Goal: Task Accomplishment & Management: Complete application form

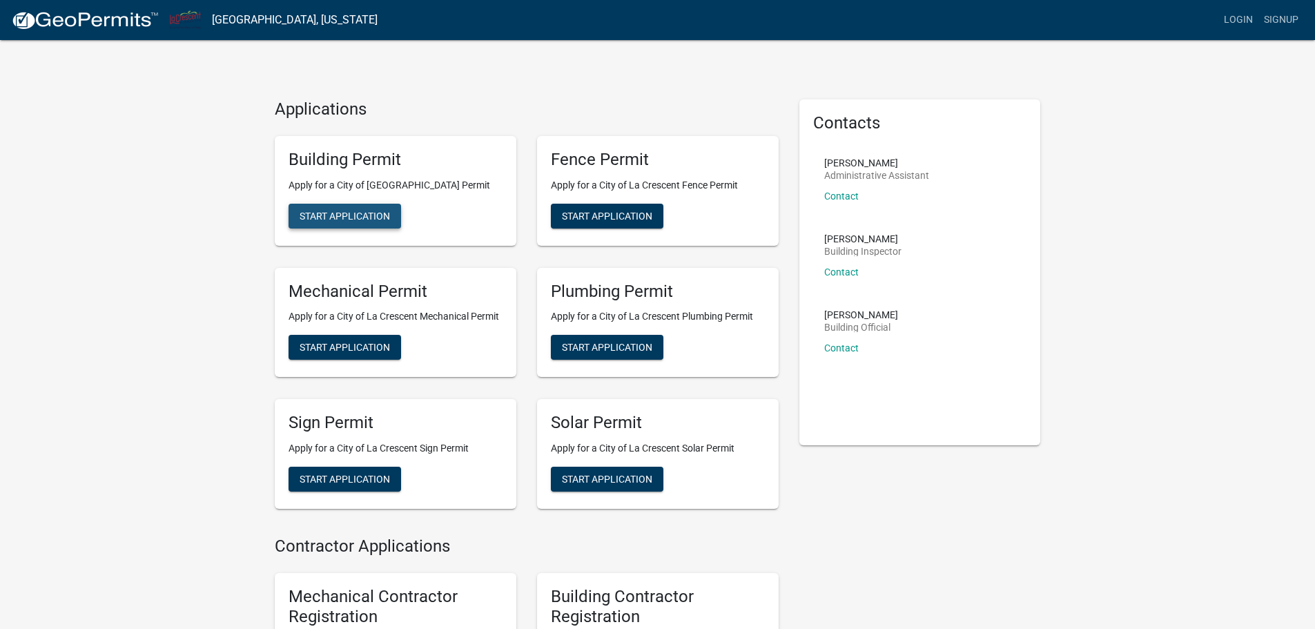
click at [357, 222] on button "Start Application" at bounding box center [345, 216] width 113 height 25
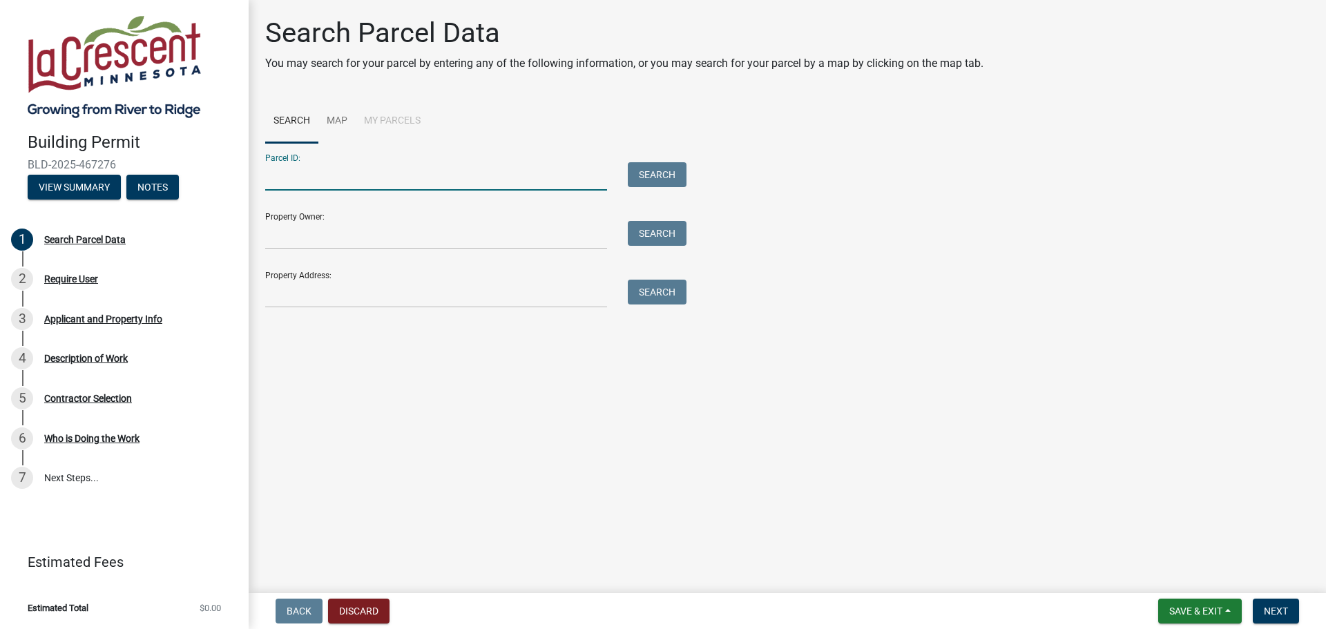
click at [353, 175] on input "Parcel ID:" at bounding box center [436, 176] width 342 height 28
paste input "250790000"
type input "250790000"
click at [343, 240] on input "Property Owner:" at bounding box center [436, 235] width 342 height 28
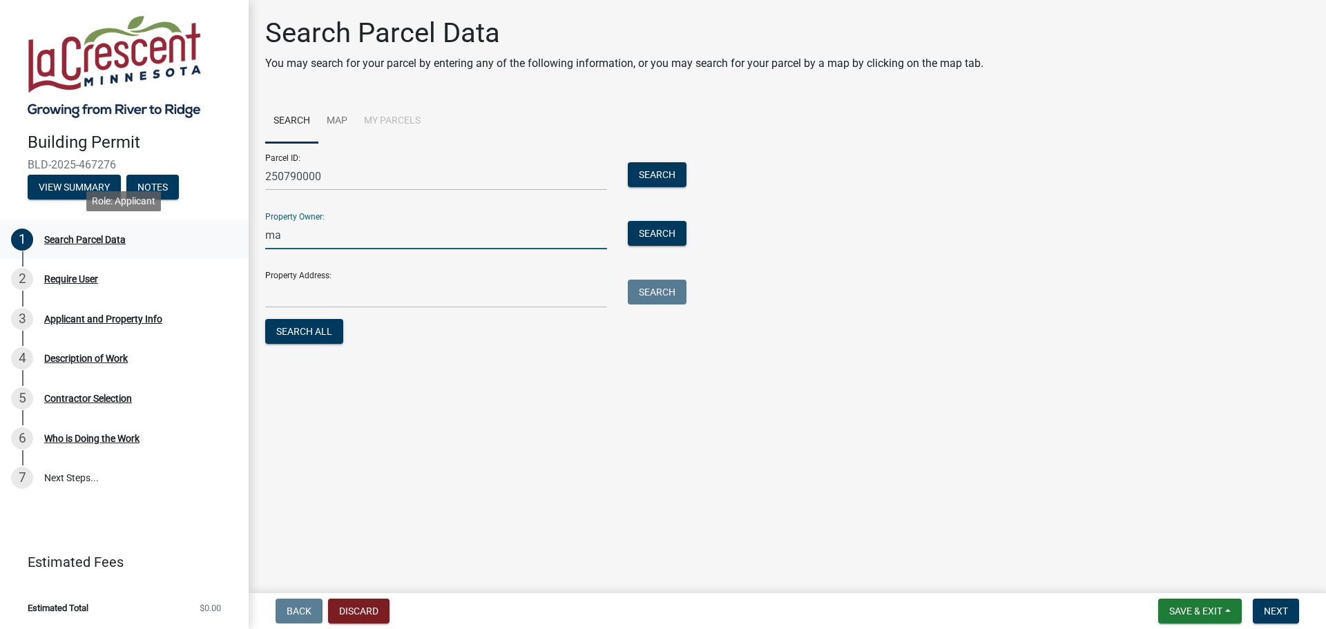
type input "m"
type input "[PERSON_NAME]"
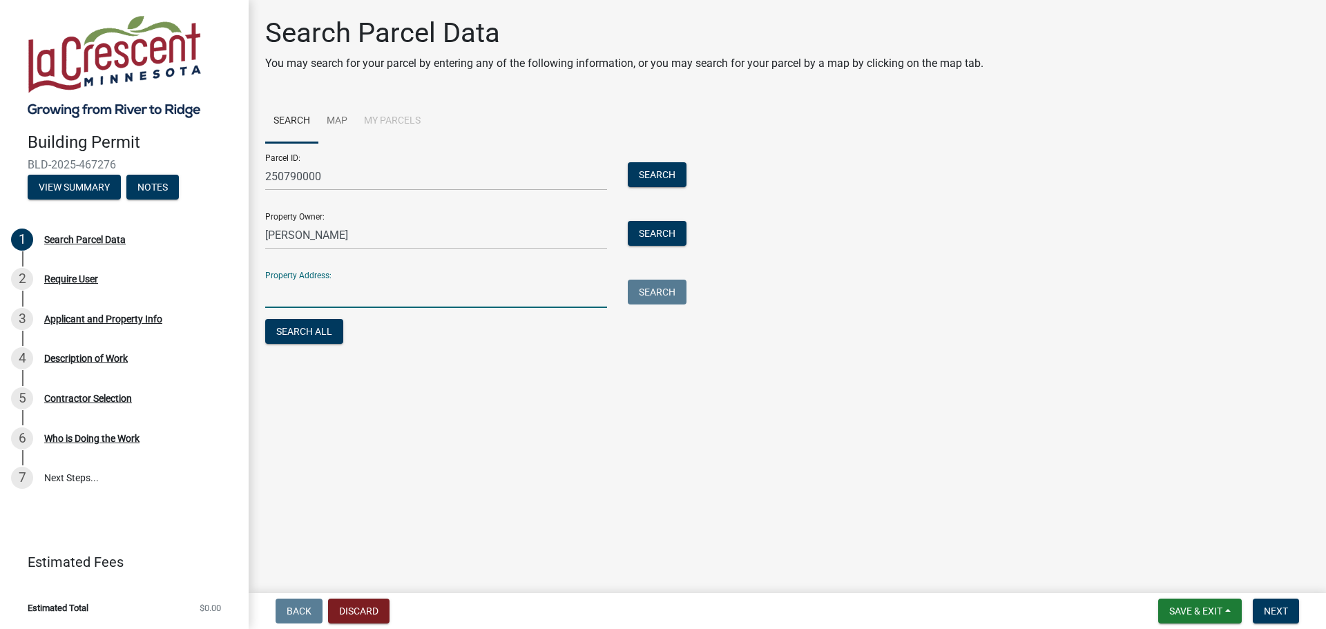
click at [301, 295] on input "Property Address:" at bounding box center [436, 294] width 342 height 28
paste input "[STREET_ADDRESS]"
type input "[STREET_ADDRESS]"
click at [305, 337] on button "Search All" at bounding box center [304, 331] width 78 height 25
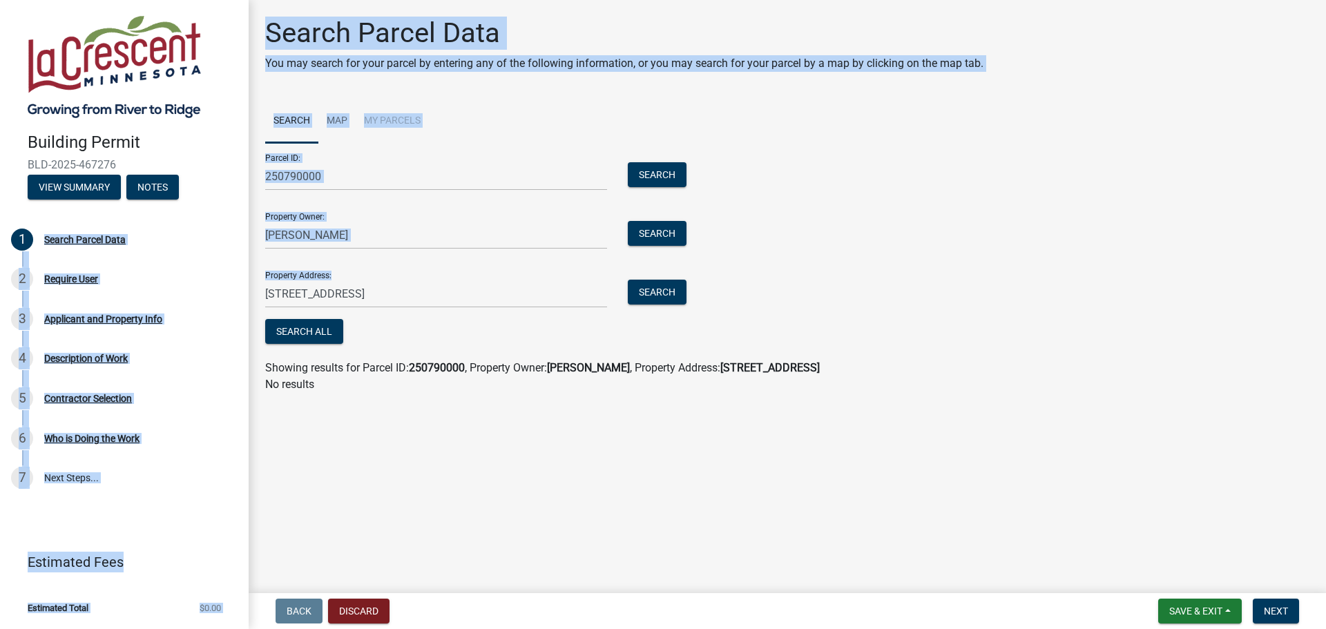
drag, startPoint x: 311, startPoint y: 233, endPoint x: 226, endPoint y: 218, distance: 86.3
click at [226, 218] on div "Building Permit BLD-2025-467276 View Summary Notes 1 Search Parcel Data 2 Requi…" at bounding box center [663, 314] width 1326 height 629
click at [360, 237] on input "[PERSON_NAME]" at bounding box center [436, 235] width 342 height 28
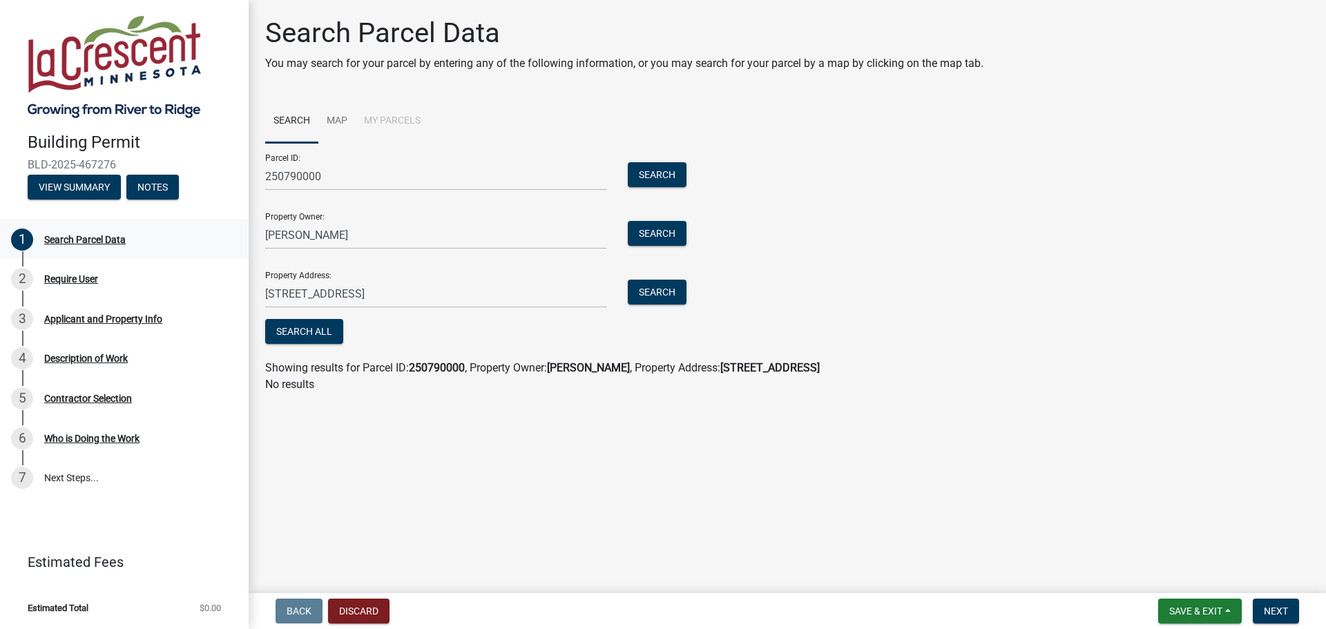
drag, startPoint x: 362, startPoint y: 247, endPoint x: 247, endPoint y: 244, distance: 115.3
click at [247, 244] on div "Building Permit BLD-2025-467276 View Summary Notes 1 Search Parcel Data 2 Requi…" at bounding box center [663, 314] width 1326 height 629
drag, startPoint x: 362, startPoint y: 318, endPoint x: 349, endPoint y: 263, distance: 56.3
click at [362, 317] on form "Parcel ID: 250790000 Search Property Owner: [PERSON_NAME] Search Property Addre…" at bounding box center [472, 245] width 414 height 204
drag, startPoint x: 340, startPoint y: 240, endPoint x: 262, endPoint y: 232, distance: 78.4
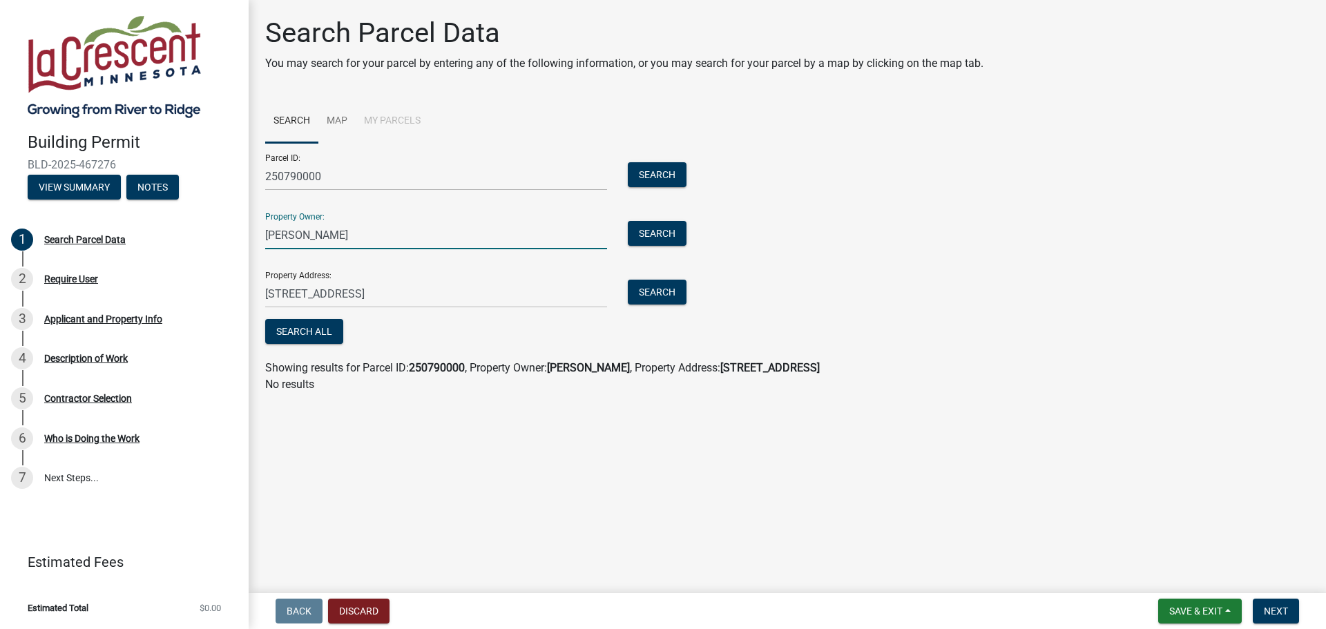
click at [262, 232] on div "[PERSON_NAME]" at bounding box center [436, 235] width 362 height 28
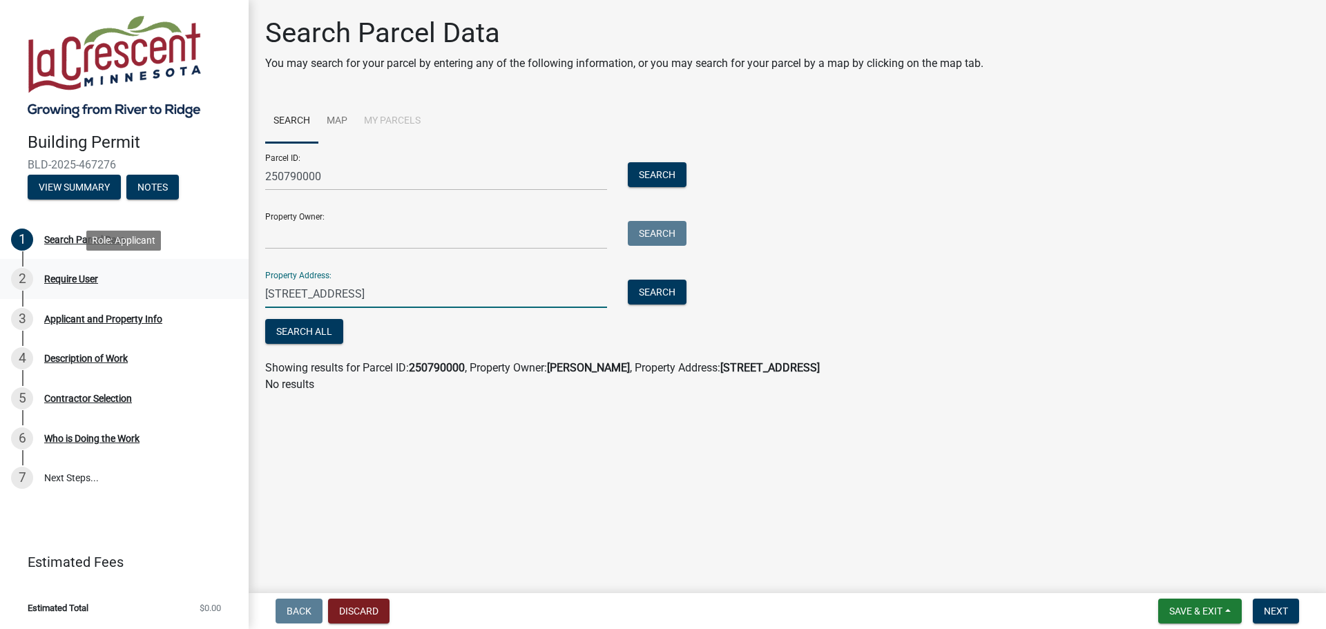
drag, startPoint x: 425, startPoint y: 295, endPoint x: 224, endPoint y: 284, distance: 200.6
click at [224, 284] on div "Building Permit BLD-2025-467276 View Summary Notes 1 Search Parcel Data 2 Requi…" at bounding box center [663, 314] width 1326 height 629
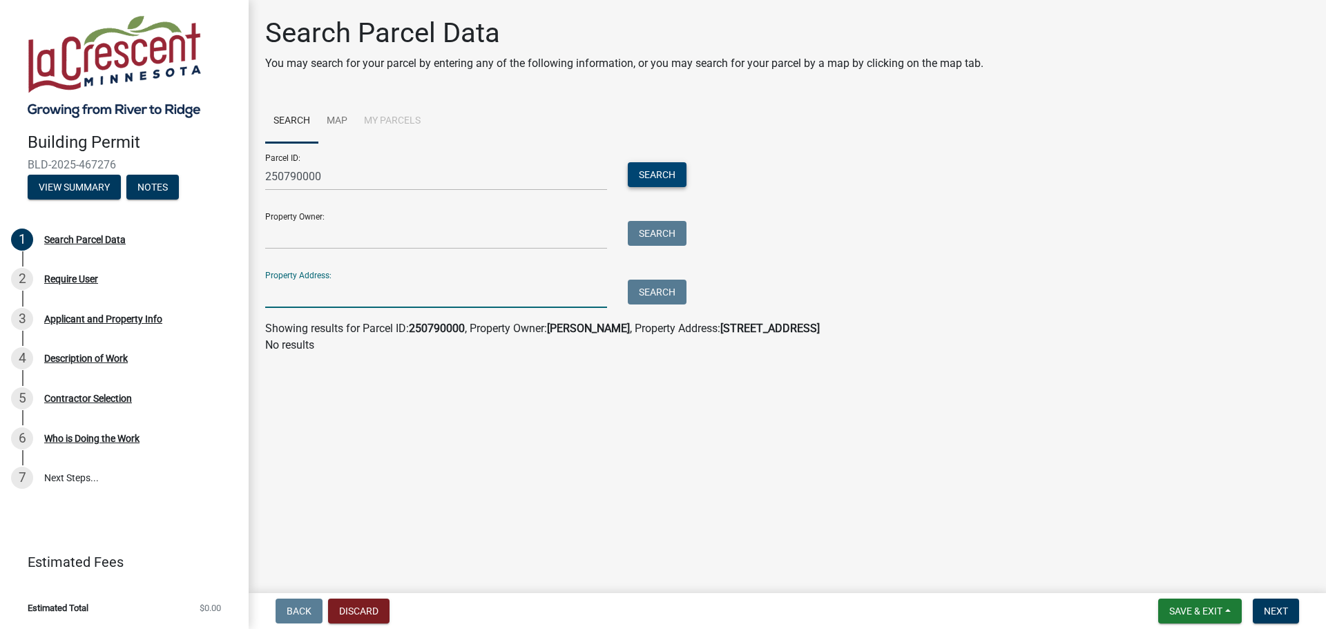
click at [649, 170] on button "Search" at bounding box center [657, 174] width 59 height 25
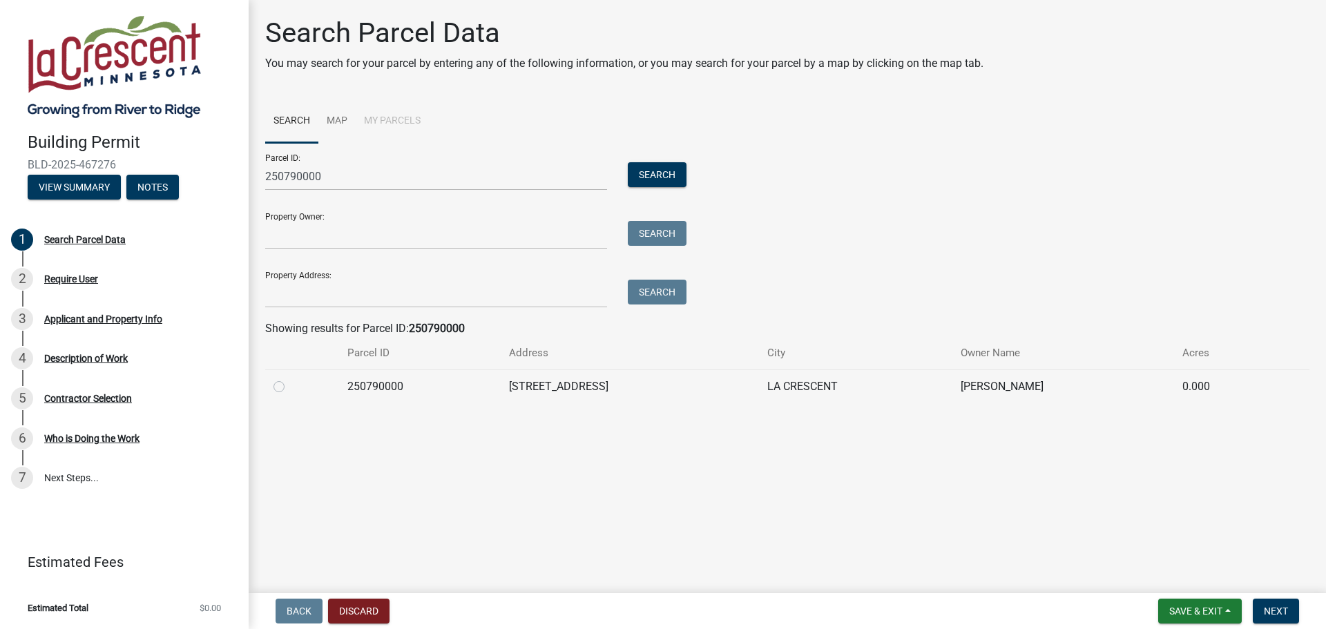
click at [290, 378] on label at bounding box center [290, 378] width 0 height 0
click at [290, 383] on input "radio" at bounding box center [294, 382] width 9 height 9
radio input "true"
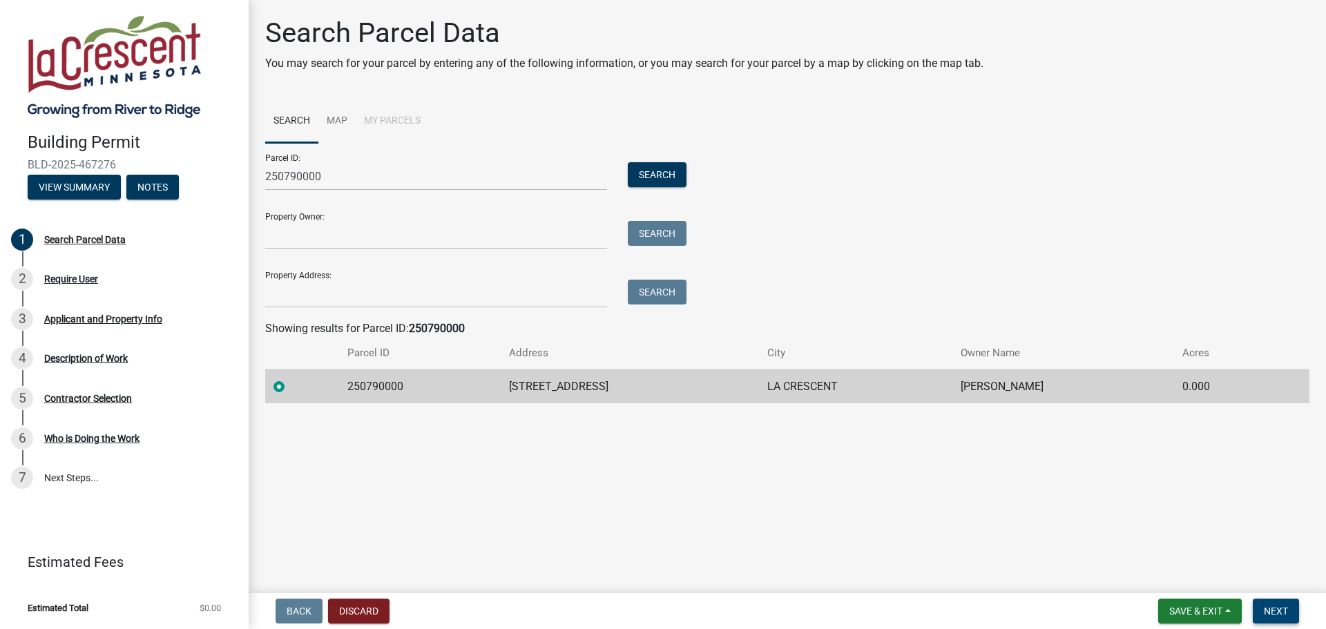
click at [1267, 608] on span "Next" at bounding box center [1275, 610] width 24 height 11
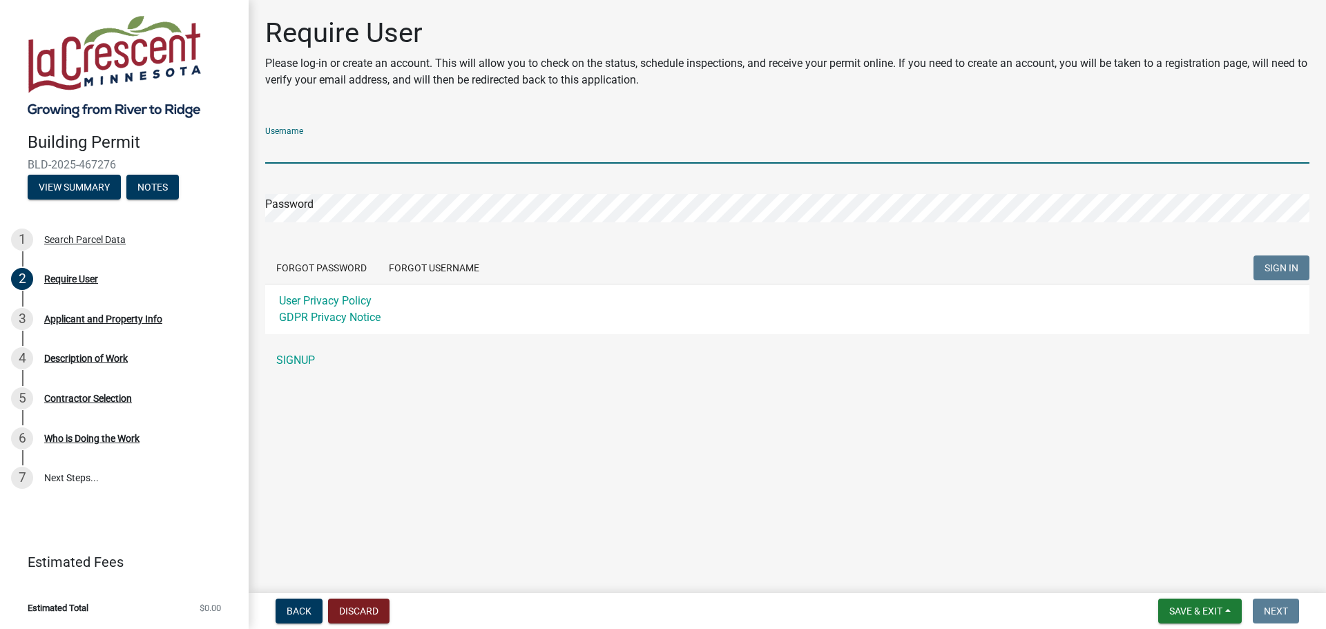
click at [369, 148] on input "Username" at bounding box center [787, 149] width 1044 height 28
type input "[PERSON_NAME][EMAIL_ADDRESS][DOMAIN_NAME]"
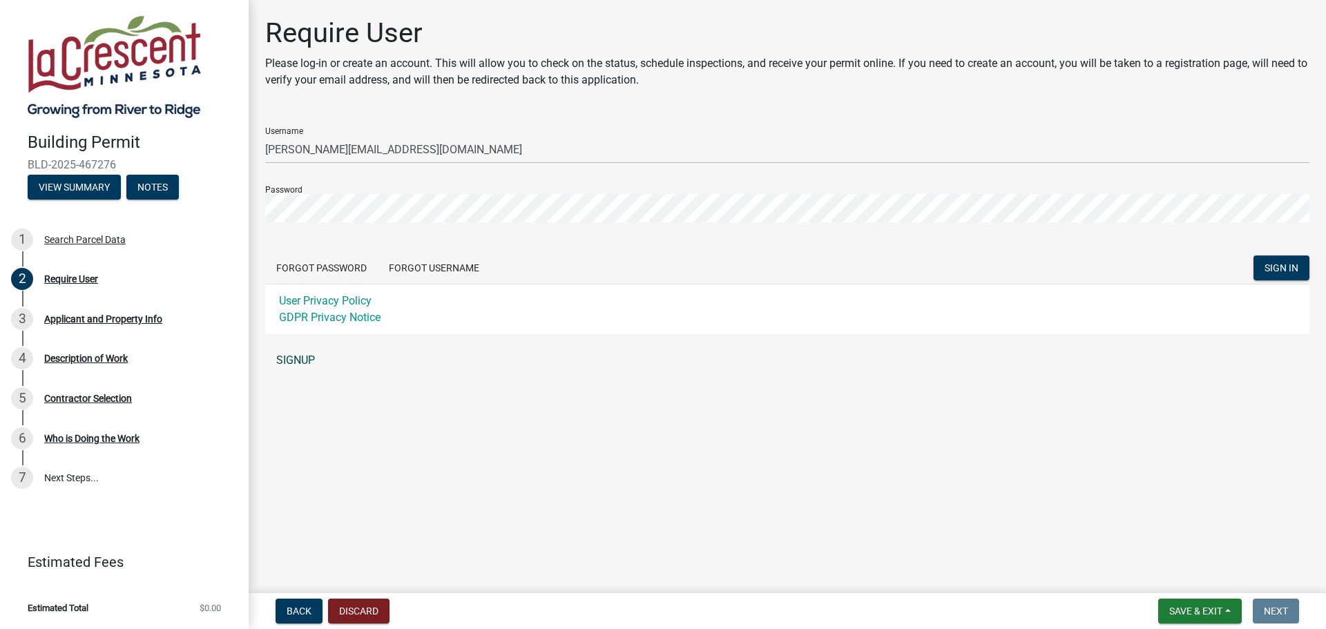
click at [303, 360] on link "SIGNUP" at bounding box center [787, 361] width 1044 height 28
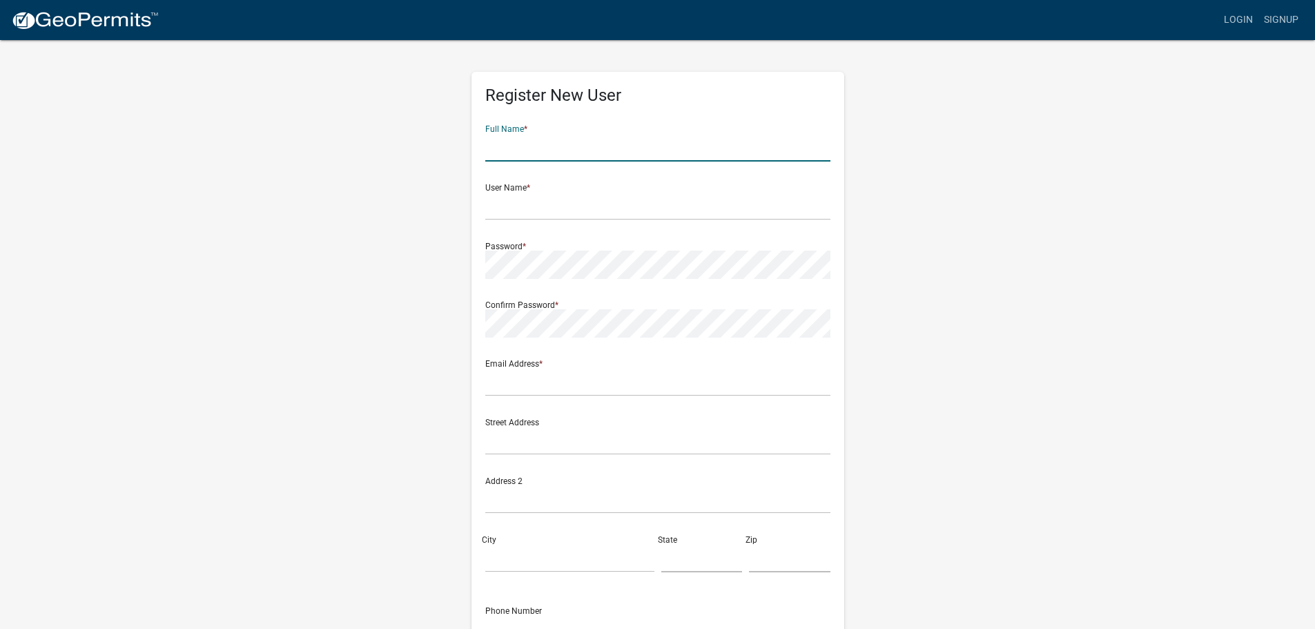
click at [672, 144] on input "text" at bounding box center [657, 147] width 345 height 28
type input "[PERSON_NAME]"
type input "[PERSON_NAME][EMAIL_ADDRESS][DOMAIN_NAME]"
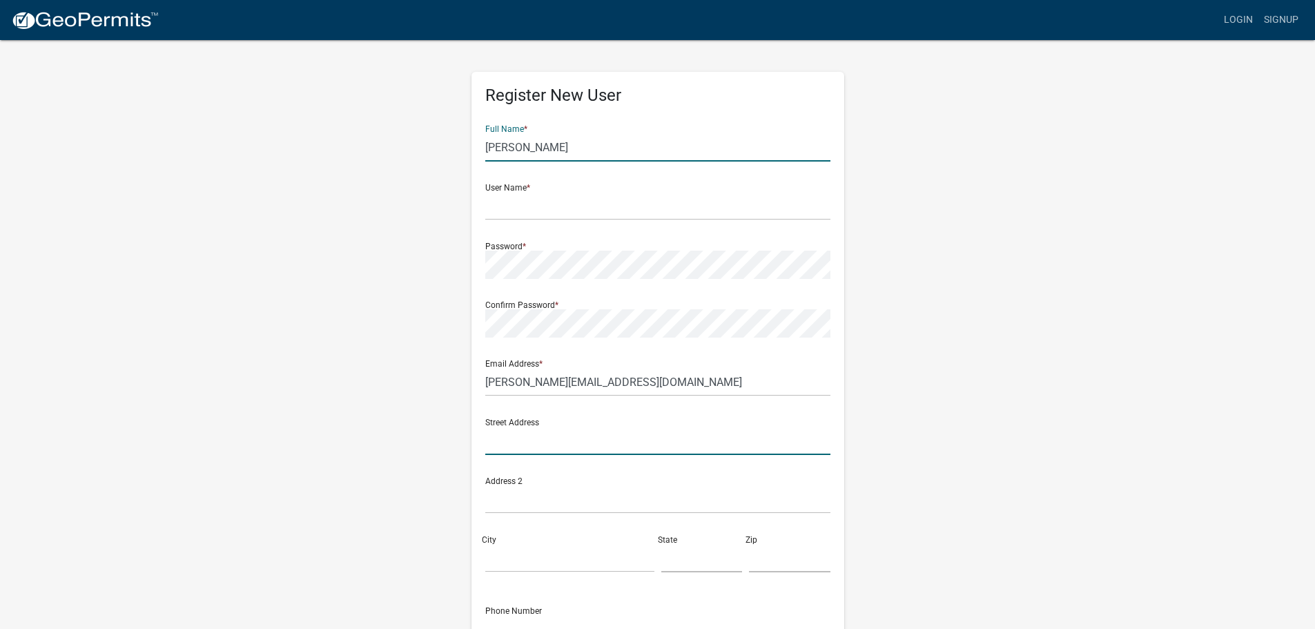
type input "[STREET_ADDRESS]"
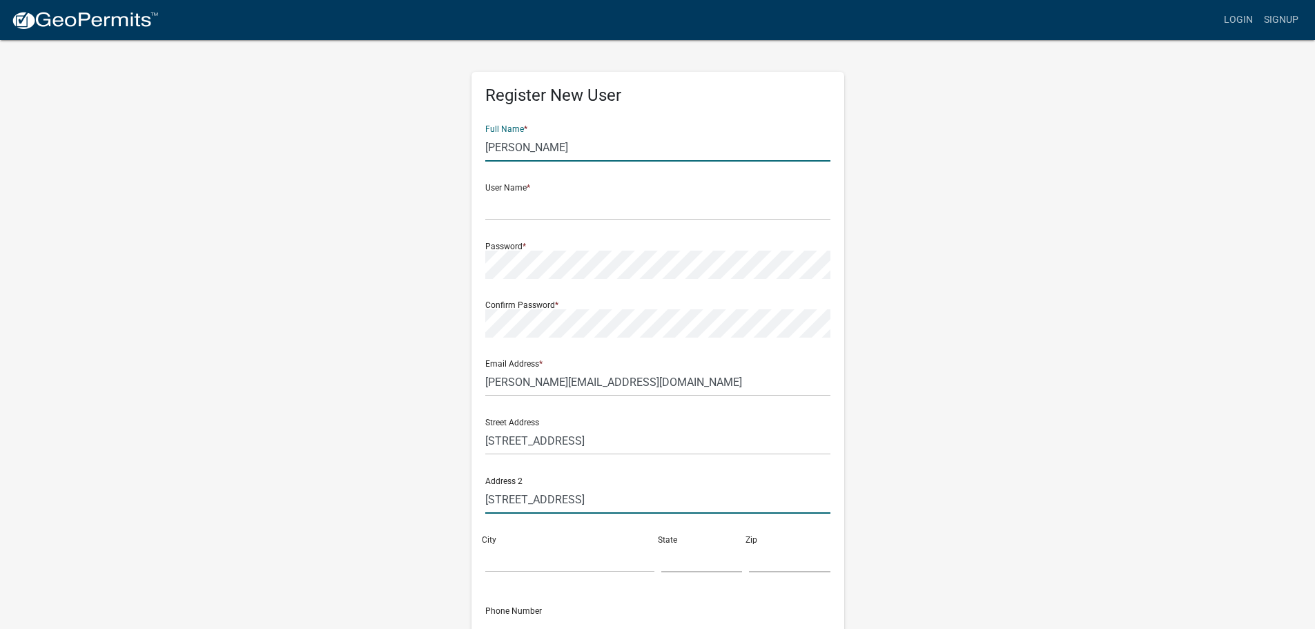
type input "[GEOGRAPHIC_DATA]"
type input "MN"
type input "55024"
type input "6518026057"
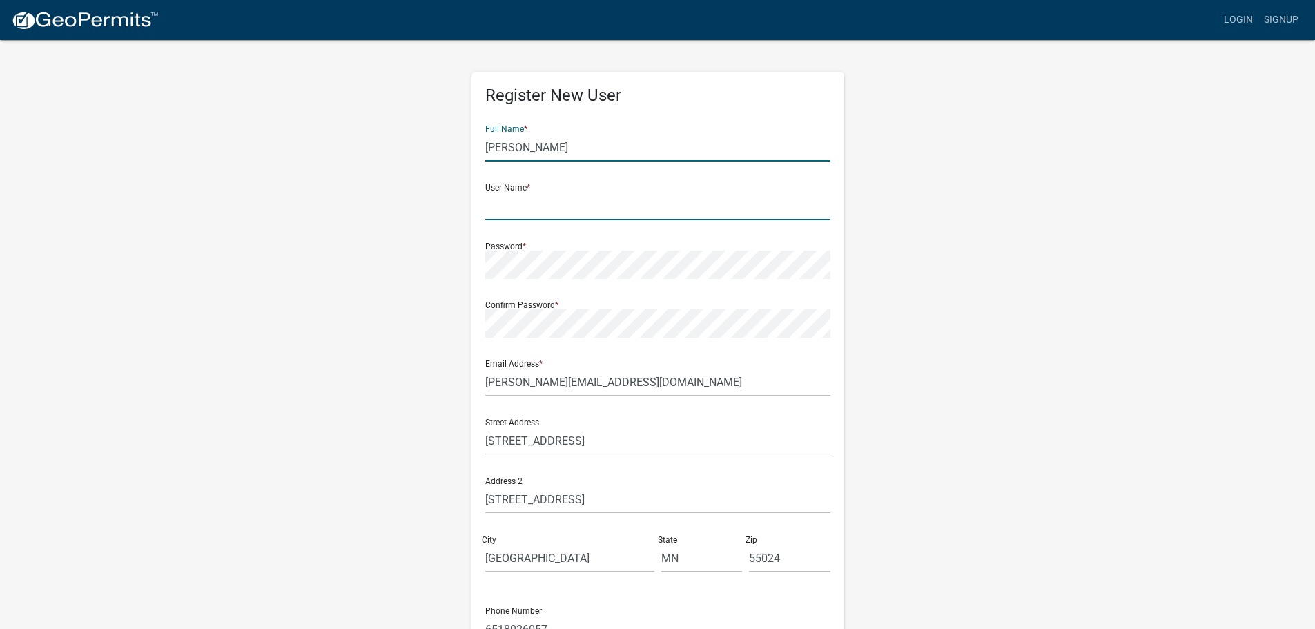
click at [558, 202] on input "text" at bounding box center [657, 206] width 345 height 28
click at [586, 211] on input "text" at bounding box center [657, 206] width 345 height 28
type input "D"
type input "A"
type input "Dobld192"
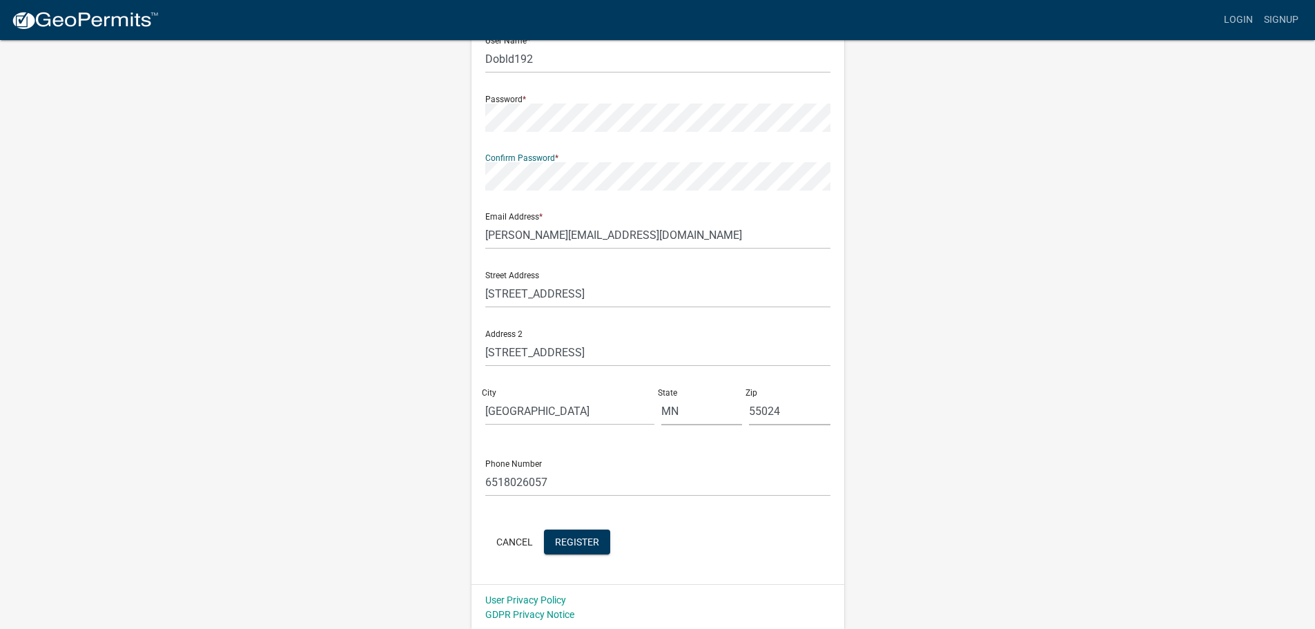
scroll to position [148, 0]
click at [580, 547] on button "Register" at bounding box center [577, 540] width 66 height 25
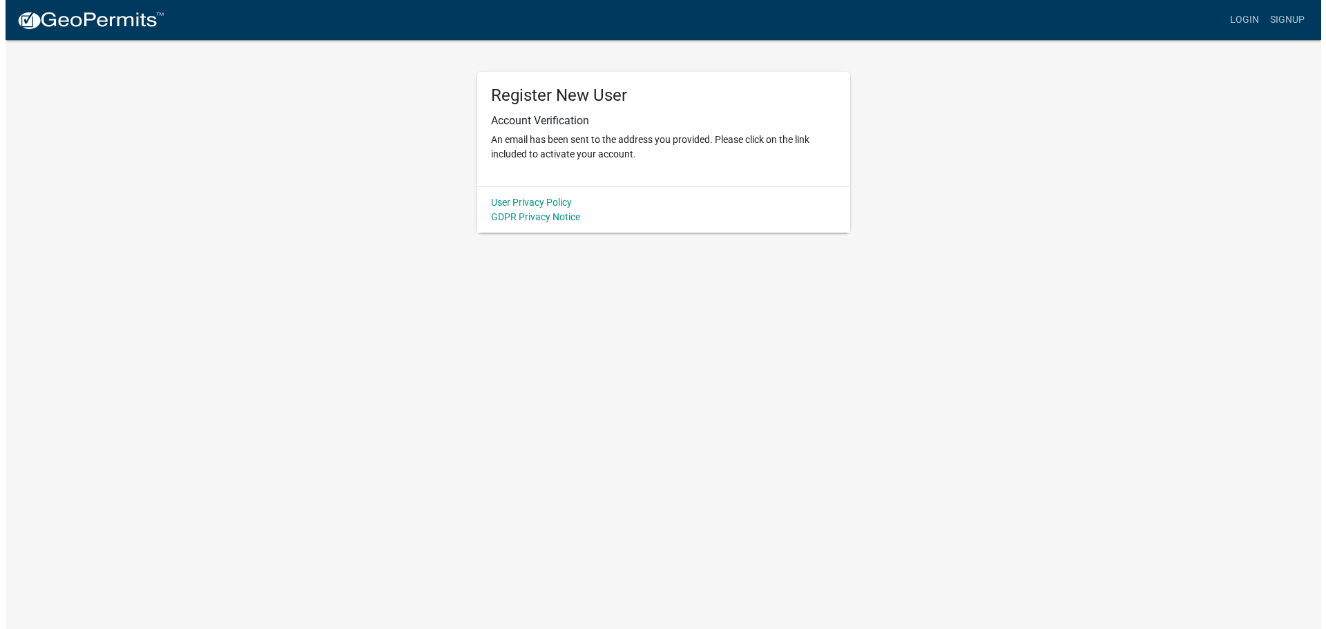
scroll to position [0, 0]
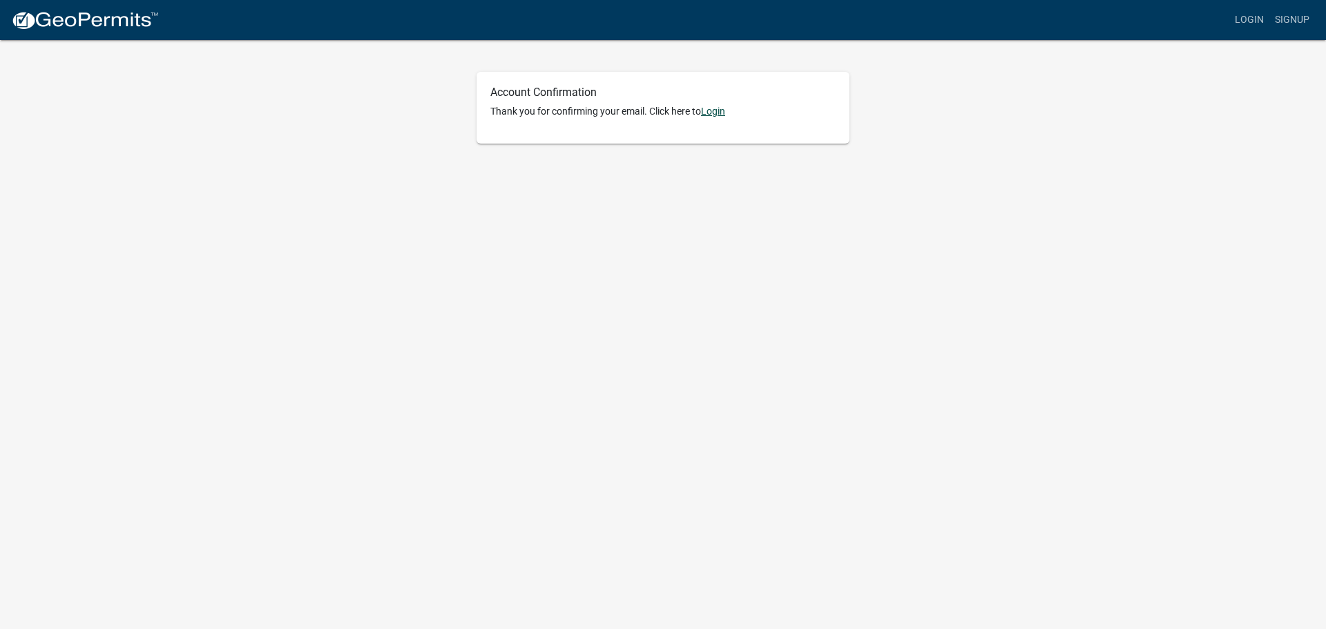
click at [716, 106] on link "Login" at bounding box center [713, 111] width 24 height 11
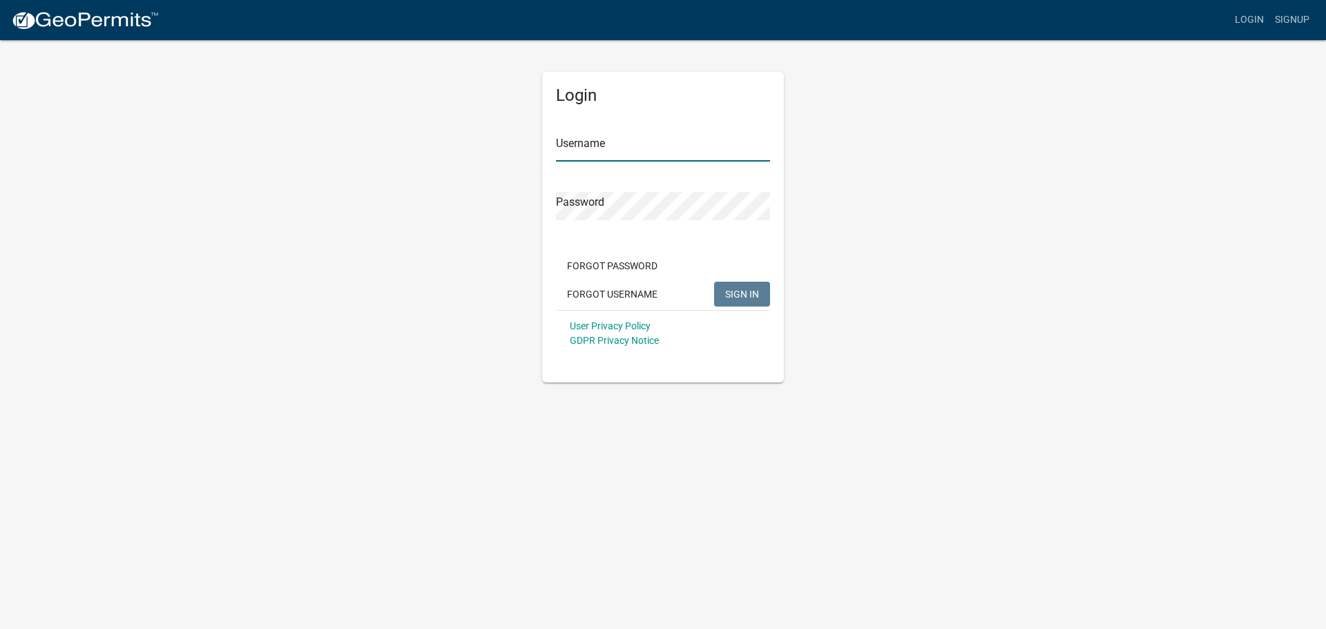
type input "Dobld192"
click at [679, 151] on input "Dobld192" at bounding box center [663, 147] width 214 height 28
click at [719, 285] on button "SIGN IN" at bounding box center [742, 294] width 56 height 25
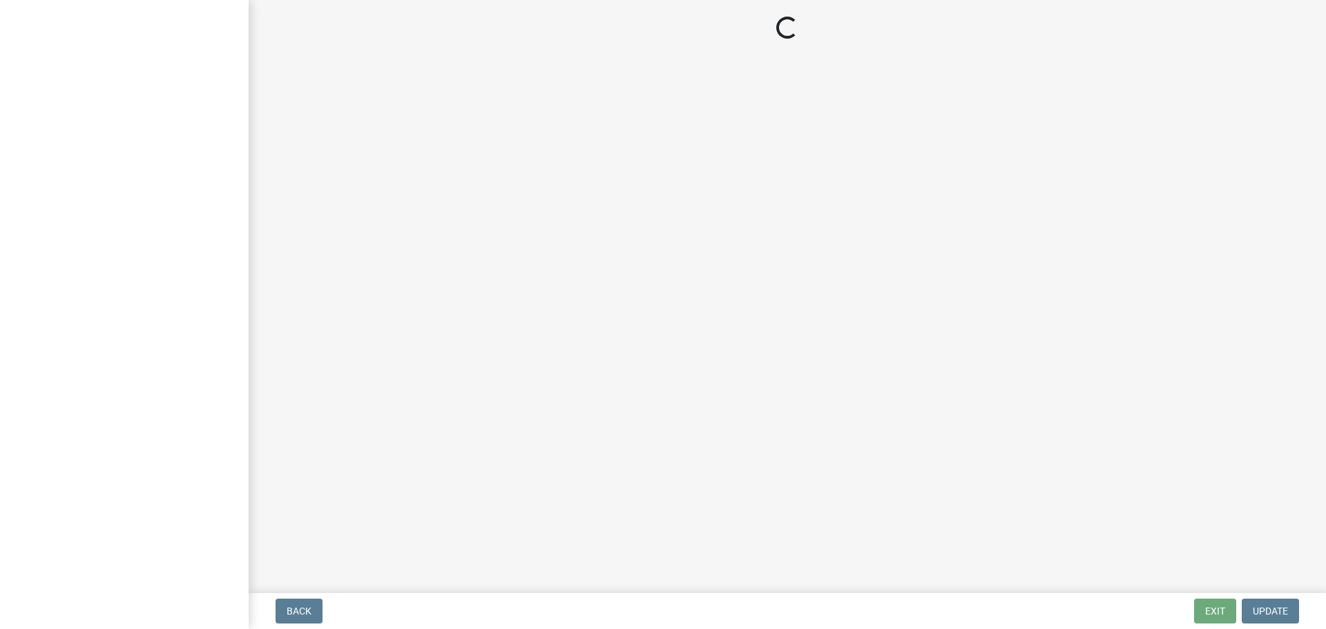
select select "e838c9e2-1e6e-4405-bddc-a3335cd38b08"
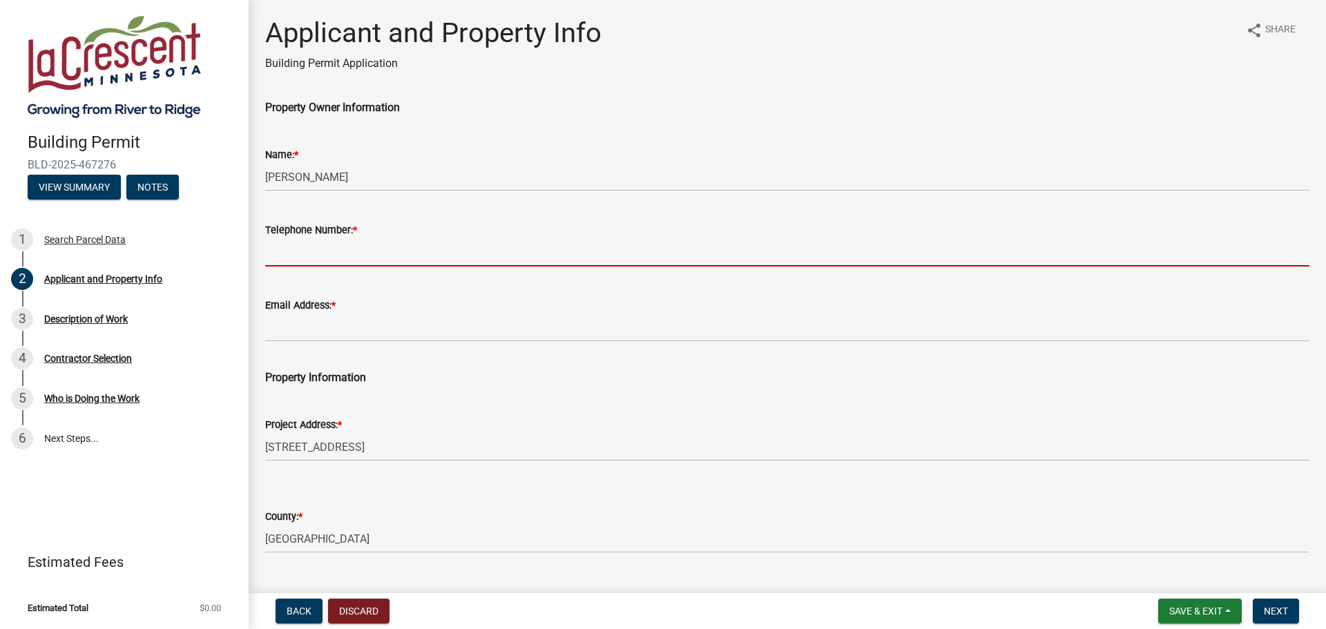
click at [397, 247] on input "Telephone Number: *" at bounding box center [787, 252] width 1044 height 28
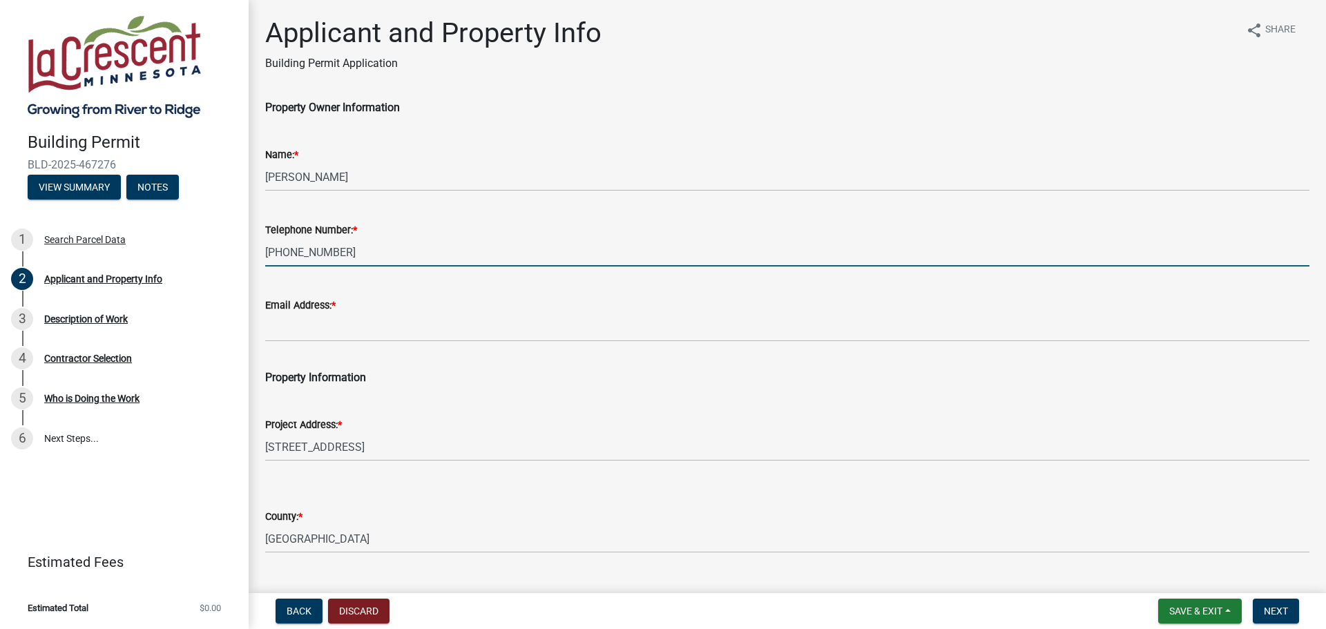
type input "[PHONE_NUMBER]"
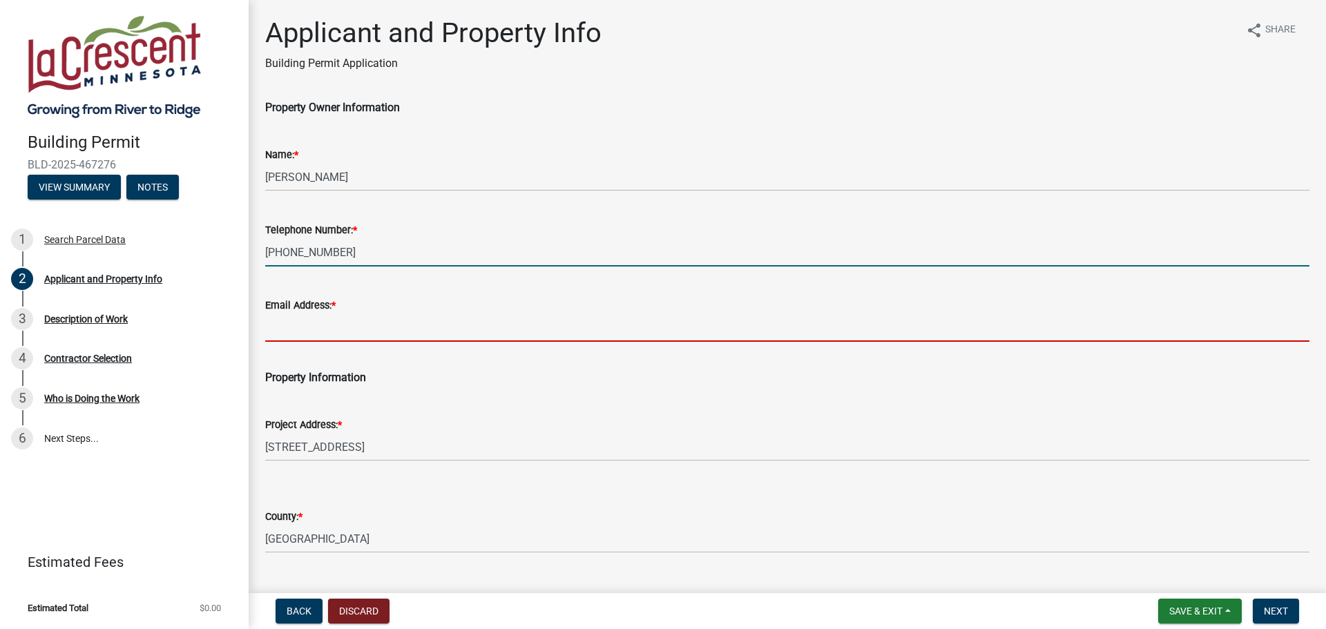
click at [418, 317] on input "Email Address: *" at bounding box center [787, 327] width 1044 height 28
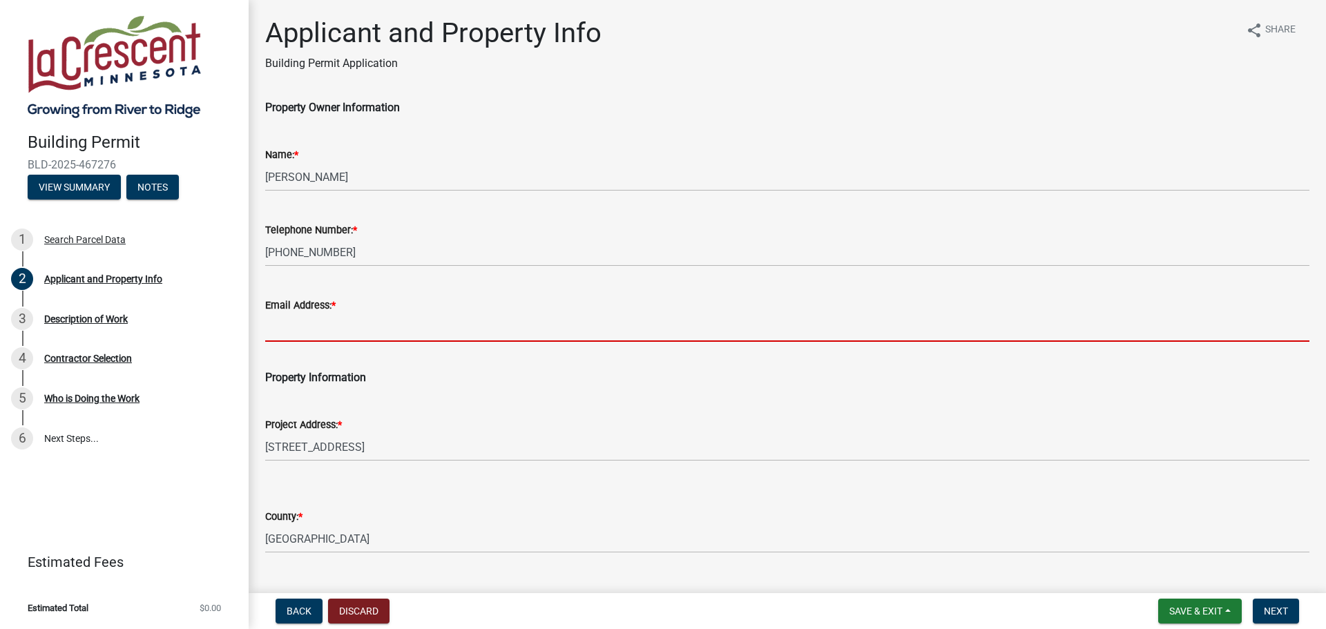
type input "[PERSON_NAME][EMAIL_ADDRESS][DOMAIN_NAME]"
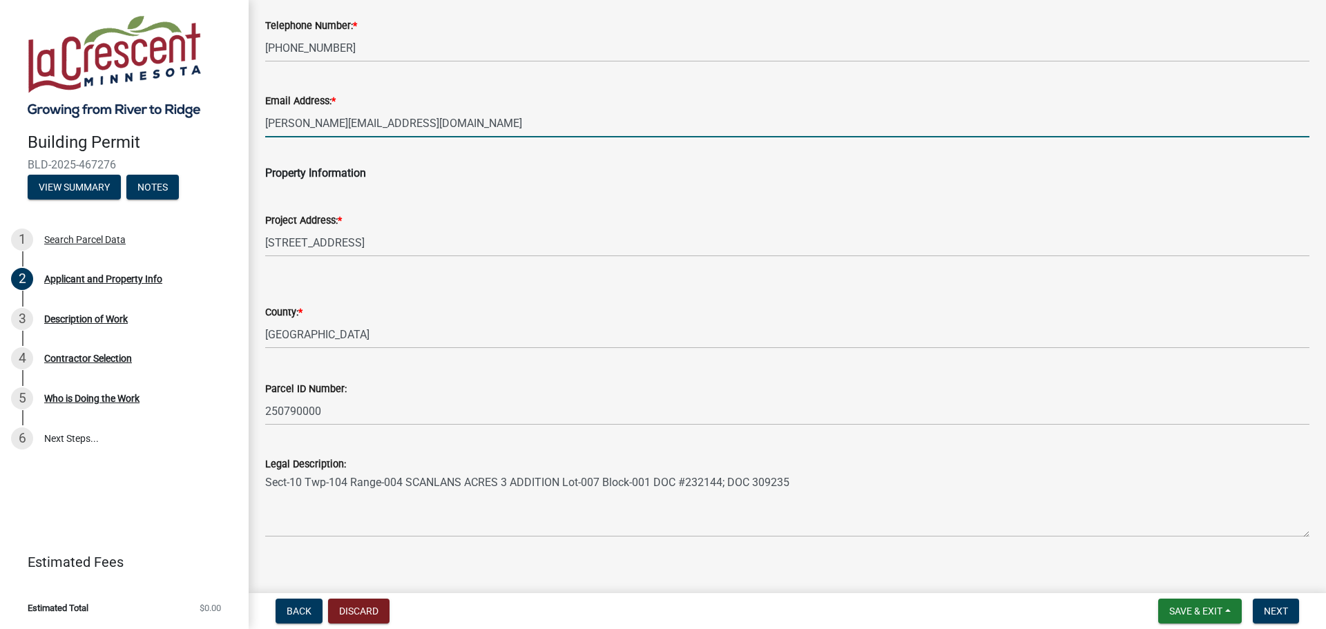
scroll to position [219, 0]
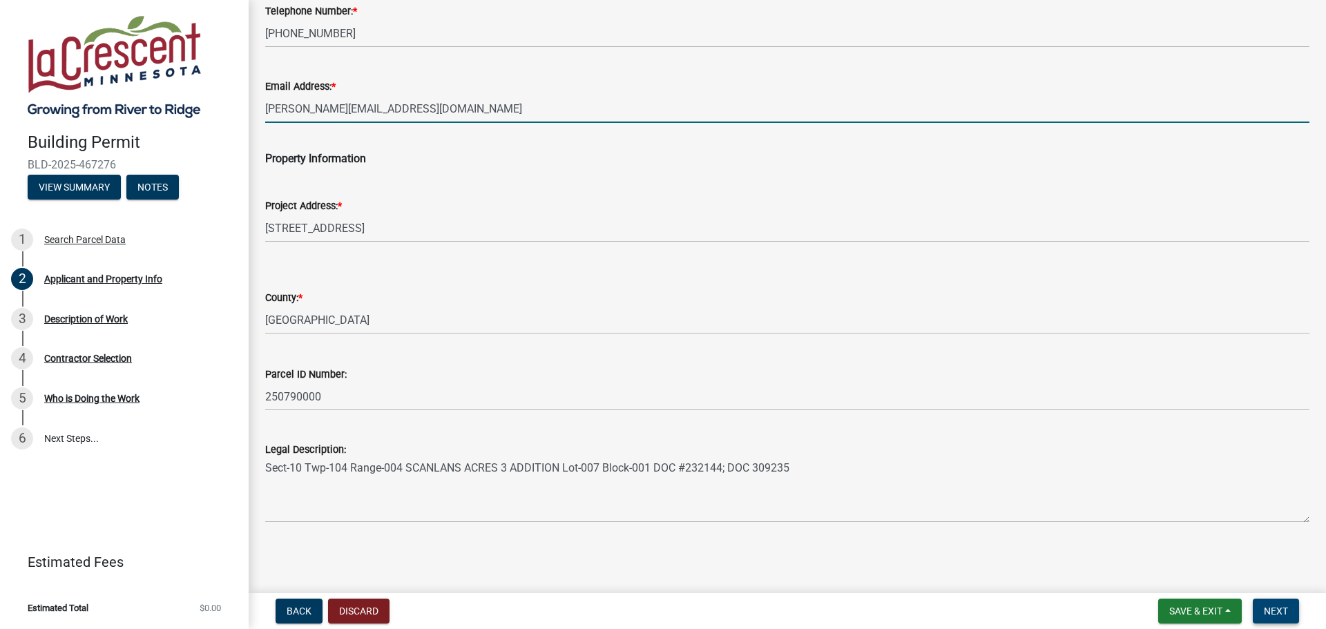
click at [1260, 607] on button "Next" at bounding box center [1275, 611] width 46 height 25
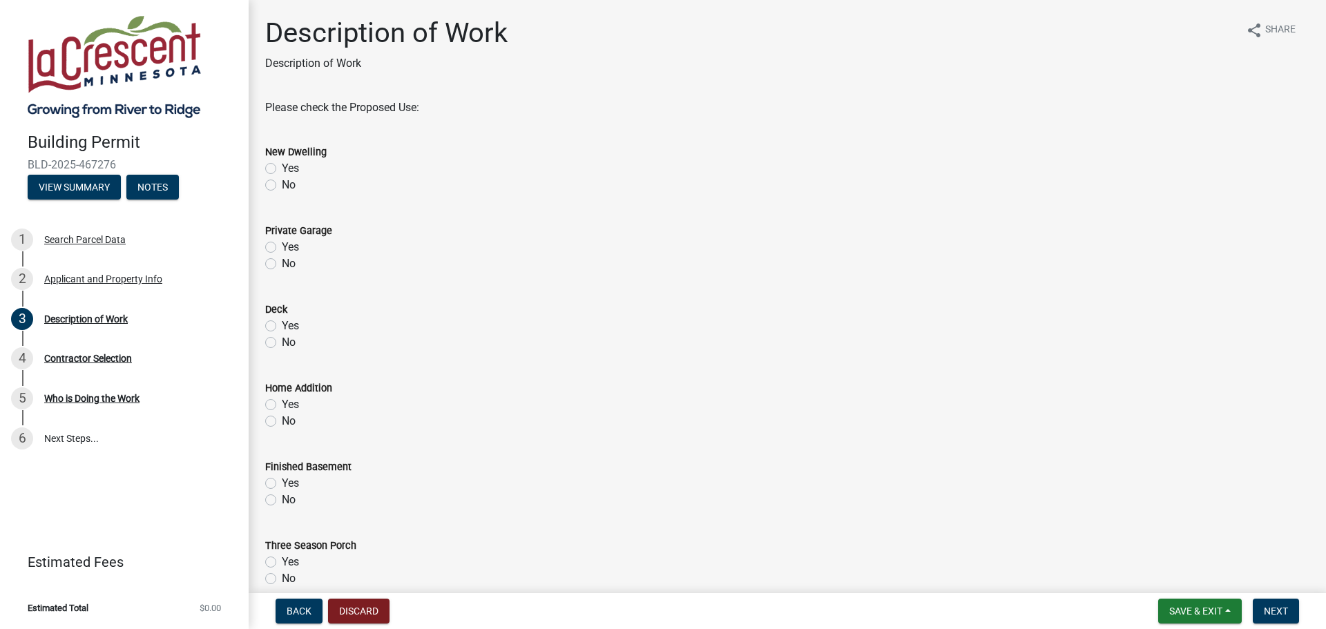
click at [282, 185] on label "No" at bounding box center [289, 185] width 14 height 17
click at [282, 185] on input "No" at bounding box center [286, 181] width 9 height 9
radio input "true"
click at [282, 266] on label "No" at bounding box center [289, 263] width 14 height 17
click at [282, 264] on input "No" at bounding box center [286, 259] width 9 height 9
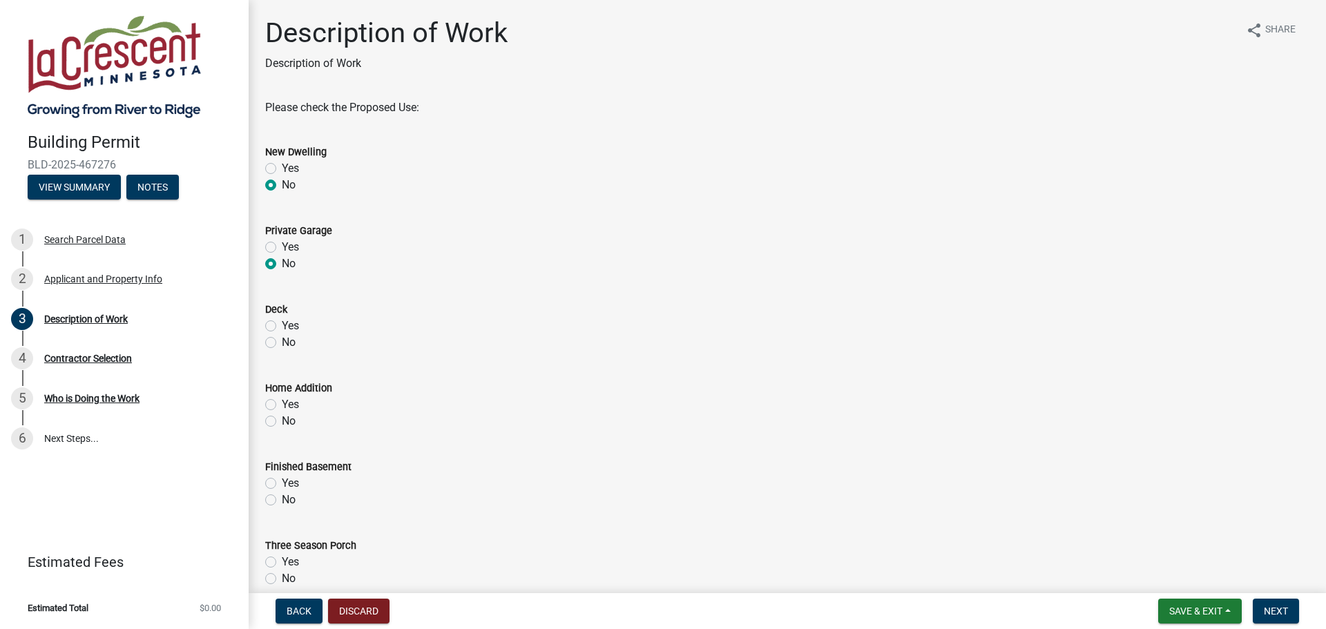
radio input "true"
click at [277, 345] on div "No" at bounding box center [787, 342] width 1044 height 17
click at [282, 347] on label "No" at bounding box center [289, 342] width 14 height 17
click at [282, 343] on input "No" at bounding box center [286, 338] width 9 height 9
radio input "true"
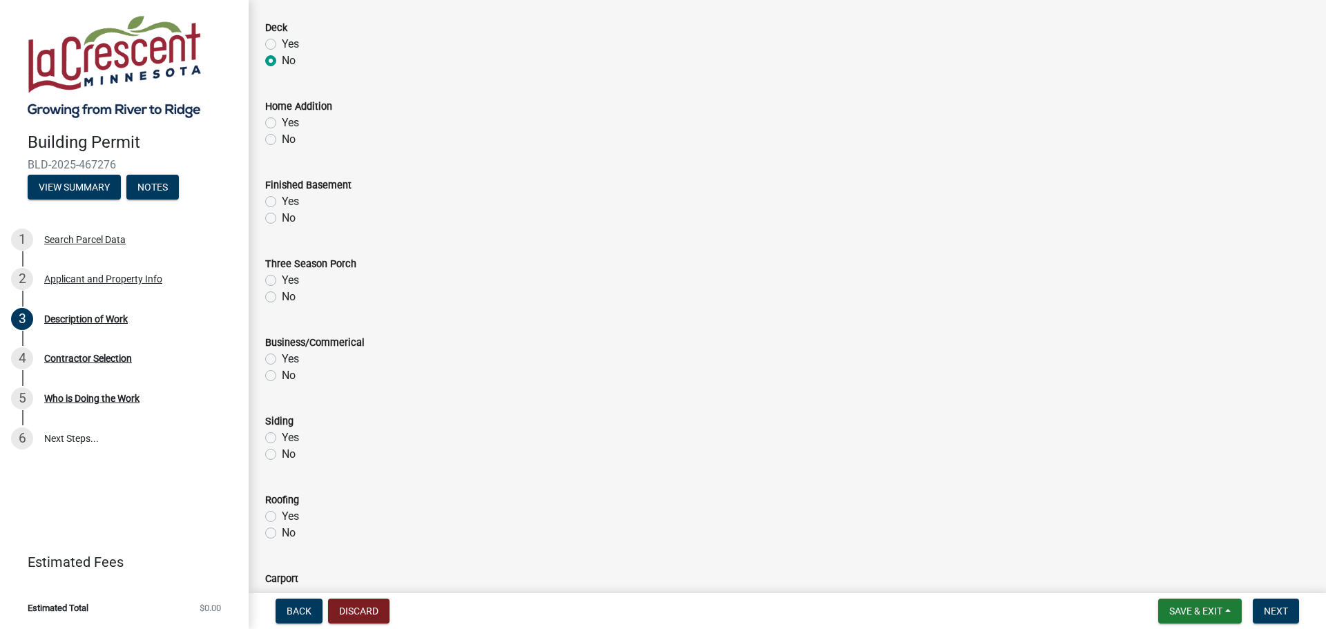
scroll to position [276, 0]
click at [282, 148] on label "No" at bounding box center [289, 145] width 14 height 17
click at [282, 146] on input "No" at bounding box center [286, 141] width 9 height 9
radio input "true"
click at [282, 227] on label "No" at bounding box center [289, 223] width 14 height 17
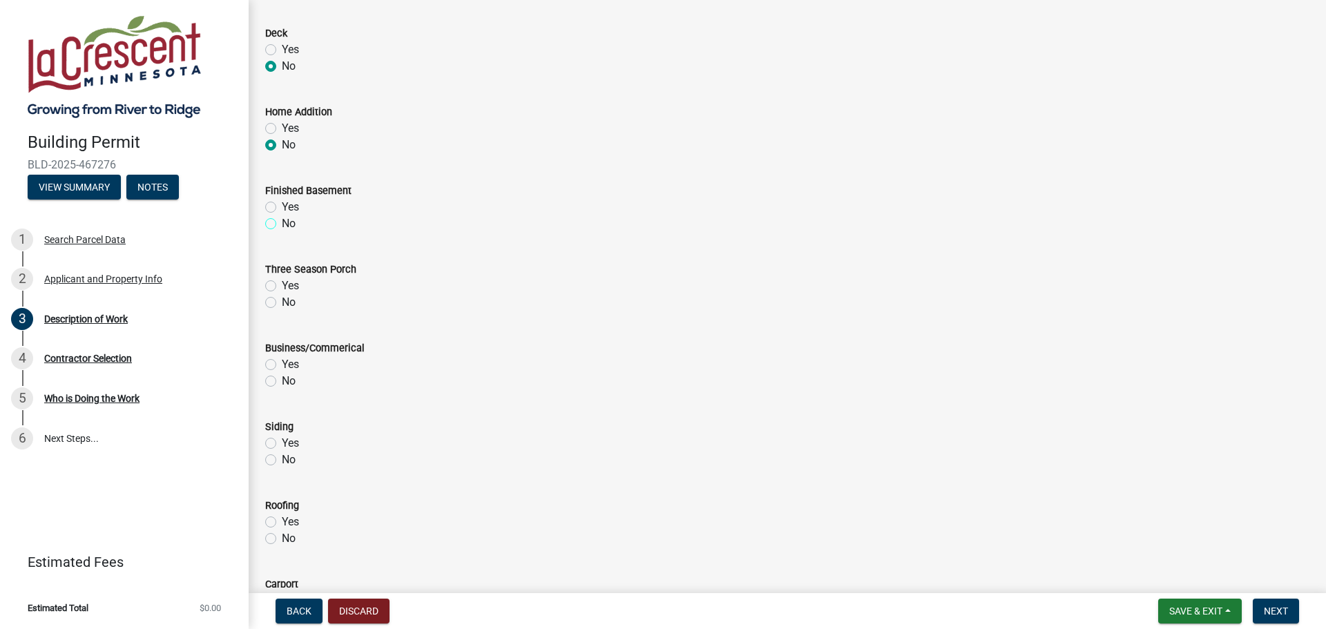
click at [282, 224] on input "No" at bounding box center [286, 219] width 9 height 9
radio input "true"
click at [282, 300] on label "No" at bounding box center [289, 302] width 14 height 17
click at [282, 300] on input "No" at bounding box center [286, 298] width 9 height 9
radio input "true"
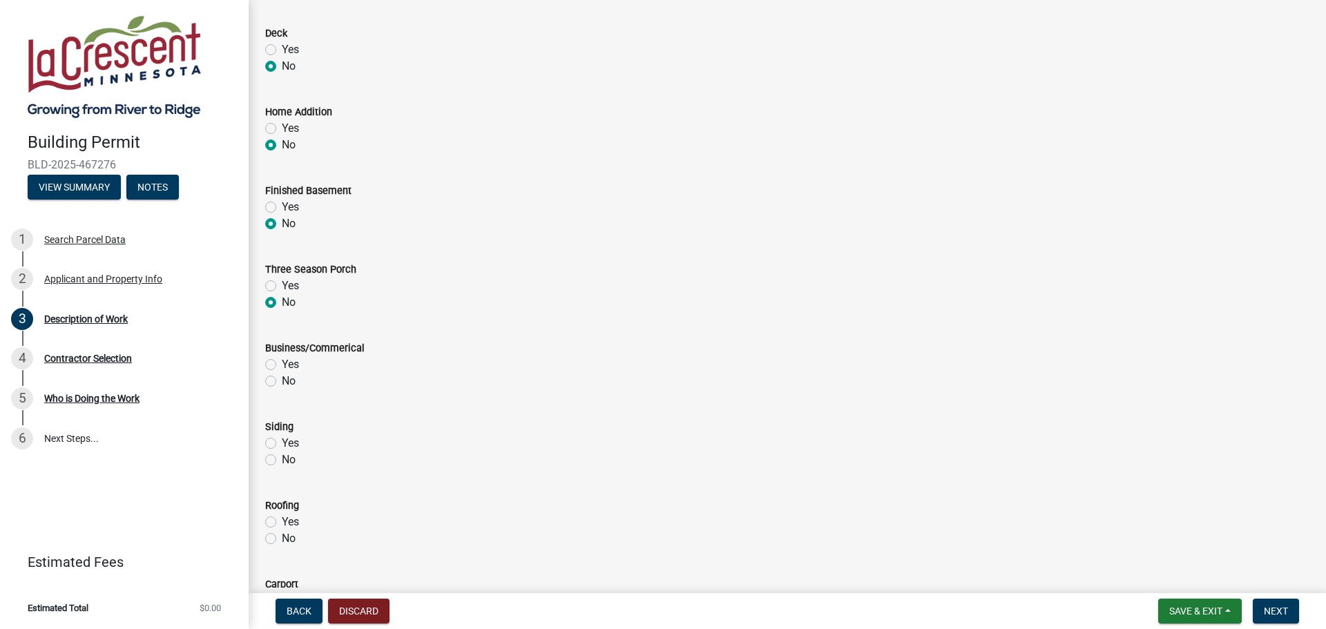
click at [282, 378] on label "No" at bounding box center [289, 381] width 14 height 17
click at [282, 378] on input "No" at bounding box center [286, 377] width 9 height 9
radio input "true"
click at [282, 460] on label "No" at bounding box center [289, 460] width 14 height 17
click at [282, 460] on input "No" at bounding box center [286, 456] width 9 height 9
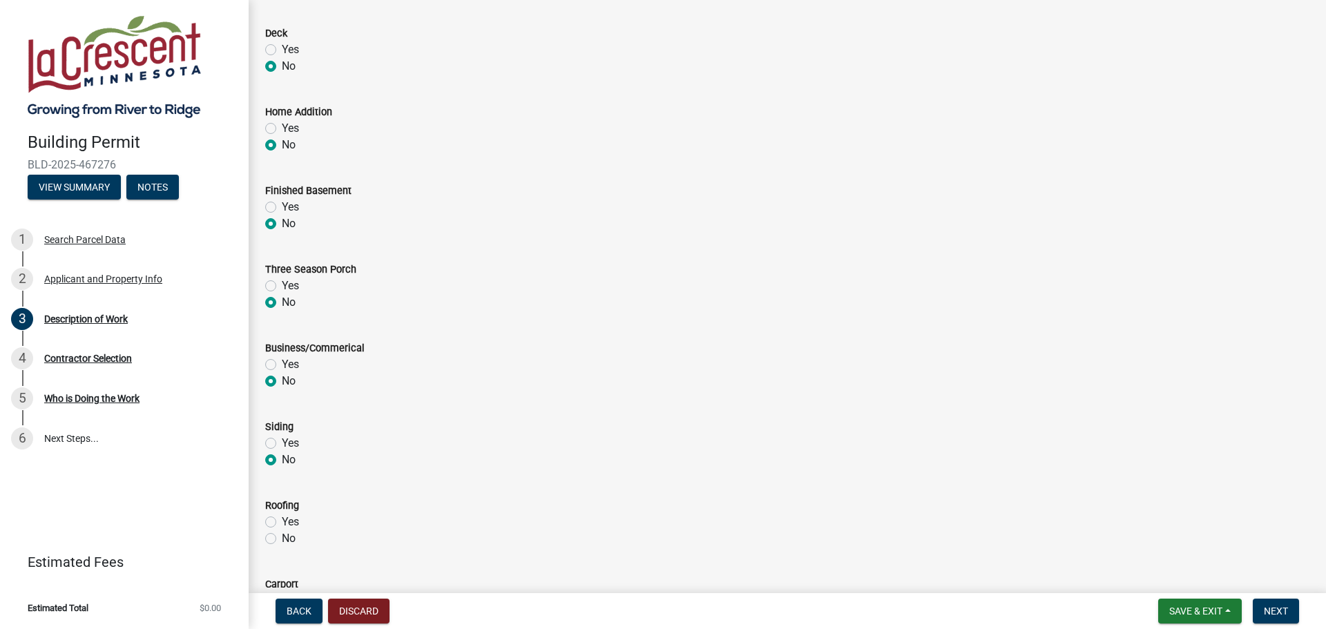
radio input "true"
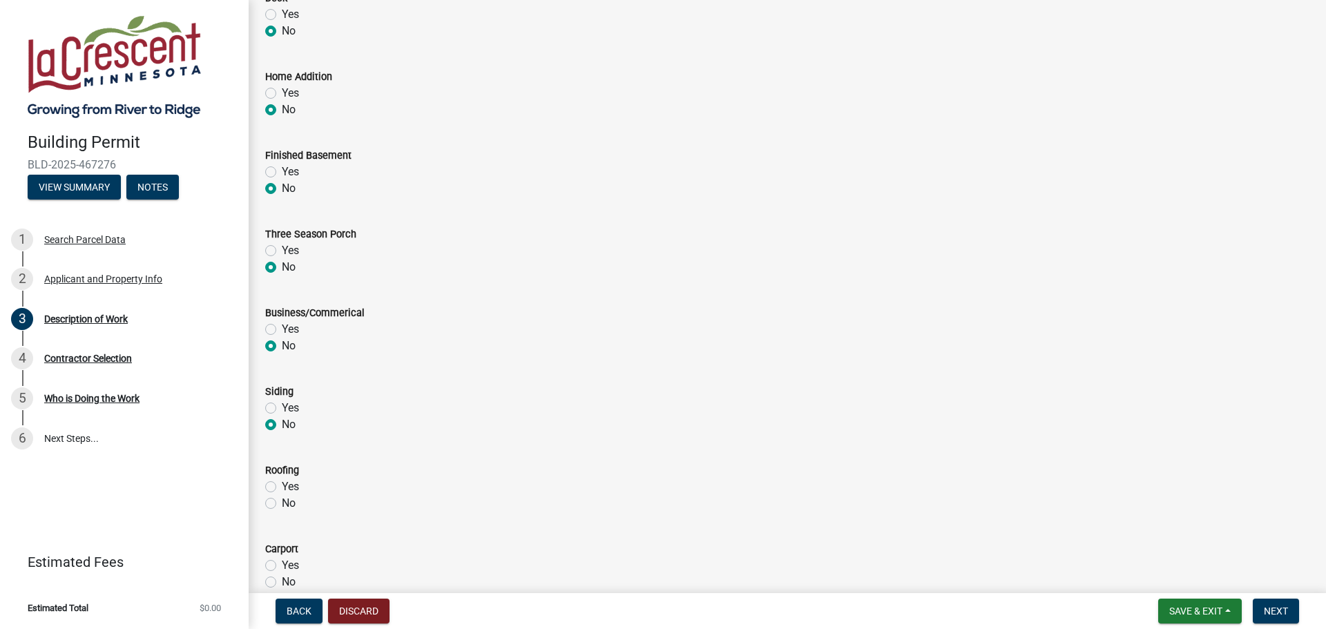
scroll to position [345, 0]
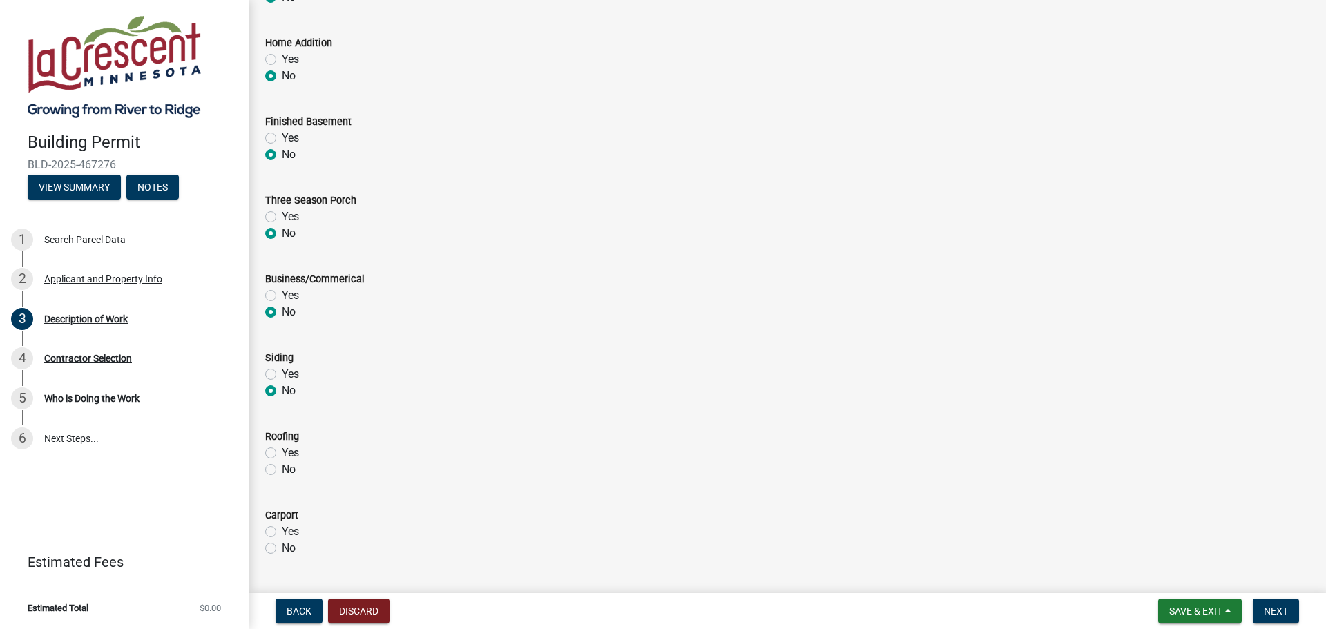
click at [282, 468] on label "No" at bounding box center [289, 469] width 14 height 17
click at [282, 468] on input "No" at bounding box center [286, 465] width 9 height 9
radio input "true"
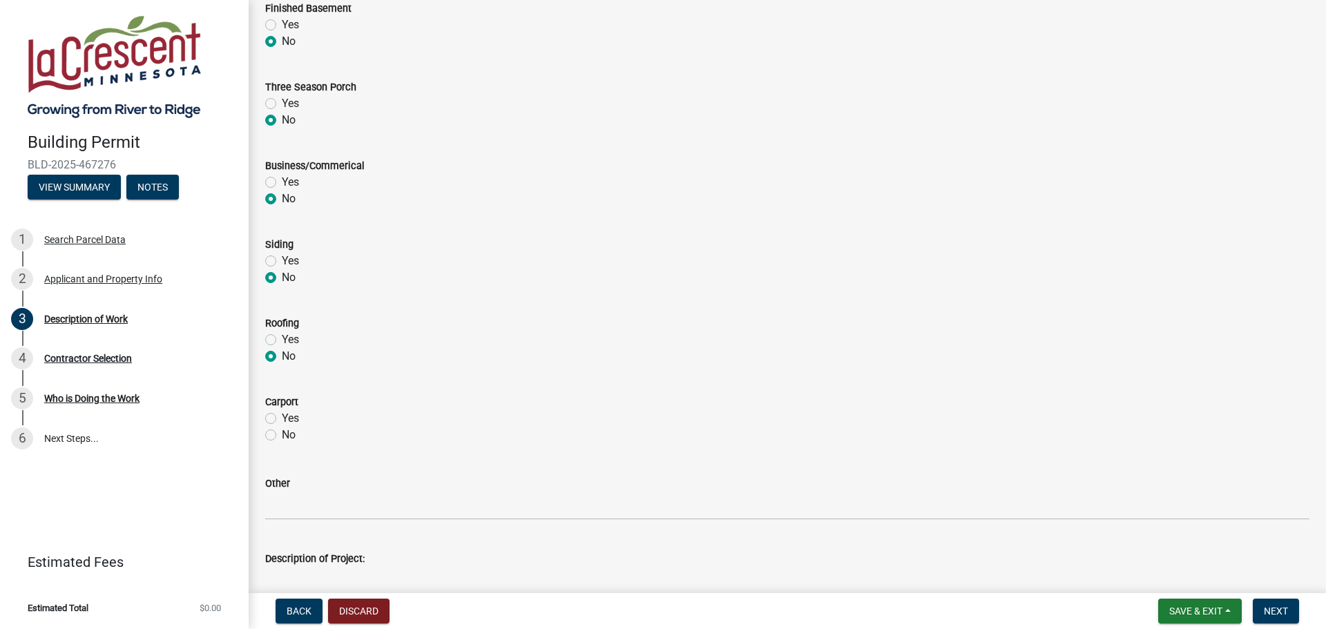
scroll to position [483, 0]
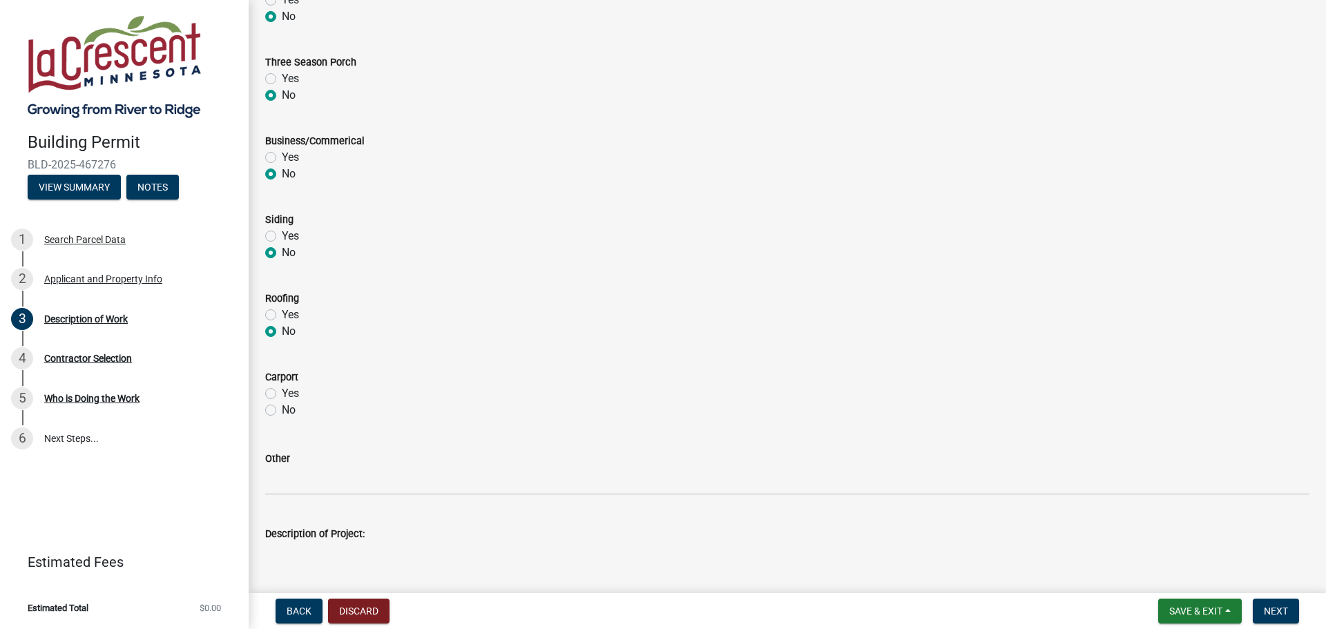
click at [282, 409] on label "No" at bounding box center [289, 410] width 14 height 17
click at [282, 409] on input "No" at bounding box center [286, 406] width 9 height 9
radio input "true"
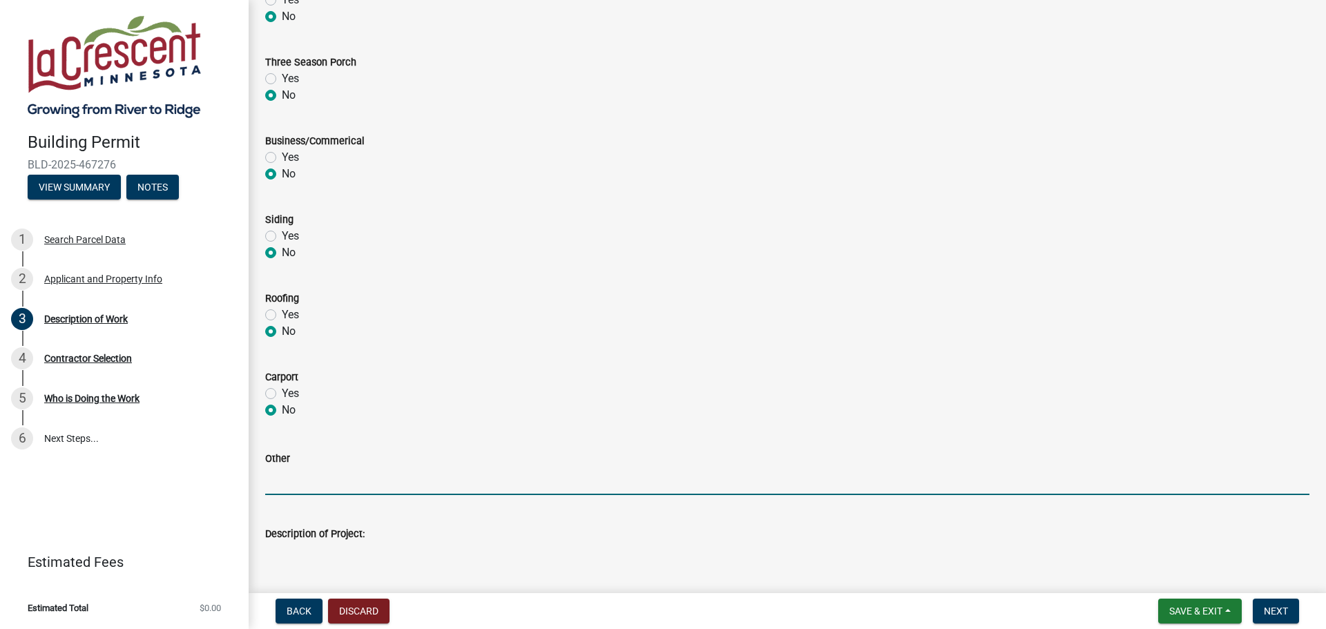
click at [288, 474] on input "Other" at bounding box center [787, 481] width 1044 height 28
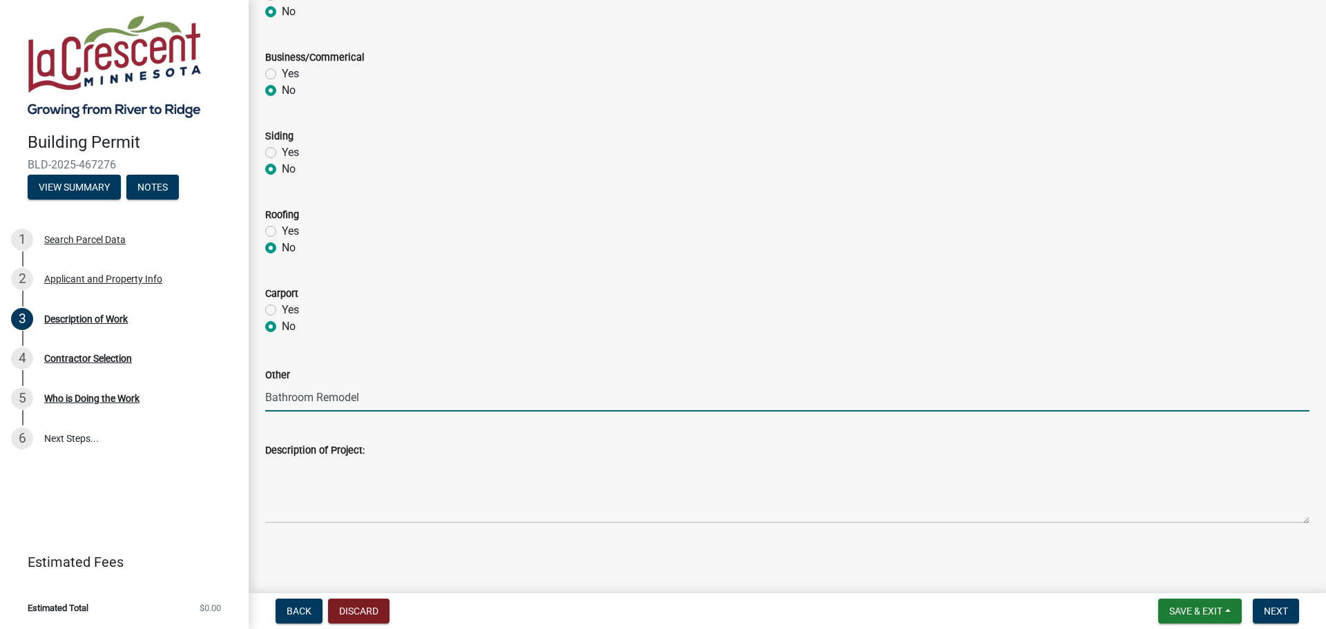
scroll to position [567, 0]
type input "Bathroom Remodel"
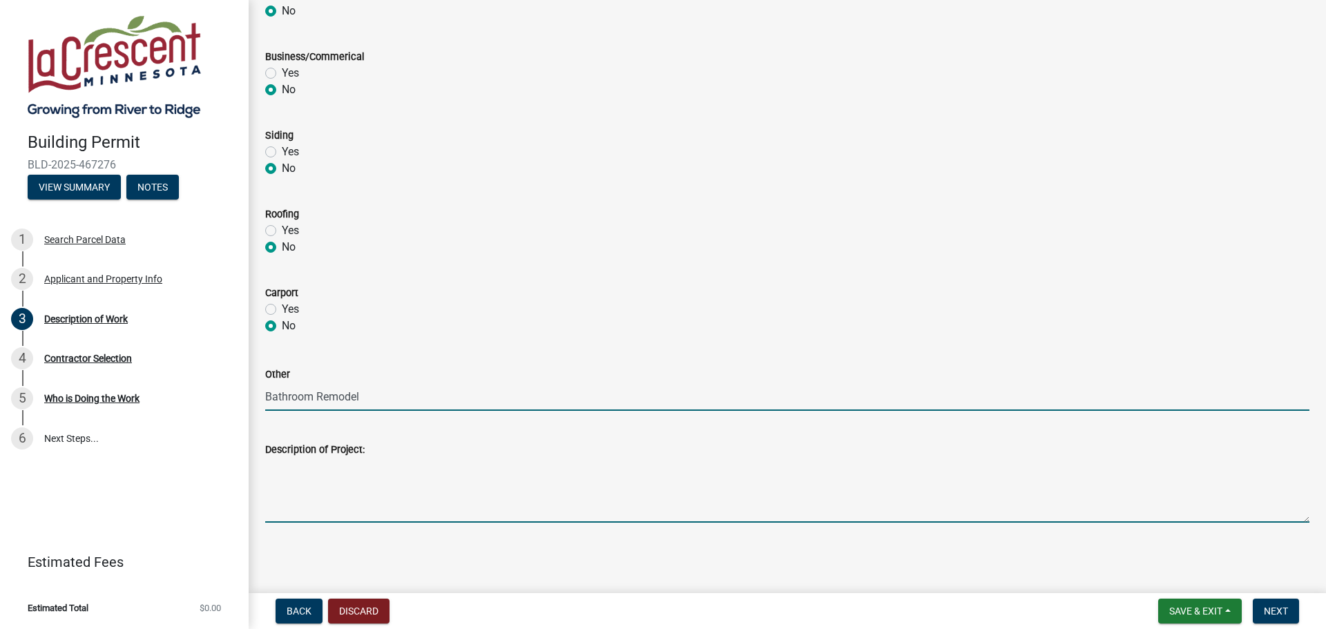
click at [285, 474] on textarea "Description of Project:" at bounding box center [787, 490] width 1044 height 65
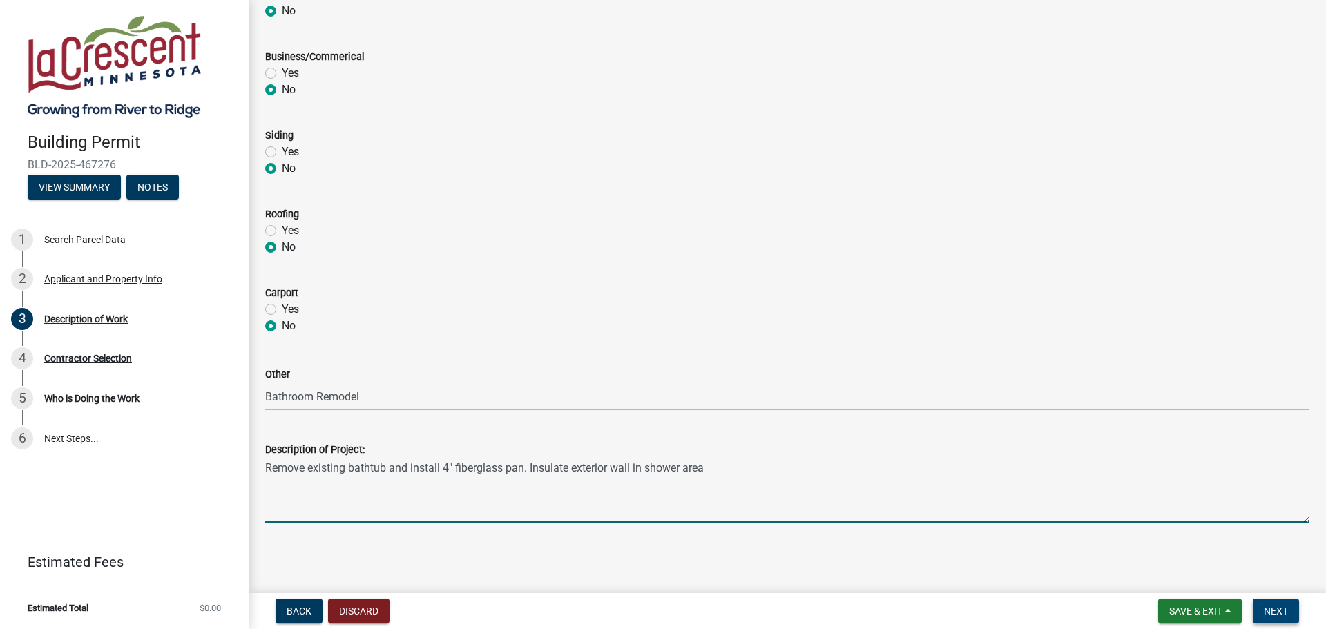
type textarea "Remove existing bathtub and install 4" fiberglass pan. Insulate exterior wall i…"
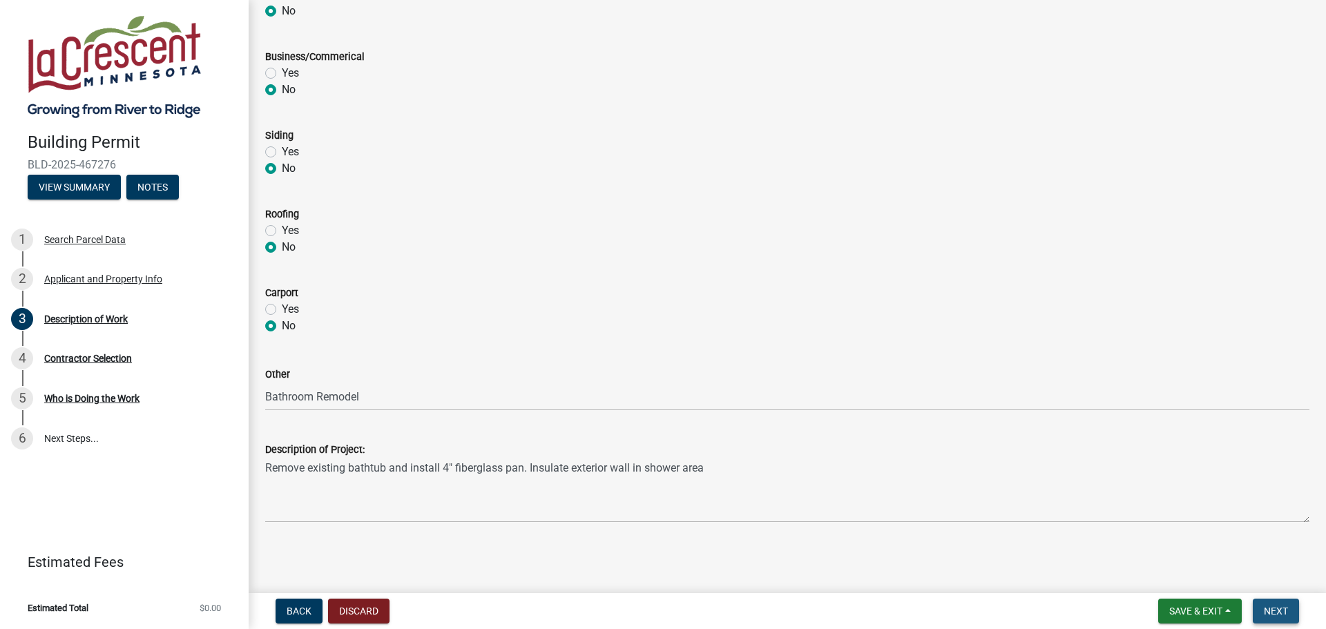
click at [1283, 605] on span "Next" at bounding box center [1275, 610] width 24 height 11
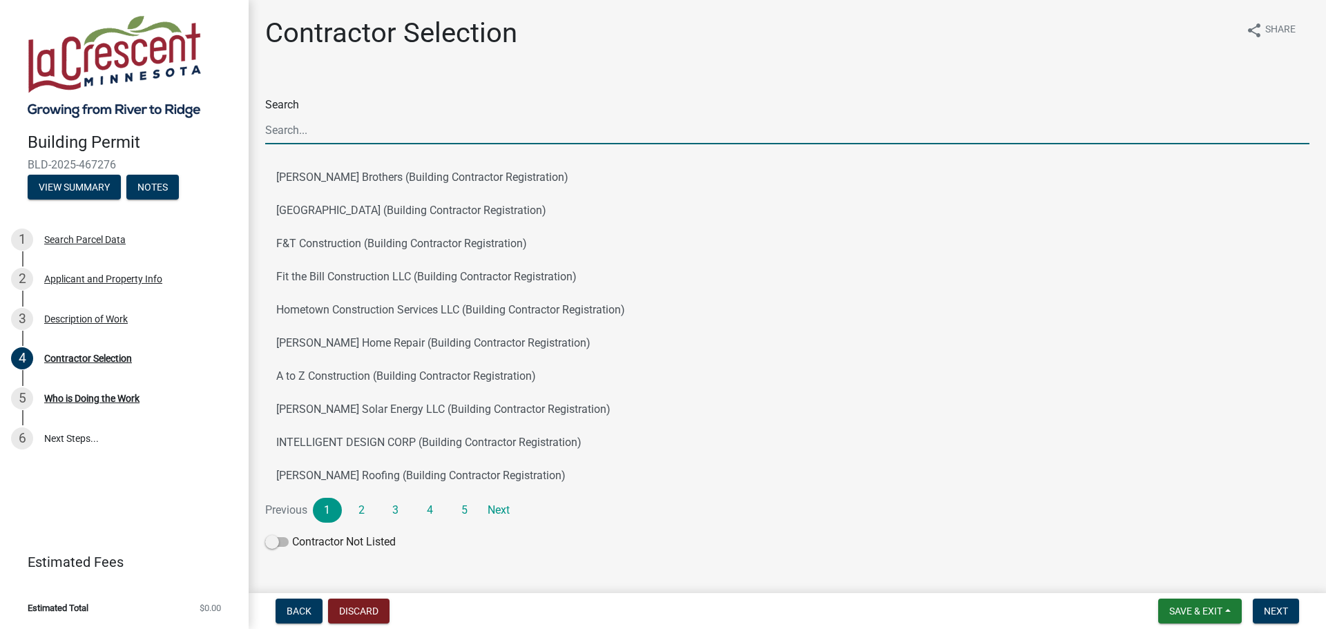
click at [358, 135] on input "Search" at bounding box center [787, 130] width 1044 height 28
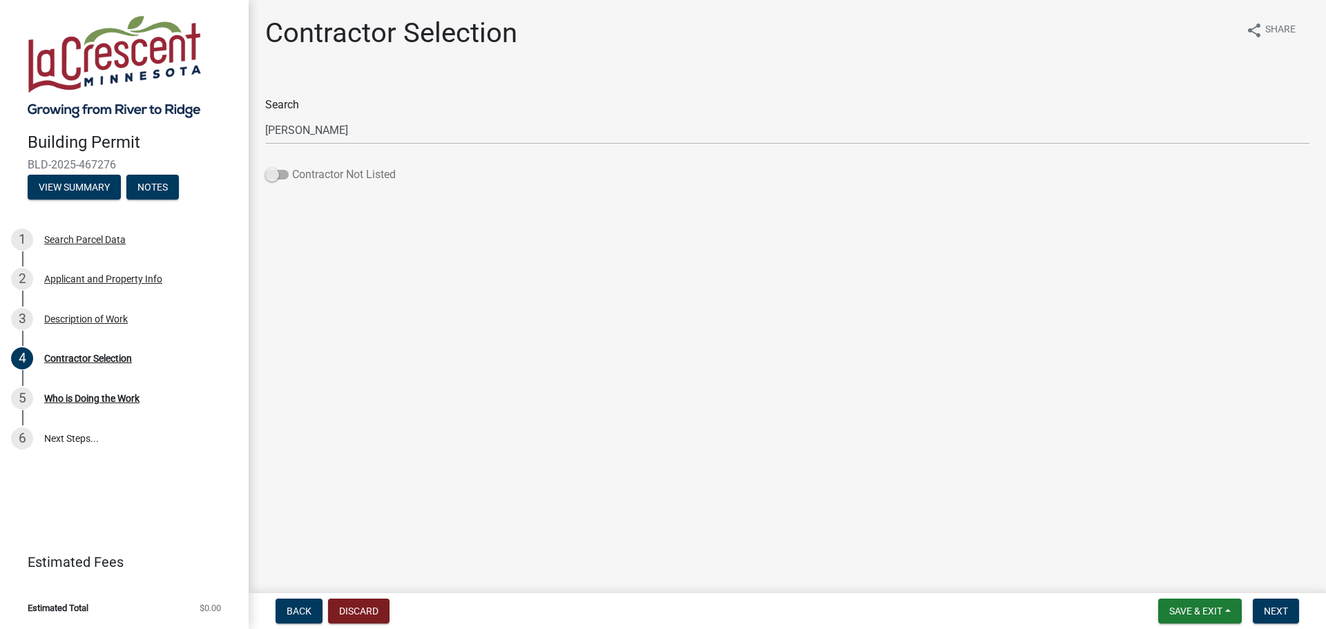
click at [271, 179] on span at bounding box center [276, 175] width 23 height 10
click at [292, 166] on input "Contractor Not Listed" at bounding box center [292, 166] width 0 height 0
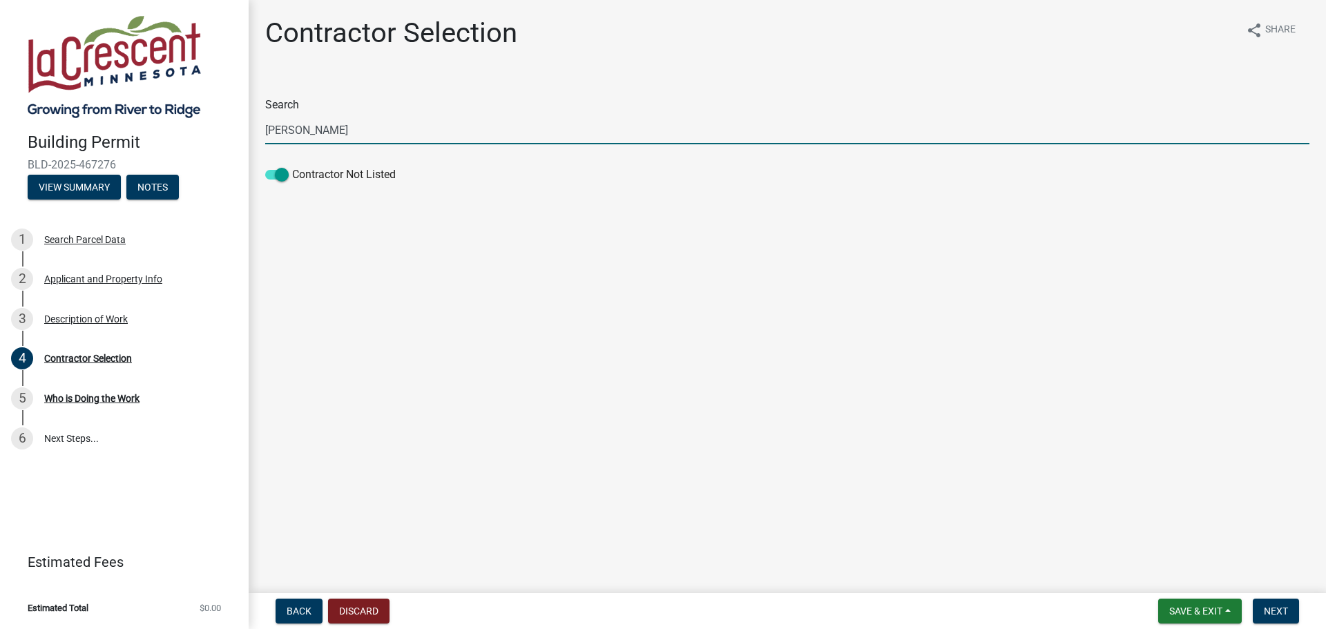
click at [380, 128] on input "Ocel" at bounding box center [787, 130] width 1044 height 28
type input "Ocel Builders LLC"
click at [1274, 621] on button "Next" at bounding box center [1275, 611] width 46 height 25
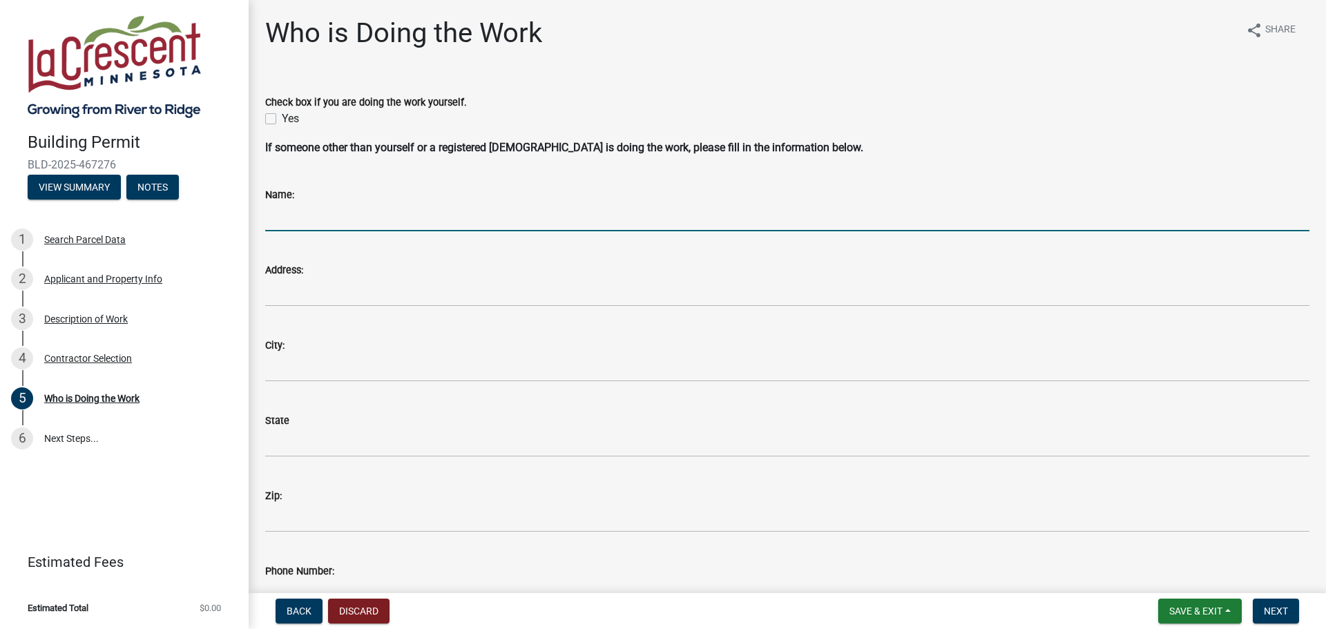
click at [400, 208] on input "Name:" at bounding box center [787, 217] width 1044 height 28
type input "Ocel Builders Inc"
click at [285, 615] on button "Back" at bounding box center [298, 611] width 47 height 25
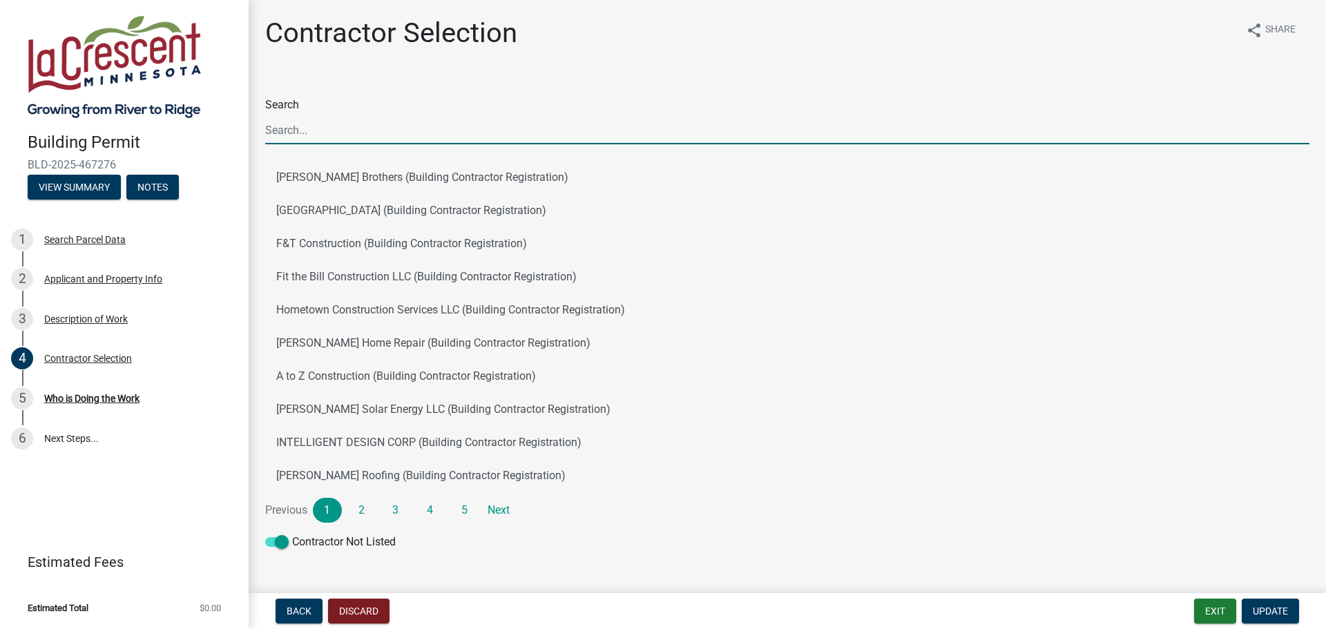
click at [332, 139] on input "Search" at bounding box center [787, 130] width 1044 height 28
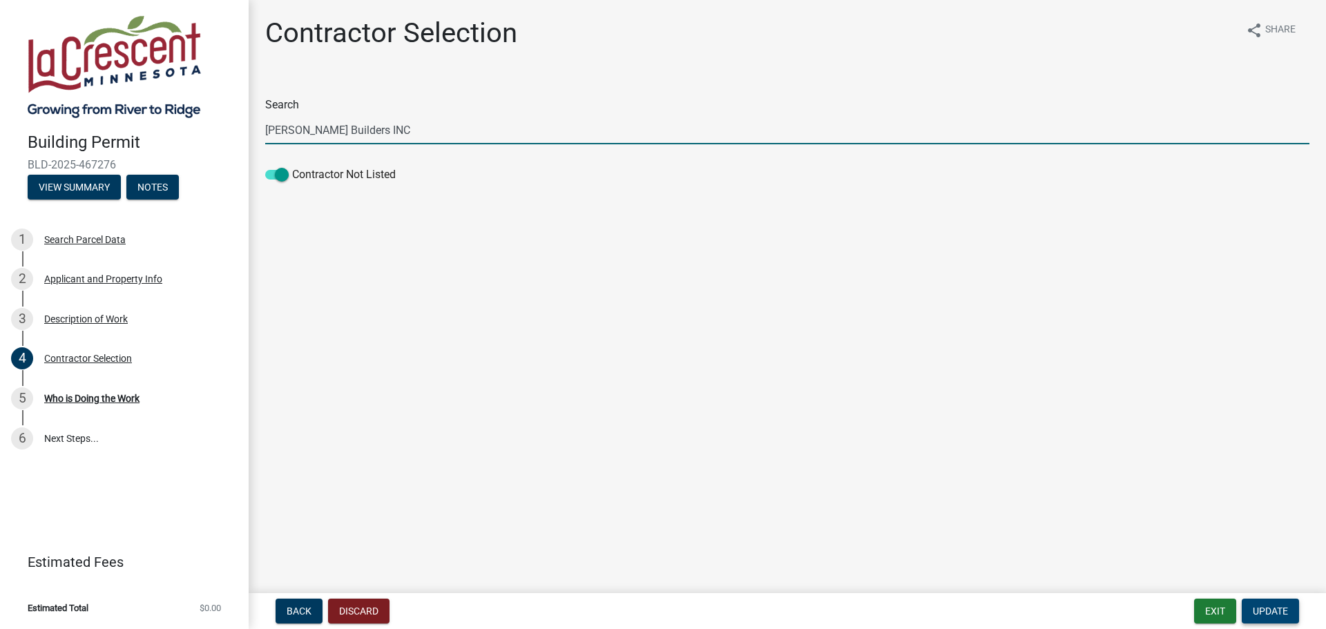
type input "Ocel Builders INC"
click at [1287, 608] on span "Update" at bounding box center [1269, 610] width 35 height 11
click at [287, 177] on span at bounding box center [276, 175] width 23 height 10
click at [292, 166] on input "Contractor Not Listed" at bounding box center [292, 166] width 0 height 0
click at [268, 178] on span at bounding box center [276, 175] width 23 height 10
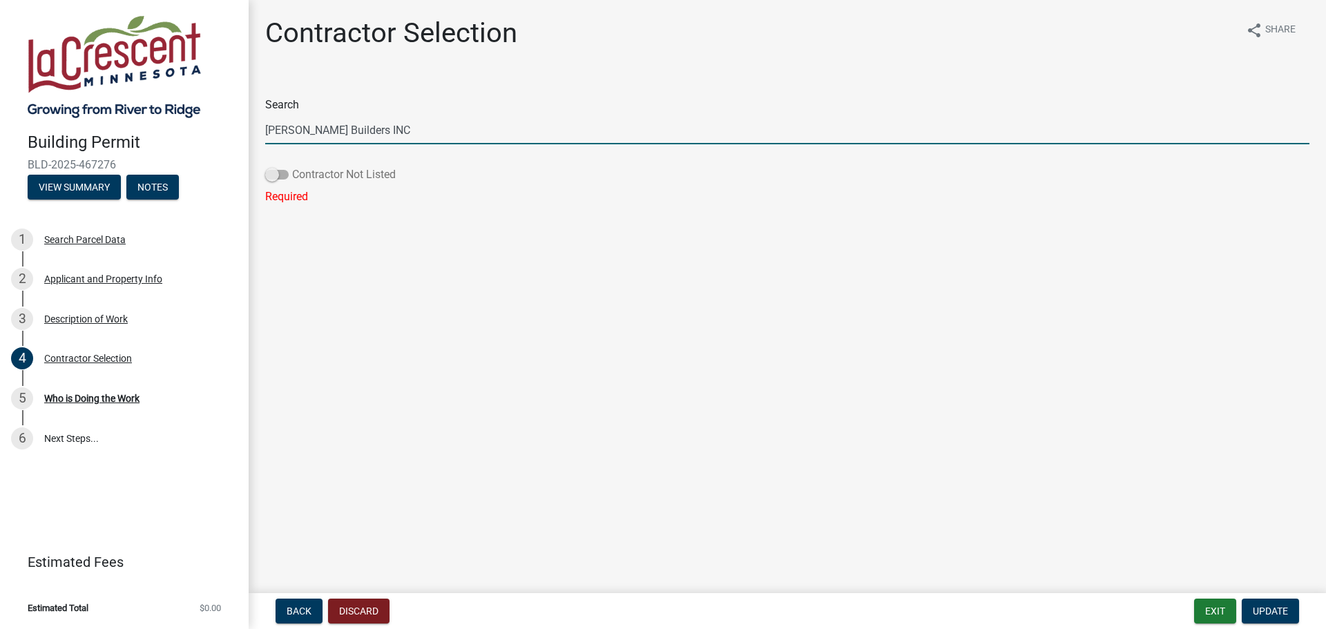
click at [292, 166] on input "Contractor Not Listed" at bounding box center [292, 166] width 0 height 0
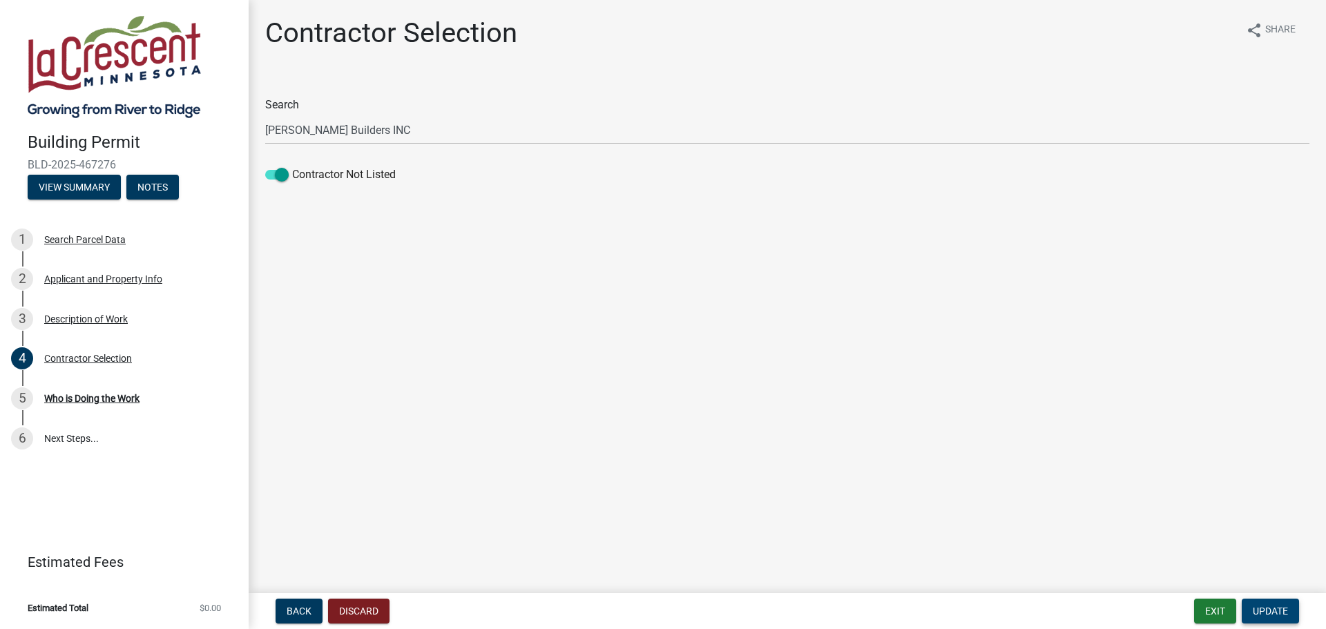
click at [1273, 608] on span "Update" at bounding box center [1269, 610] width 35 height 11
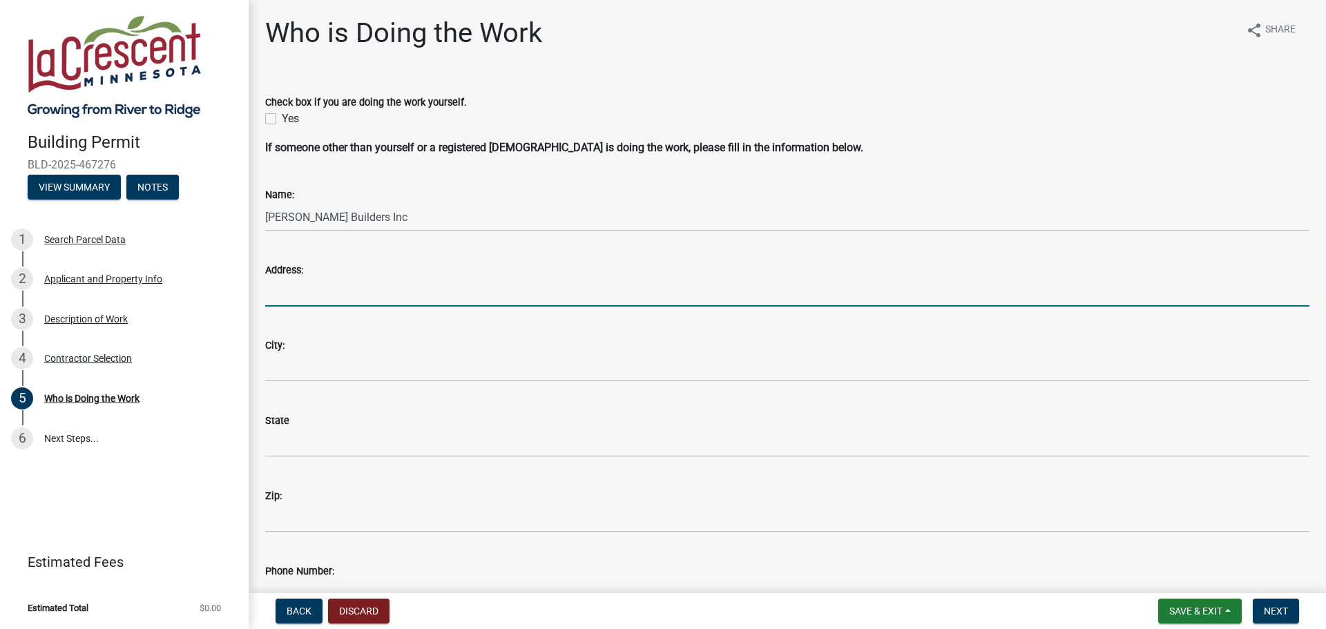
click at [344, 280] on input "Address:" at bounding box center [787, 292] width 1044 height 28
type input "[STREET_ADDRESS]"
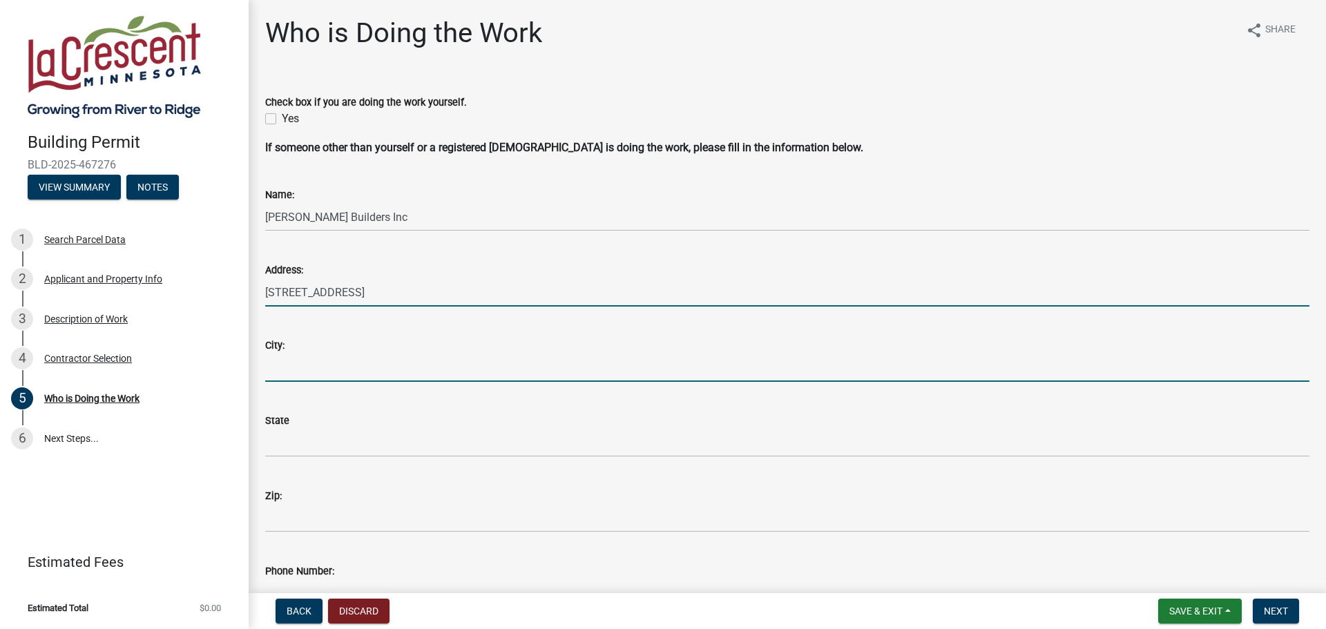
type input "[GEOGRAPHIC_DATA]"
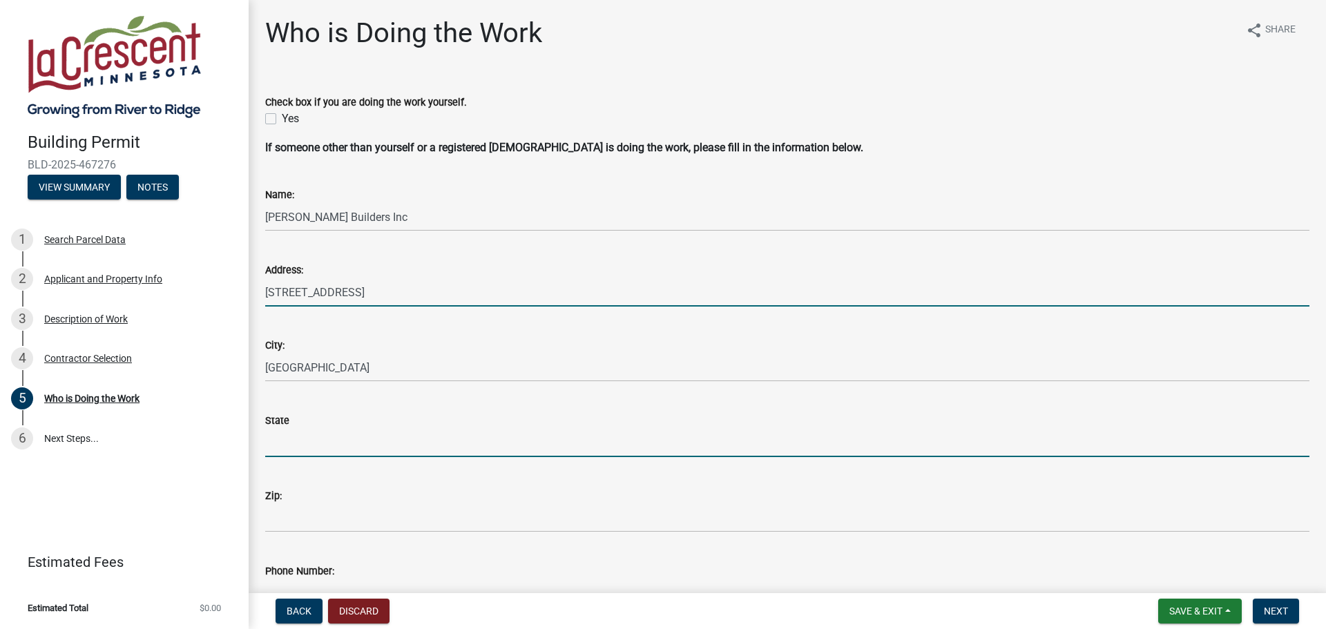
type input "MN"
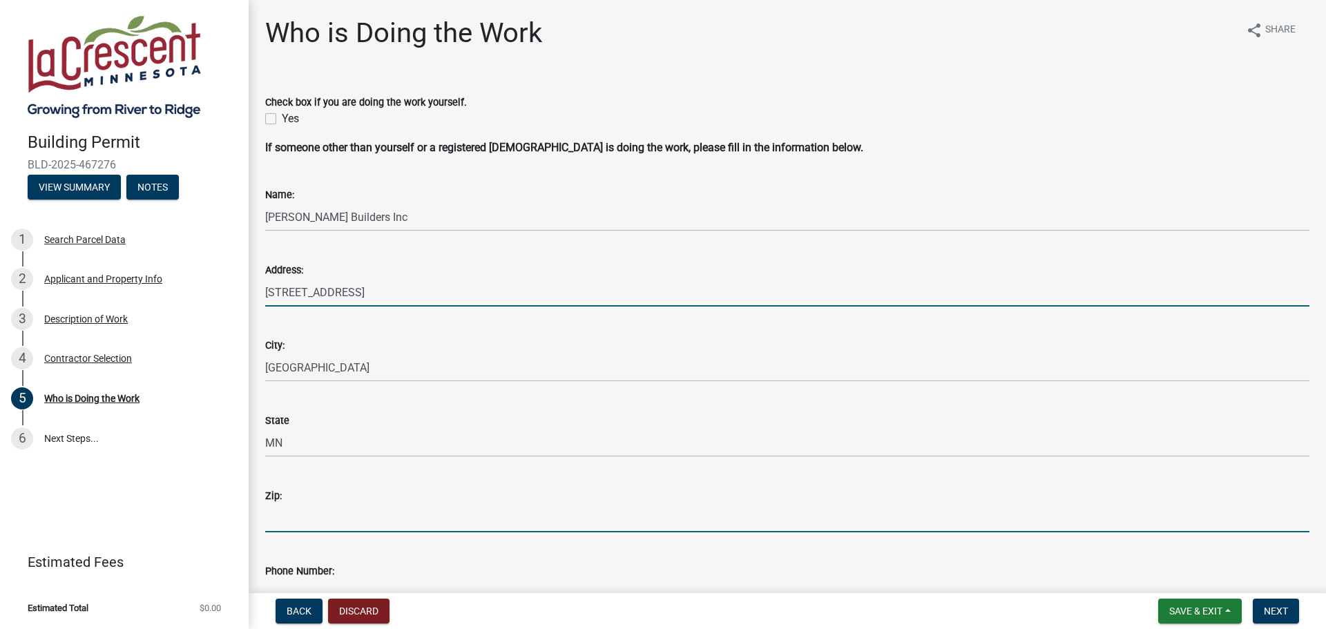
type input "55024"
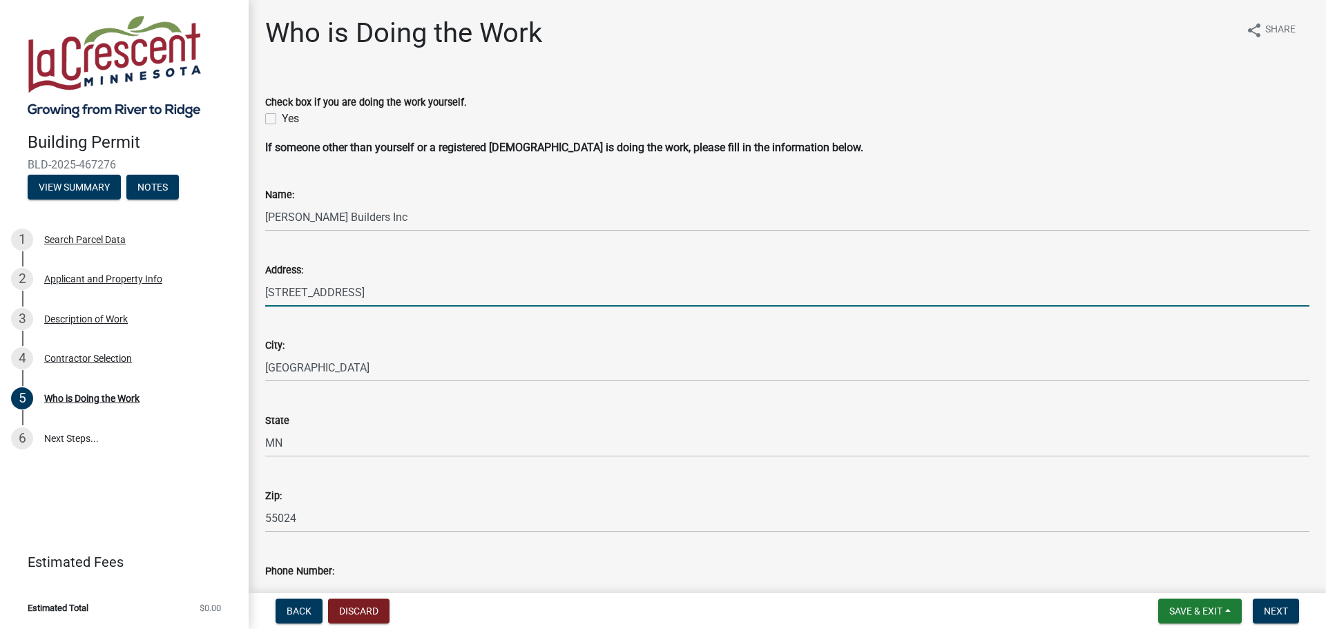
type input "6518026057"
type input "[PERSON_NAME][EMAIL_ADDRESS][DOMAIN_NAME]"
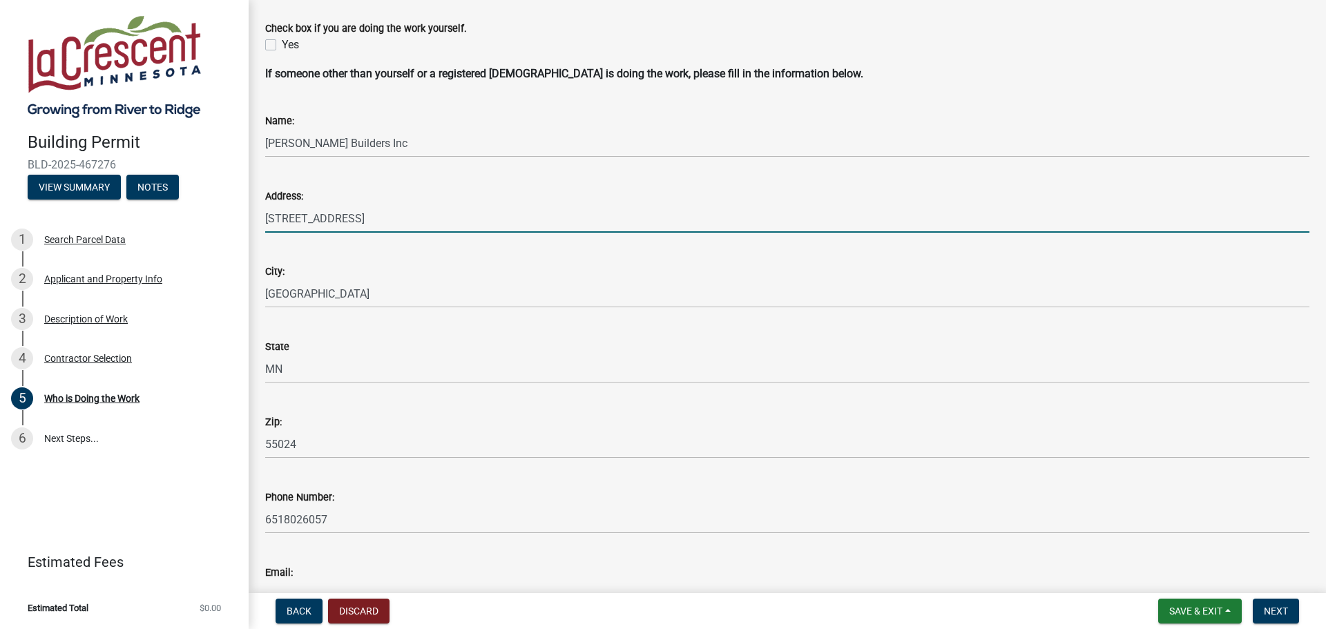
scroll to position [160, 0]
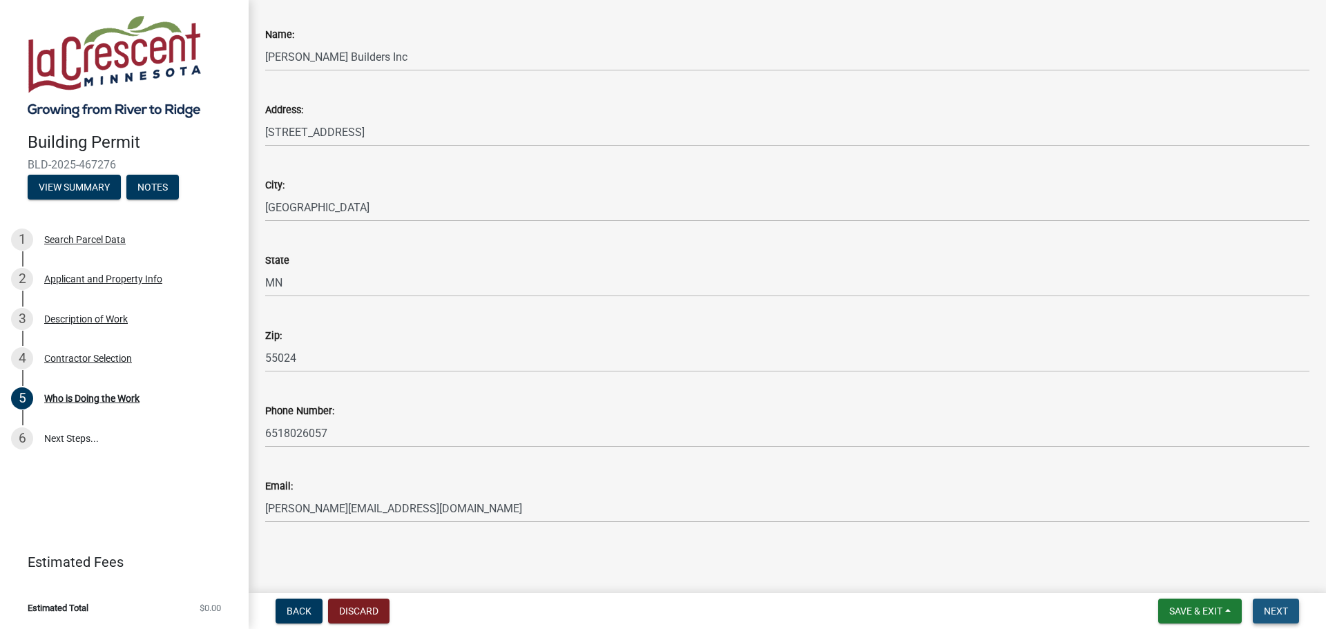
click at [1272, 608] on span "Next" at bounding box center [1275, 610] width 24 height 11
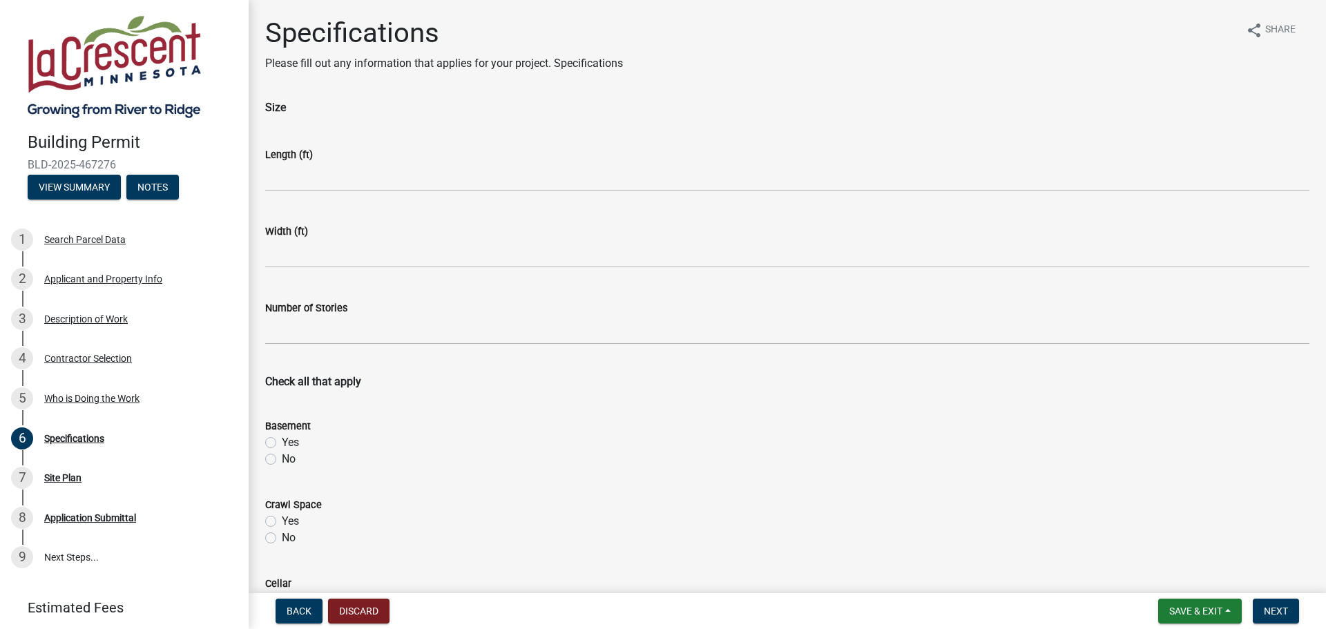
click at [383, 197] on wm-data-entity-input "Length (ft)" at bounding box center [787, 165] width 1044 height 77
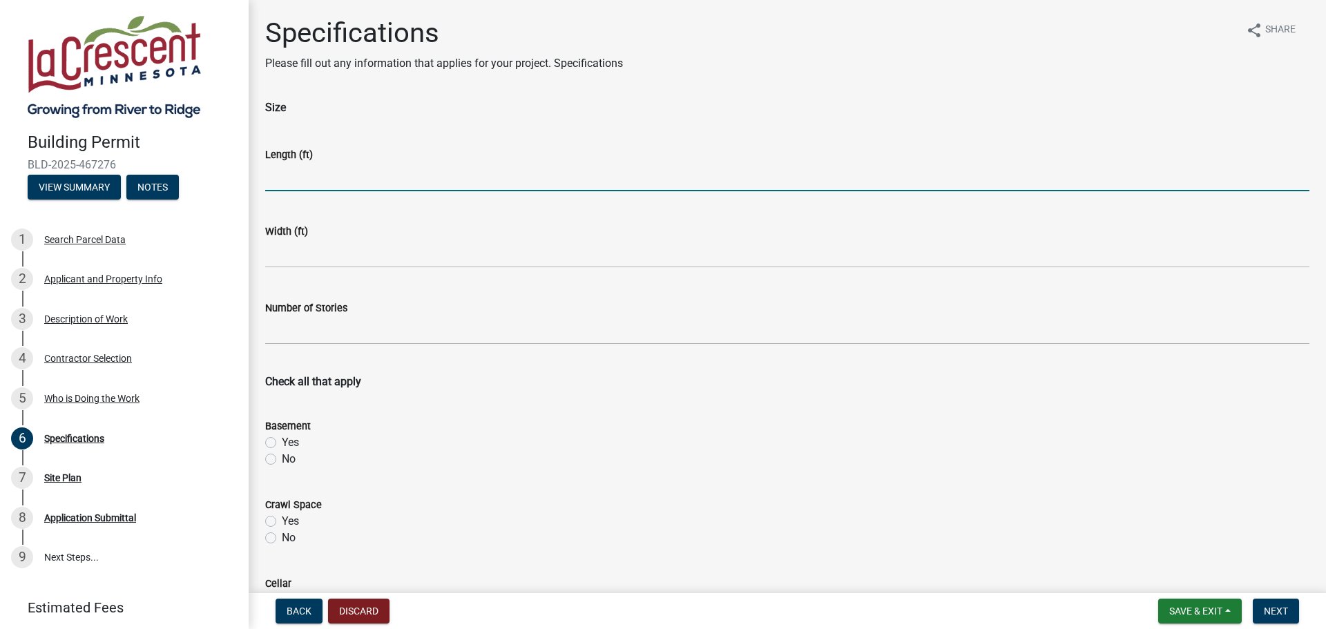
click at [380, 187] on input "text" at bounding box center [787, 177] width 1044 height 28
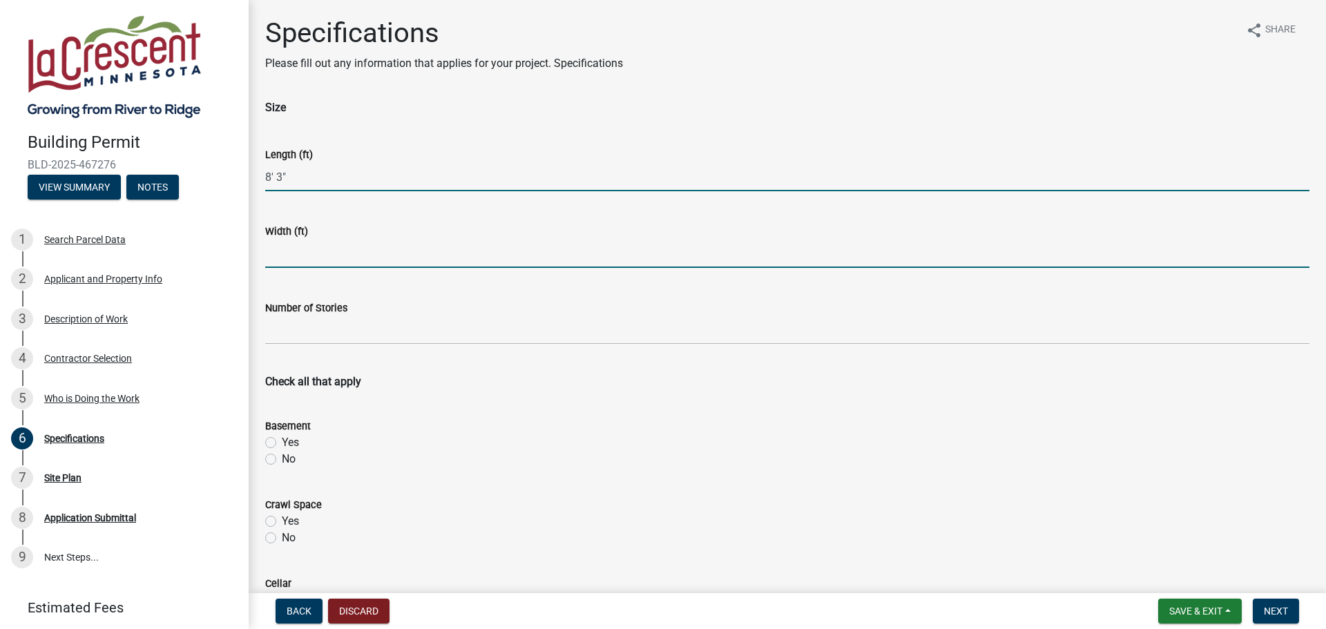
type input "83"
click at [369, 258] on input "text" at bounding box center [787, 254] width 1044 height 28
type input "7"
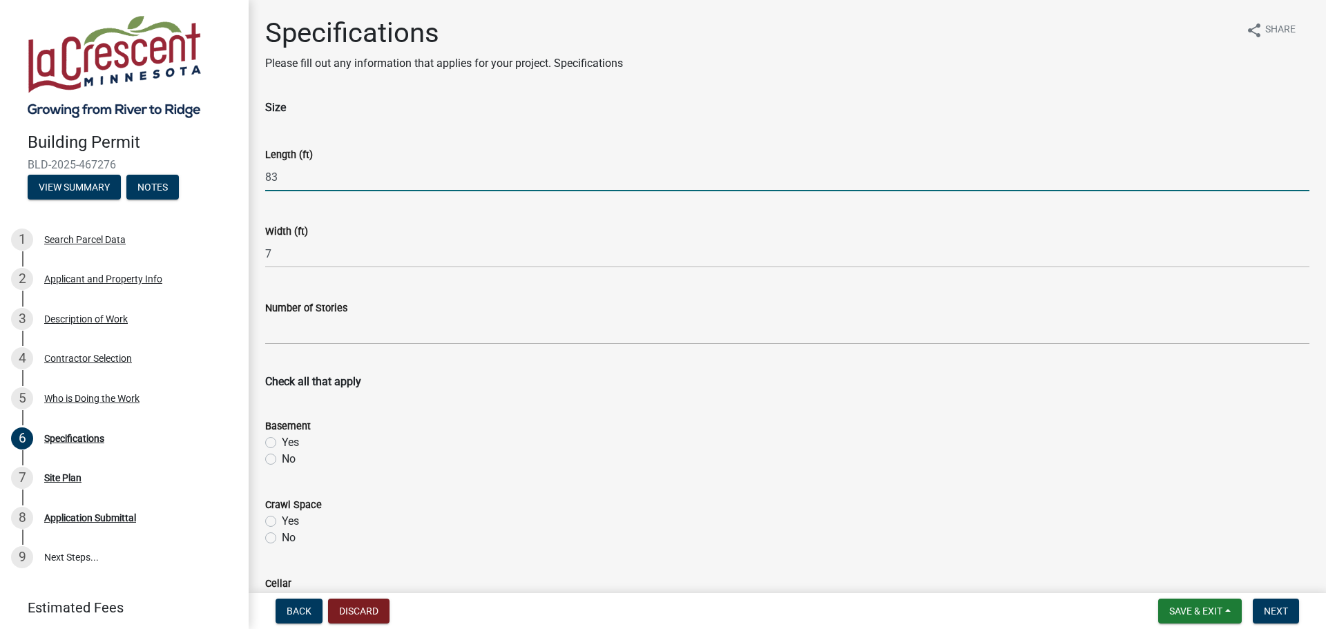
drag, startPoint x: 313, startPoint y: 182, endPoint x: 208, endPoint y: 184, distance: 105.6
click at [208, 184] on div "Building Permit BLD-2025-467276 View Summary Notes 1 Search Parcel Data 2 Appli…" at bounding box center [663, 314] width 1326 height 629
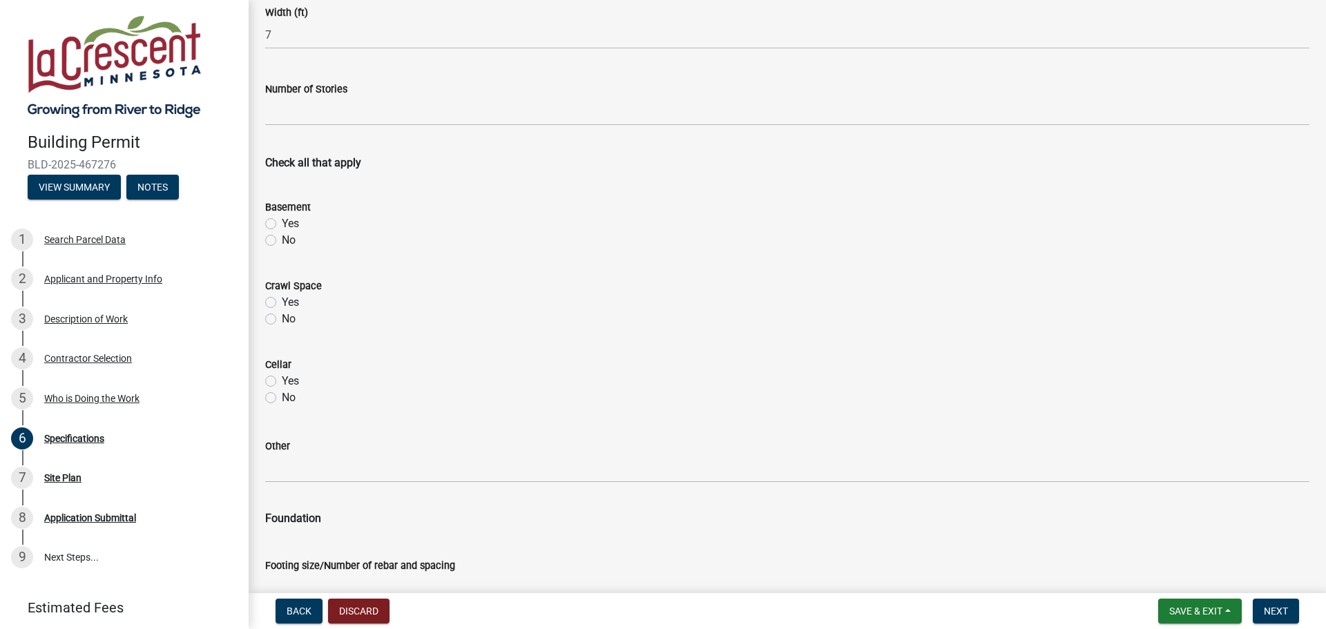
scroll to position [345, 0]
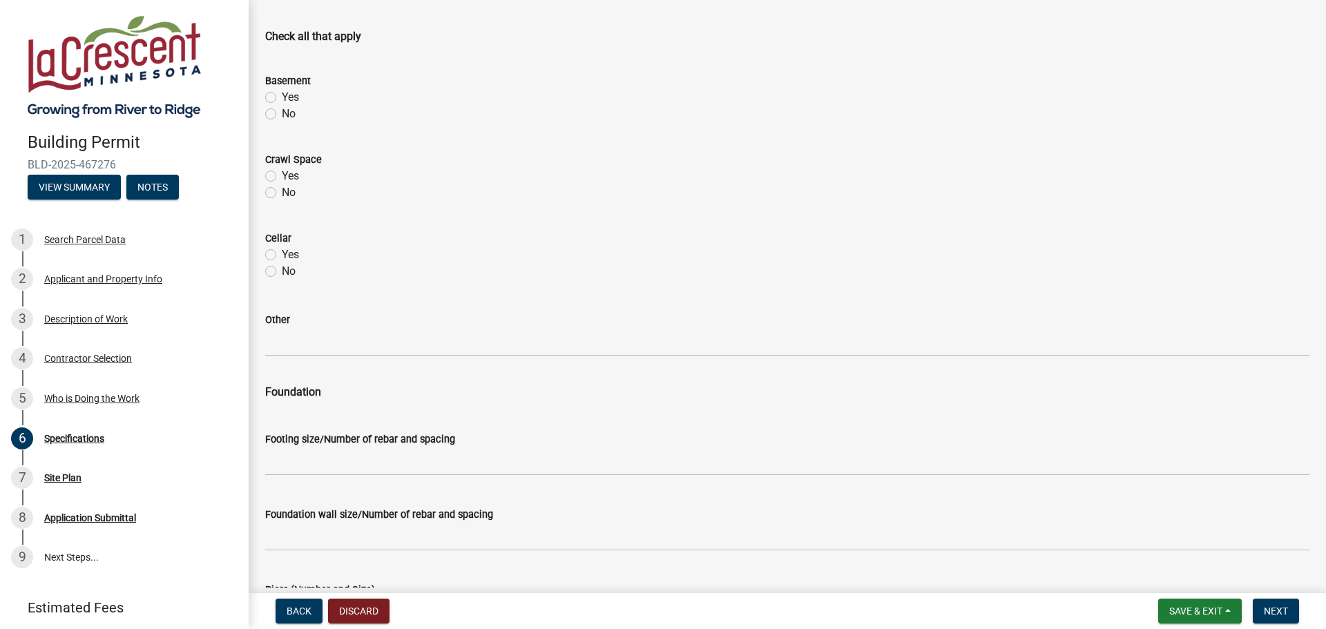
type input "8"
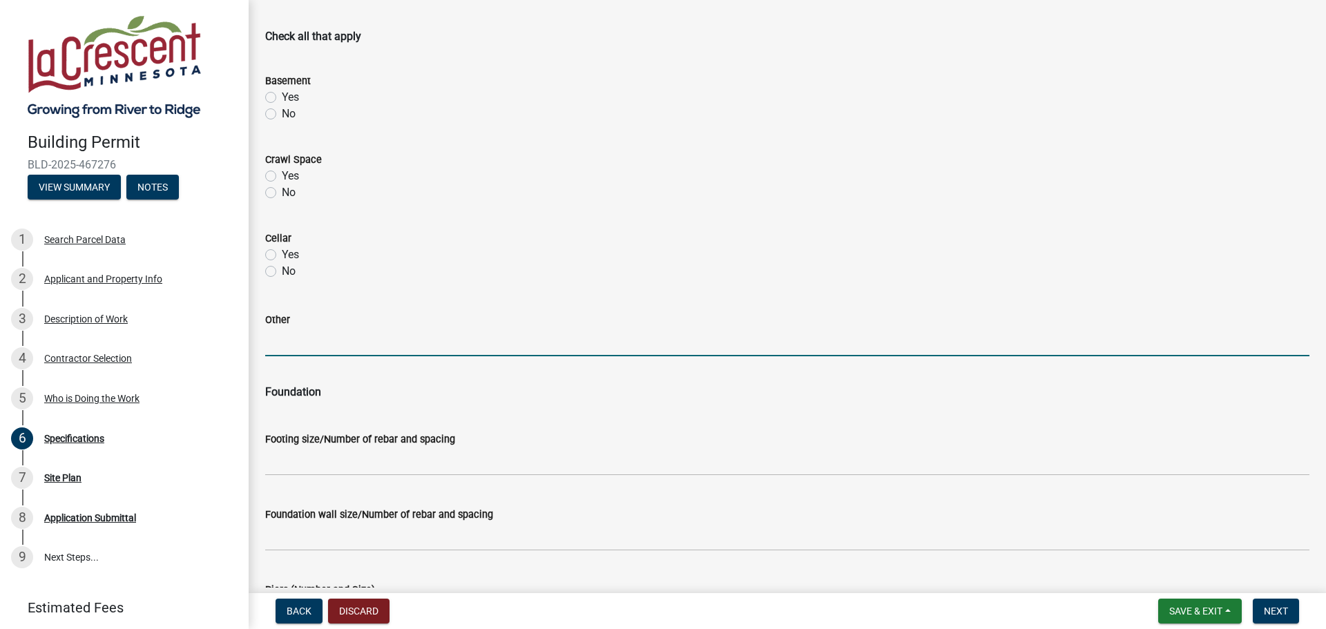
click at [295, 354] on input "Other" at bounding box center [787, 342] width 1044 height 28
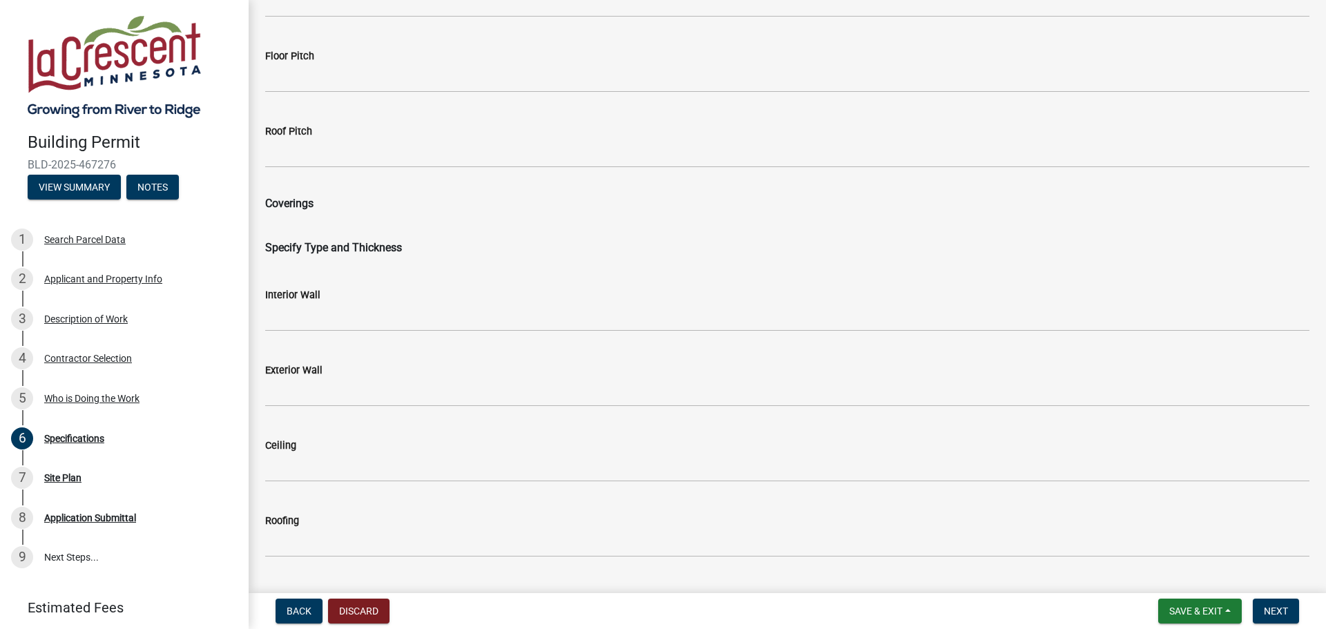
scroll to position [1933, 0]
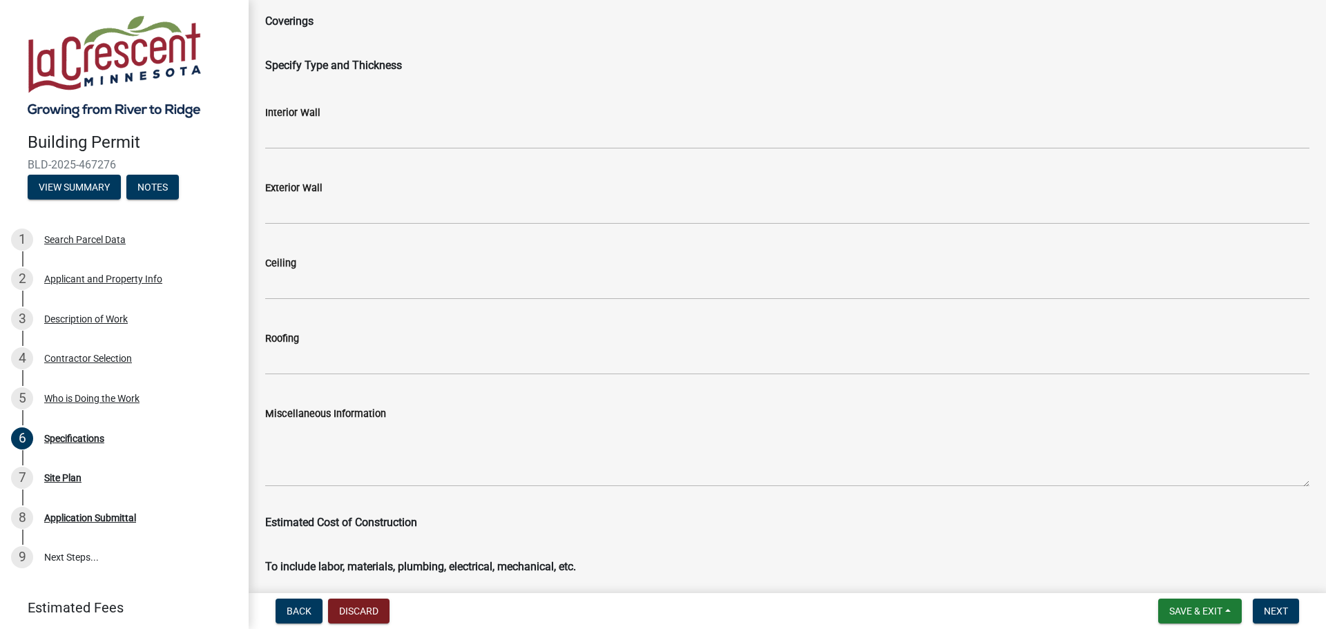
type input "Bathroom"
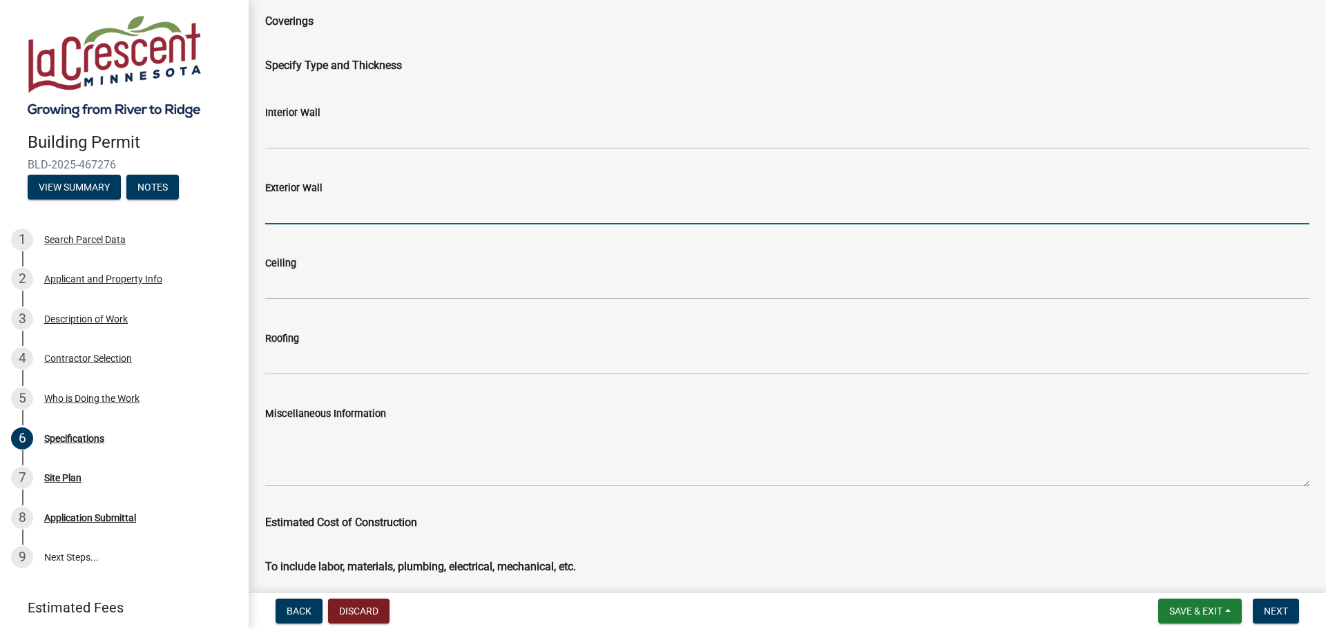
click at [378, 220] on input "Exterior Wall" at bounding box center [787, 210] width 1044 height 28
click at [382, 222] on input "7'3"" at bounding box center [787, 210] width 1044 height 28
type input "7'3""
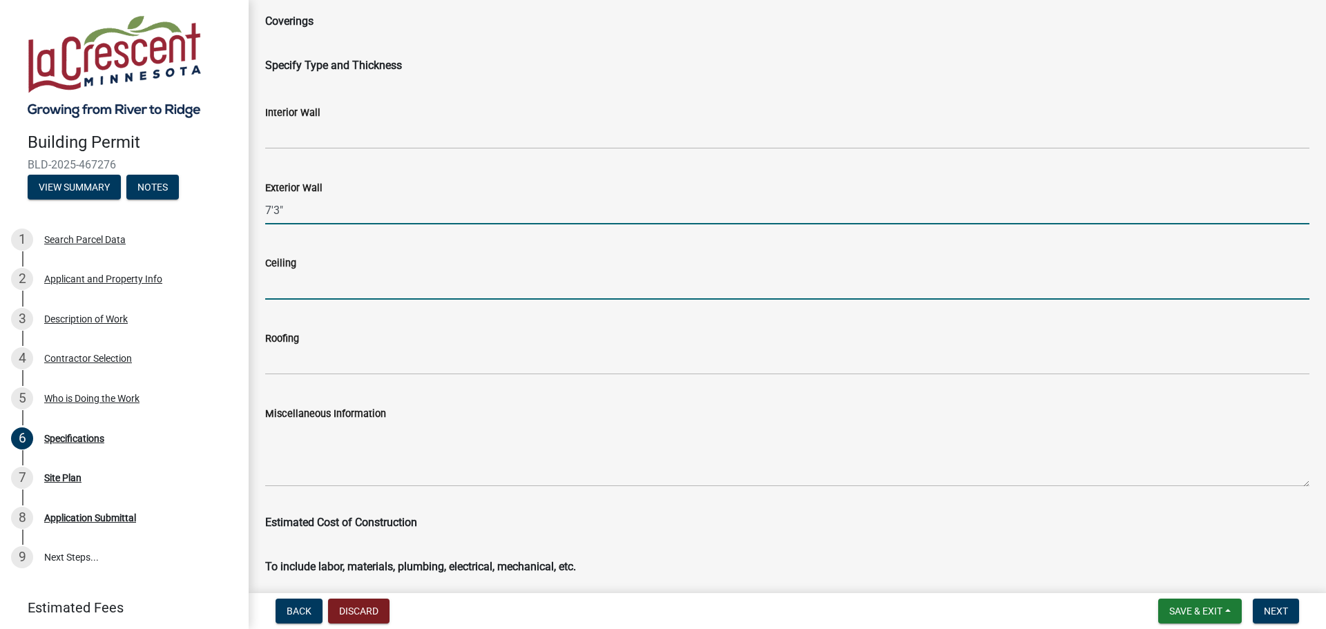
click at [420, 277] on input "Ceiling" at bounding box center [787, 285] width 1044 height 28
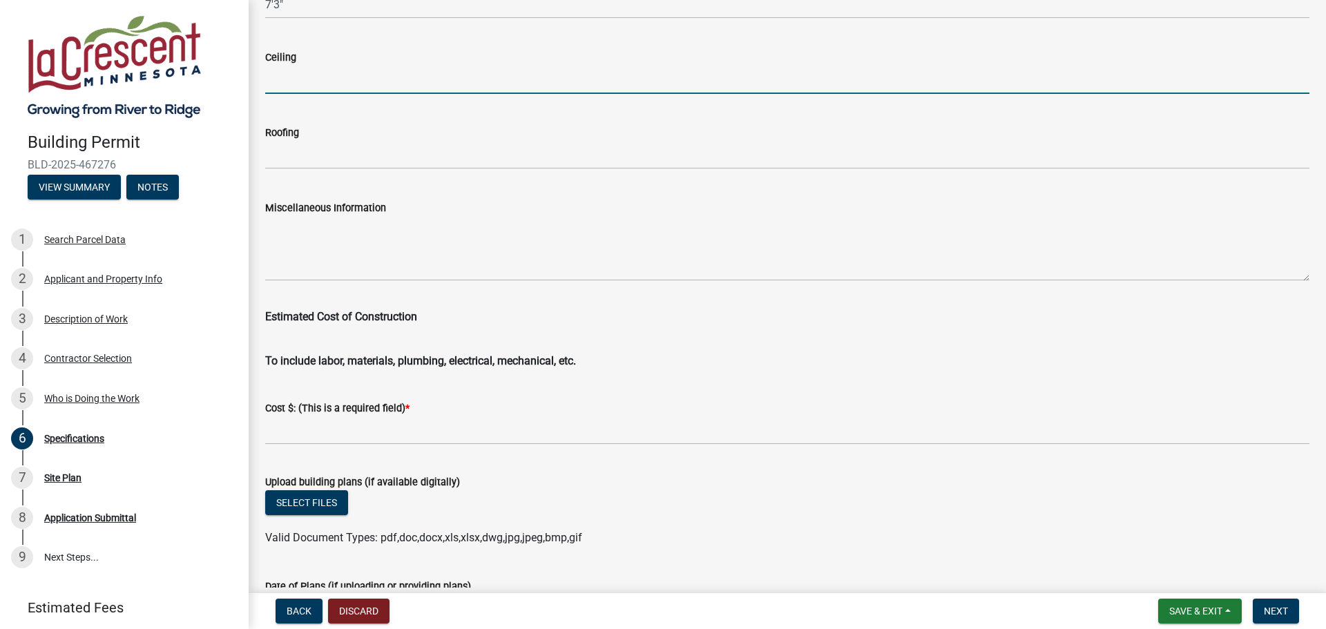
scroll to position [2140, 0]
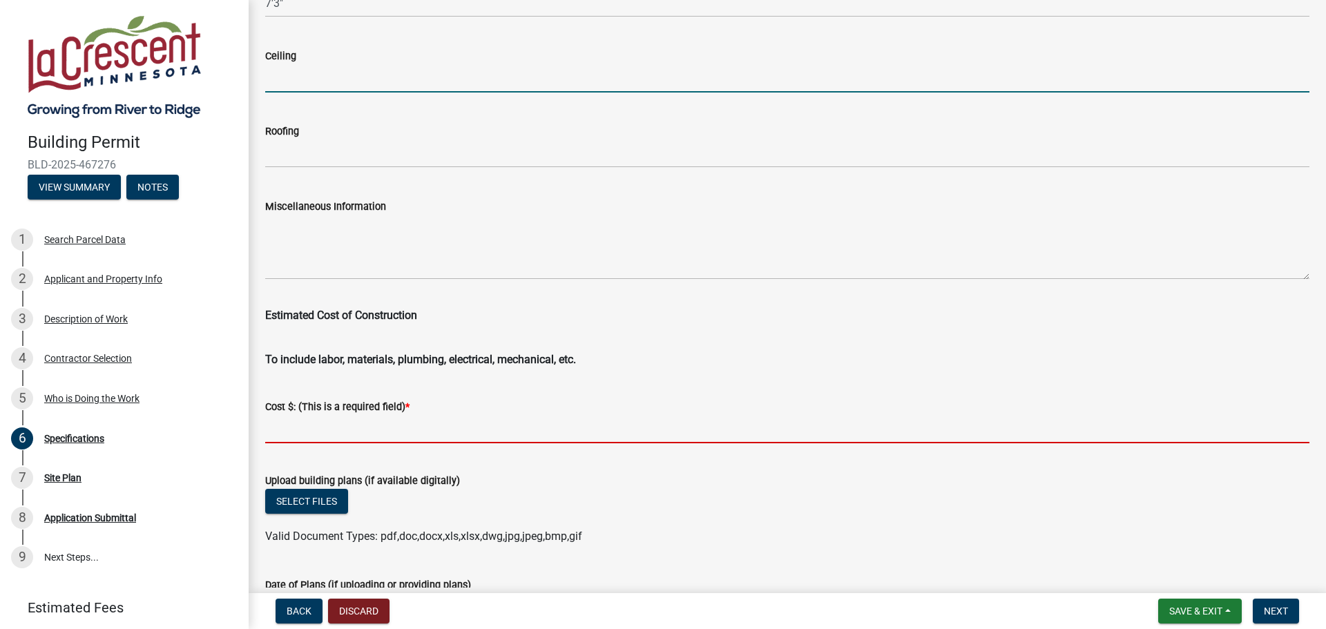
click at [338, 418] on input "text" at bounding box center [787, 429] width 1044 height 28
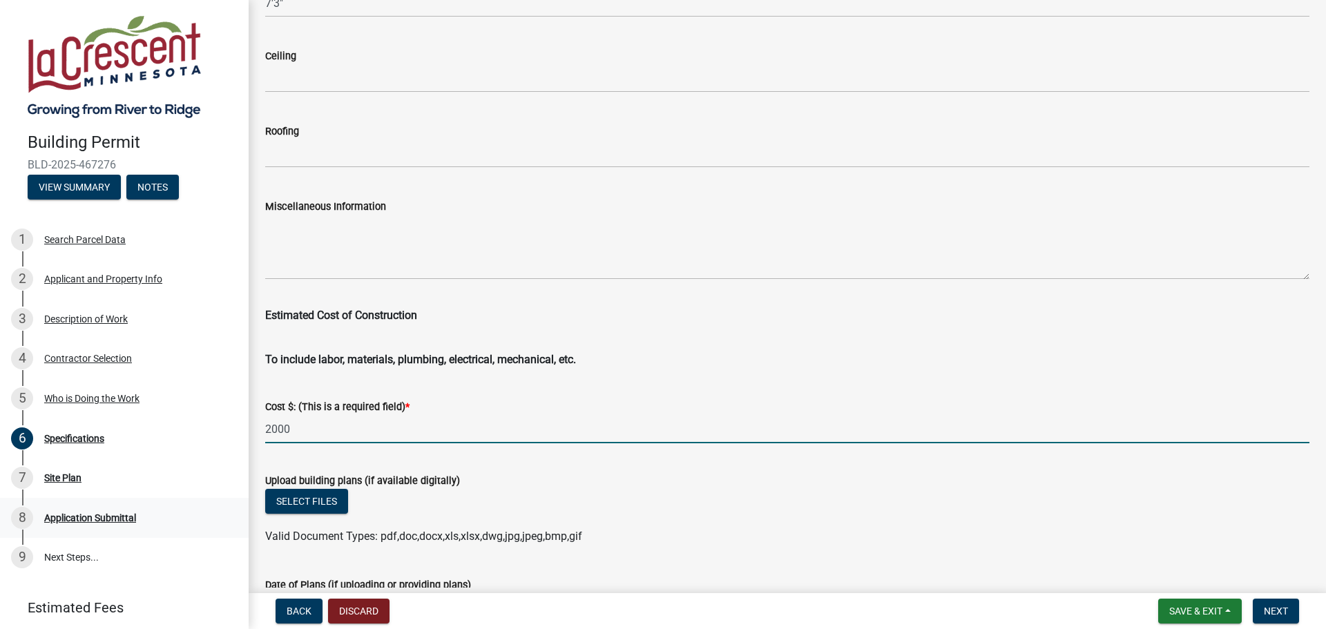
type input "2000"
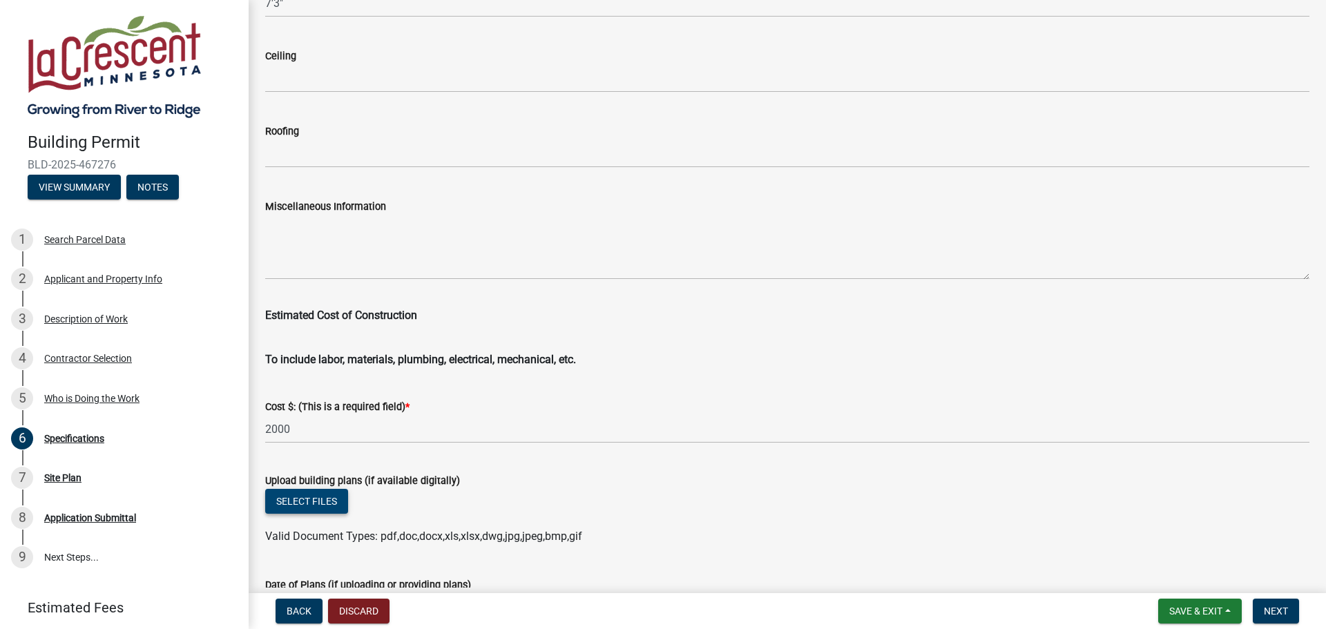
click at [300, 503] on button "Select files" at bounding box center [306, 501] width 83 height 25
click at [289, 507] on button "Select files" at bounding box center [306, 501] width 83 height 25
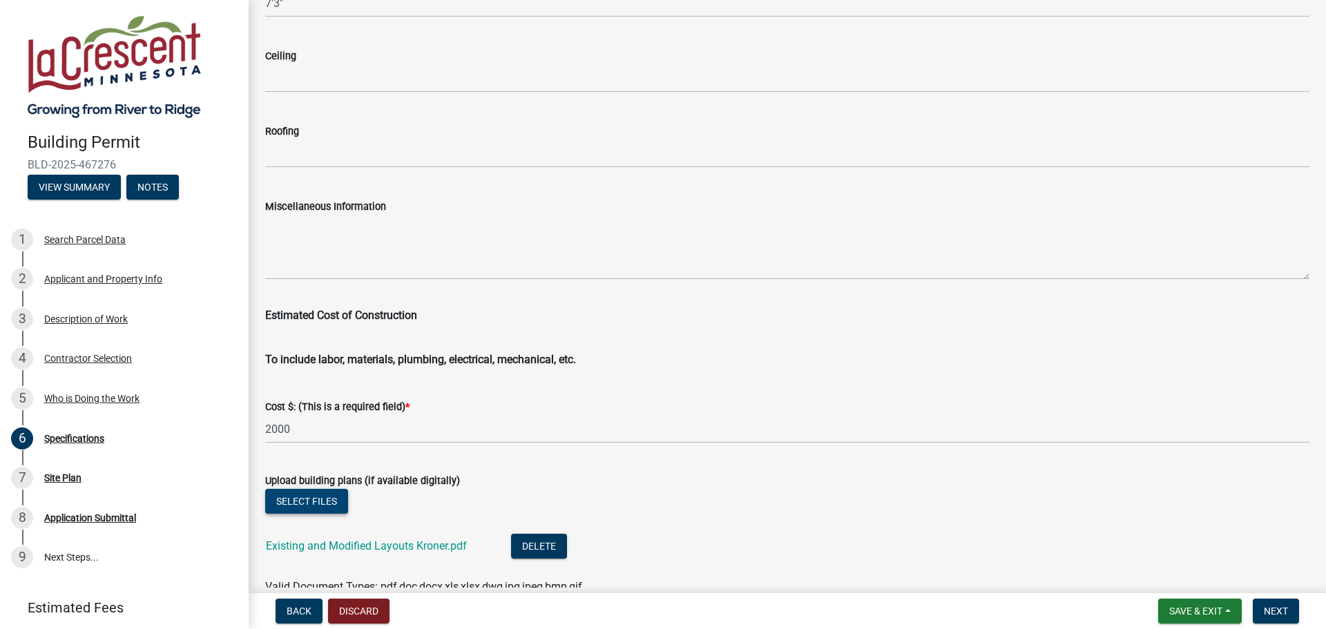
scroll to position [2291, 0]
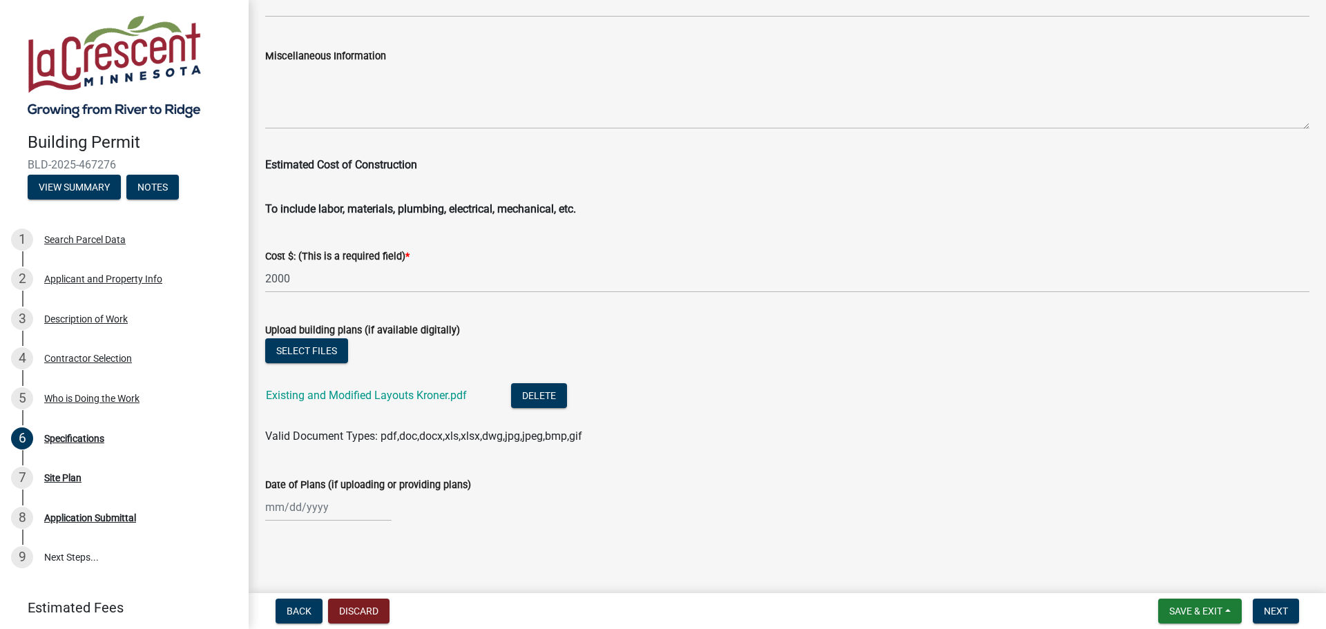
select select "8"
select select "2025"
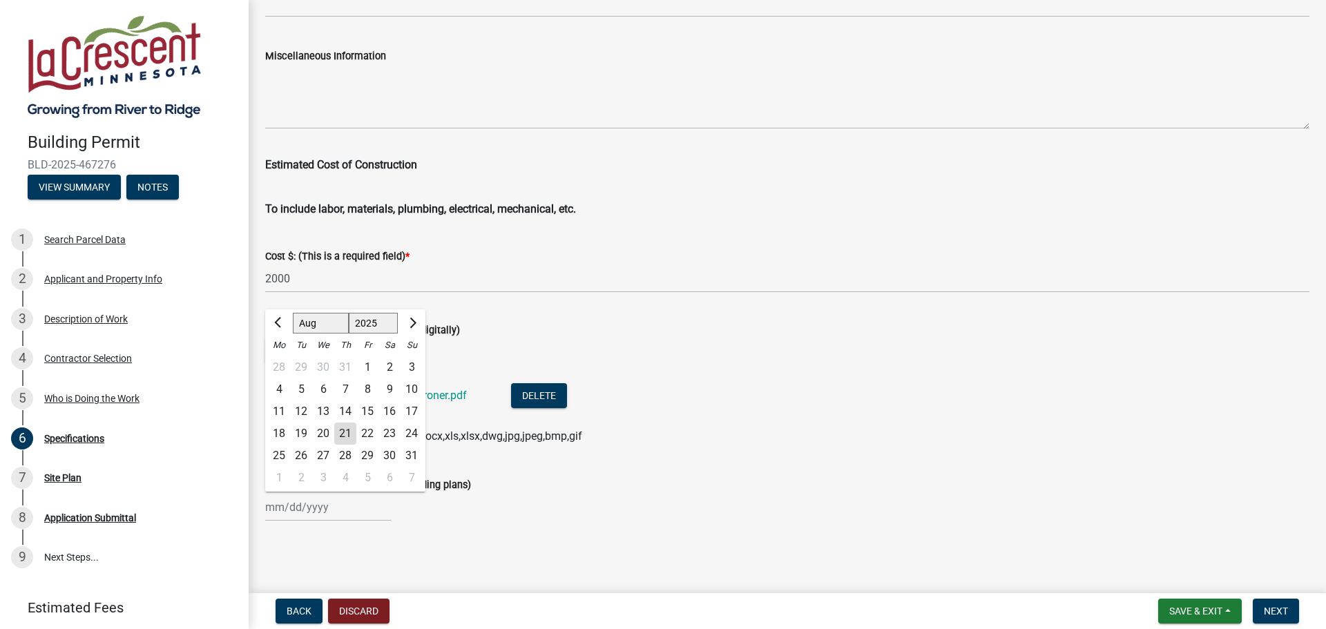
click at [307, 513] on div "Jan Feb Mar Apr May Jun Jul Aug Sep Oct Nov Dec 1525 1526 1527 1528 1529 1530 1…" at bounding box center [328, 507] width 126 height 28
click at [627, 487] on div "Date of Plans (if uploading or providing plans)" at bounding box center [787, 484] width 1044 height 17
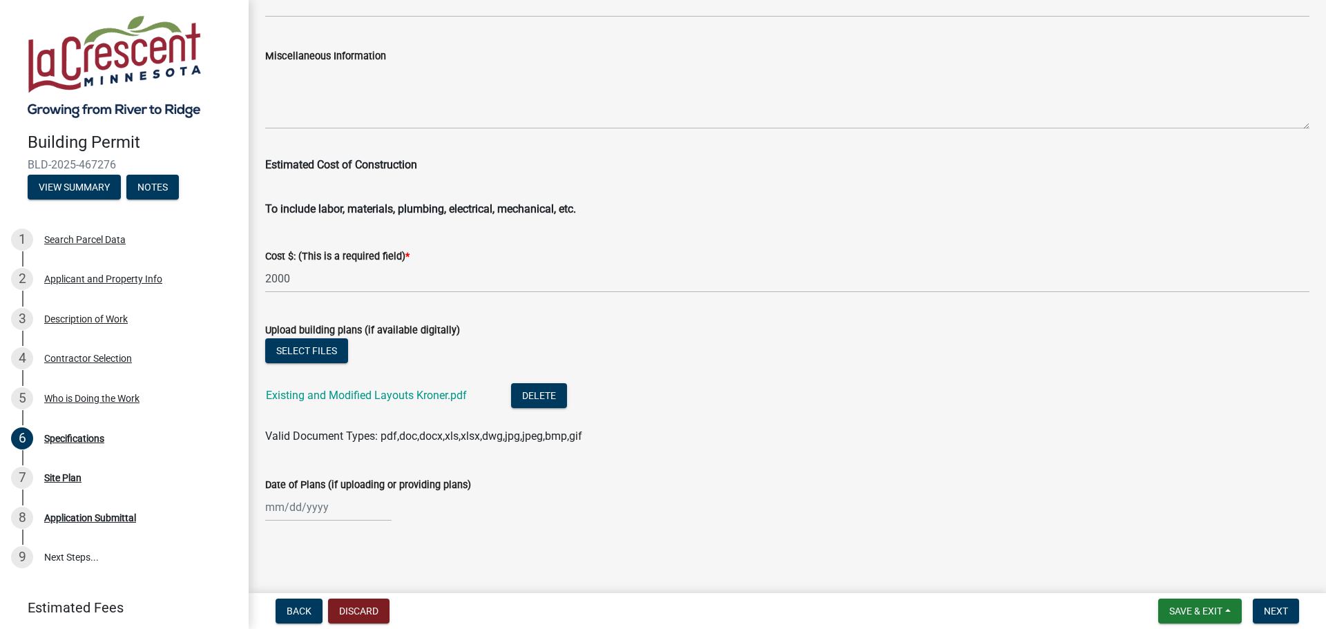
click at [313, 509] on div at bounding box center [328, 507] width 126 height 28
select select "8"
select select "2025"
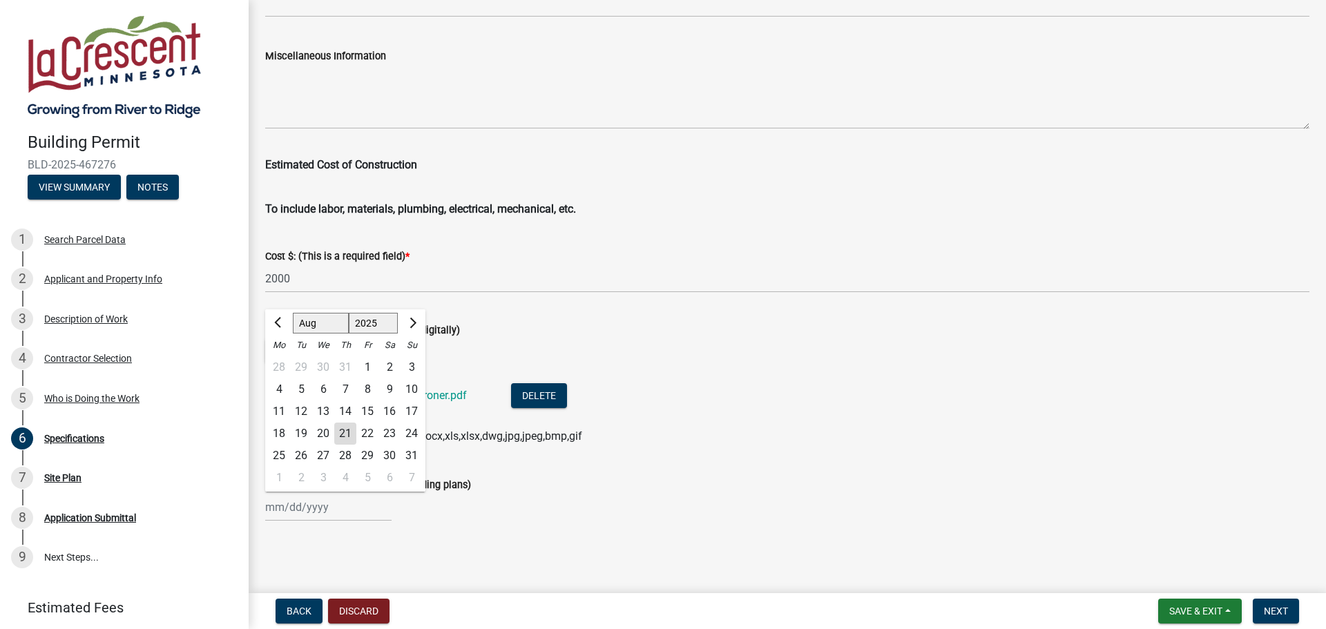
click at [342, 428] on div "21" at bounding box center [345, 434] width 22 height 22
type input "08/21/2025"
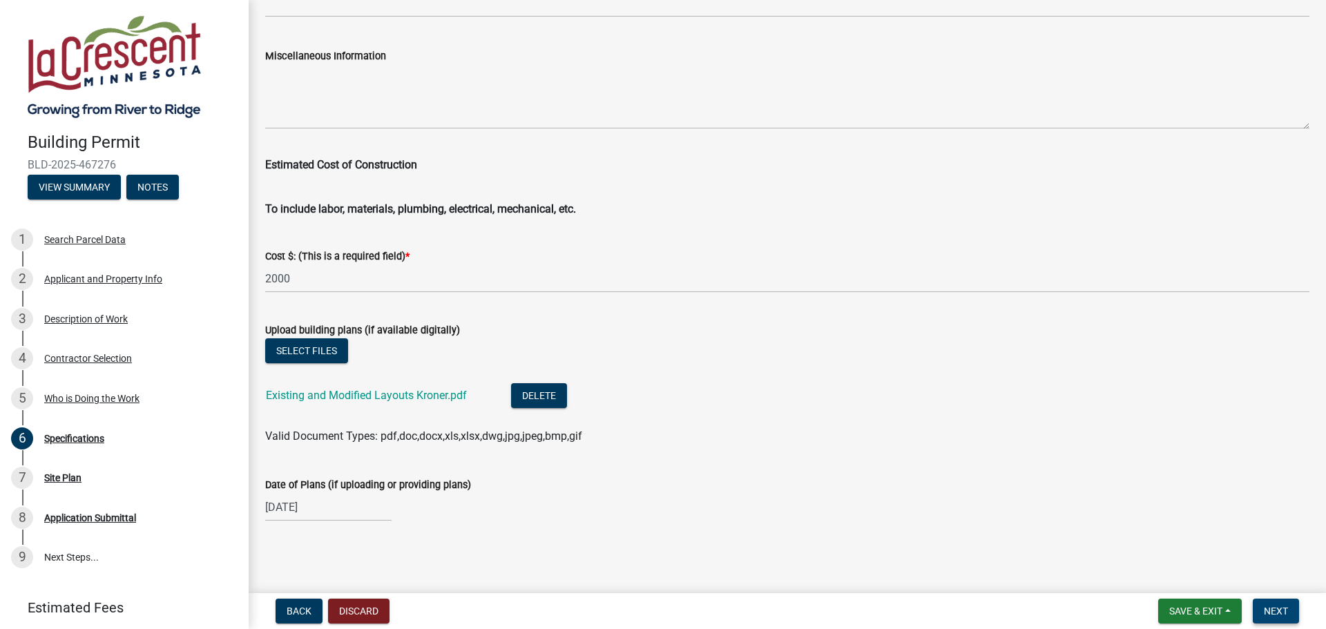
click at [1278, 617] on span "Next" at bounding box center [1275, 610] width 24 height 11
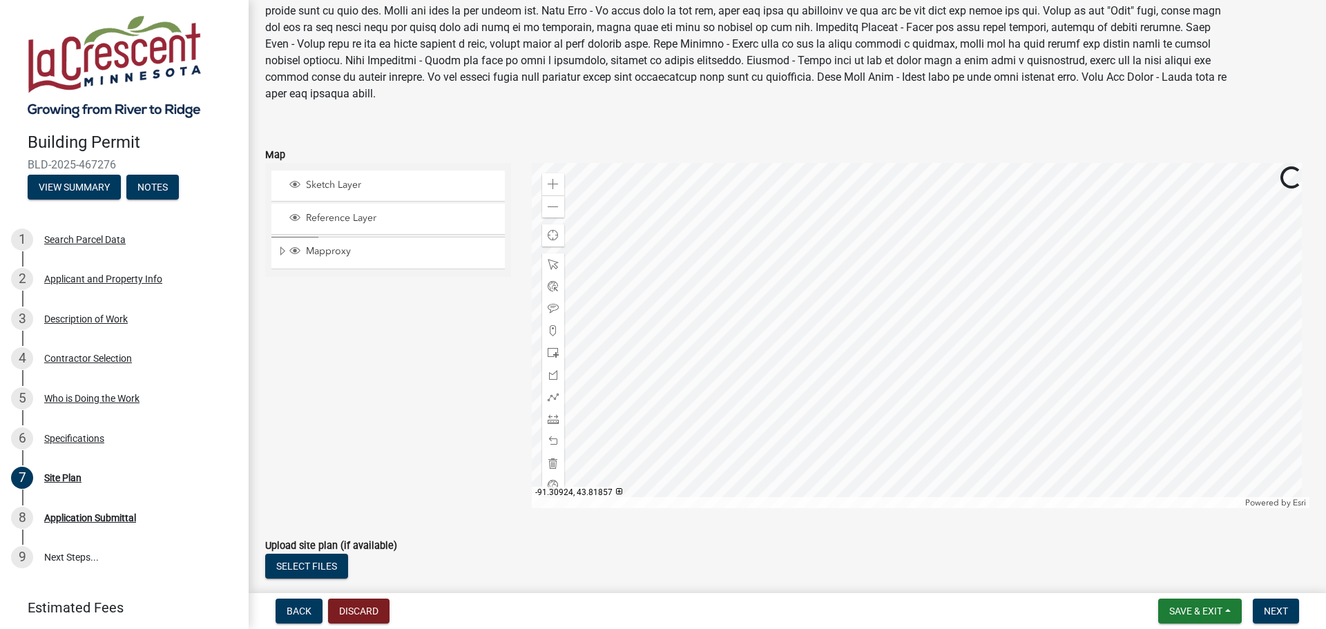
scroll to position [157, 0]
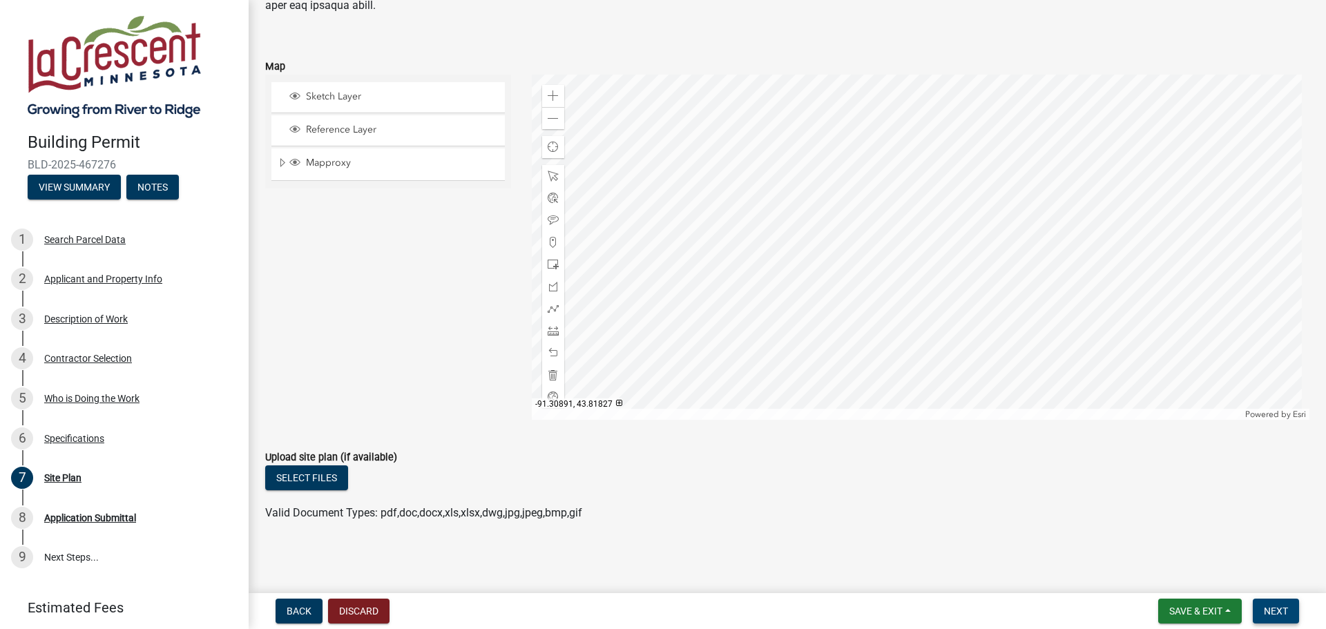
click at [1286, 609] on span "Next" at bounding box center [1275, 610] width 24 height 11
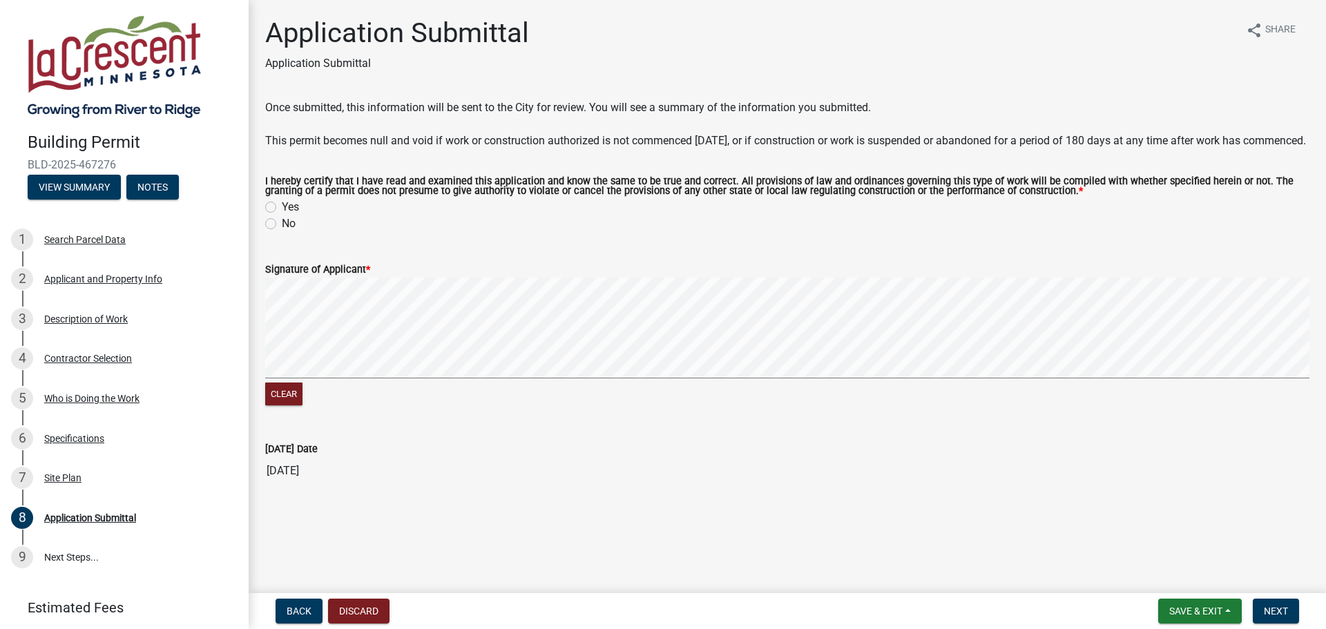
click at [282, 215] on label "Yes" at bounding box center [290, 207] width 17 height 17
click at [282, 208] on input "Yes" at bounding box center [286, 203] width 9 height 9
radio input "true"
click at [1289, 610] on button "Next" at bounding box center [1275, 611] width 46 height 25
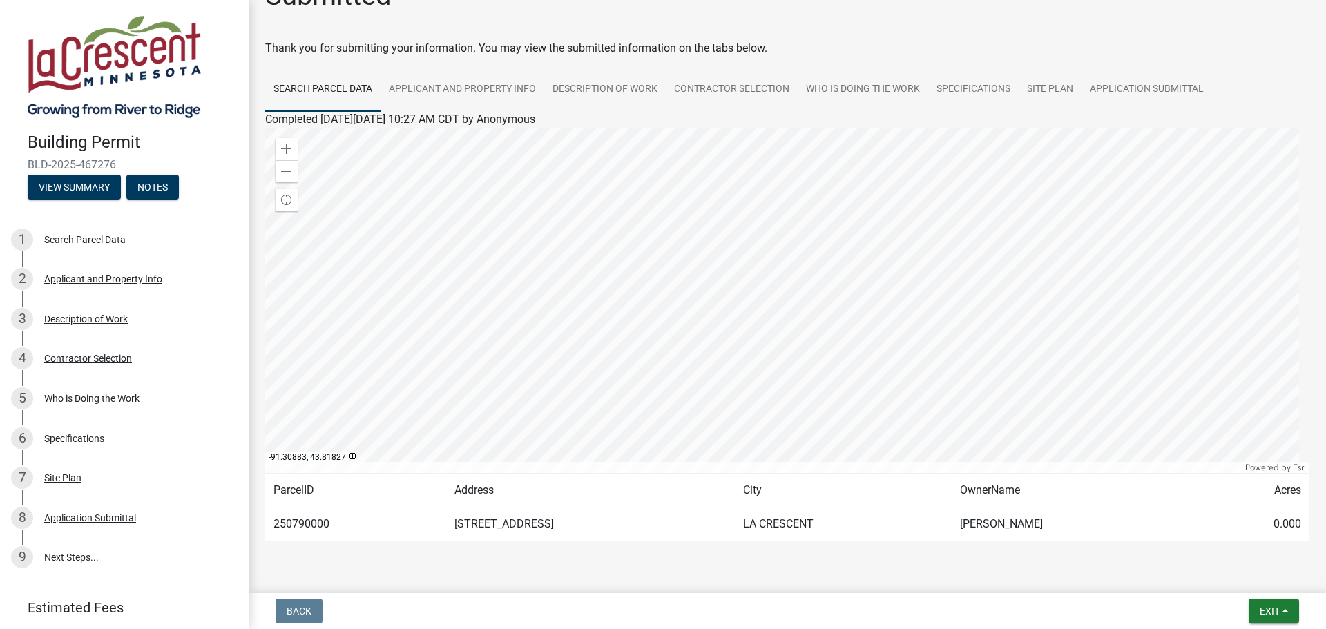
scroll to position [72, 0]
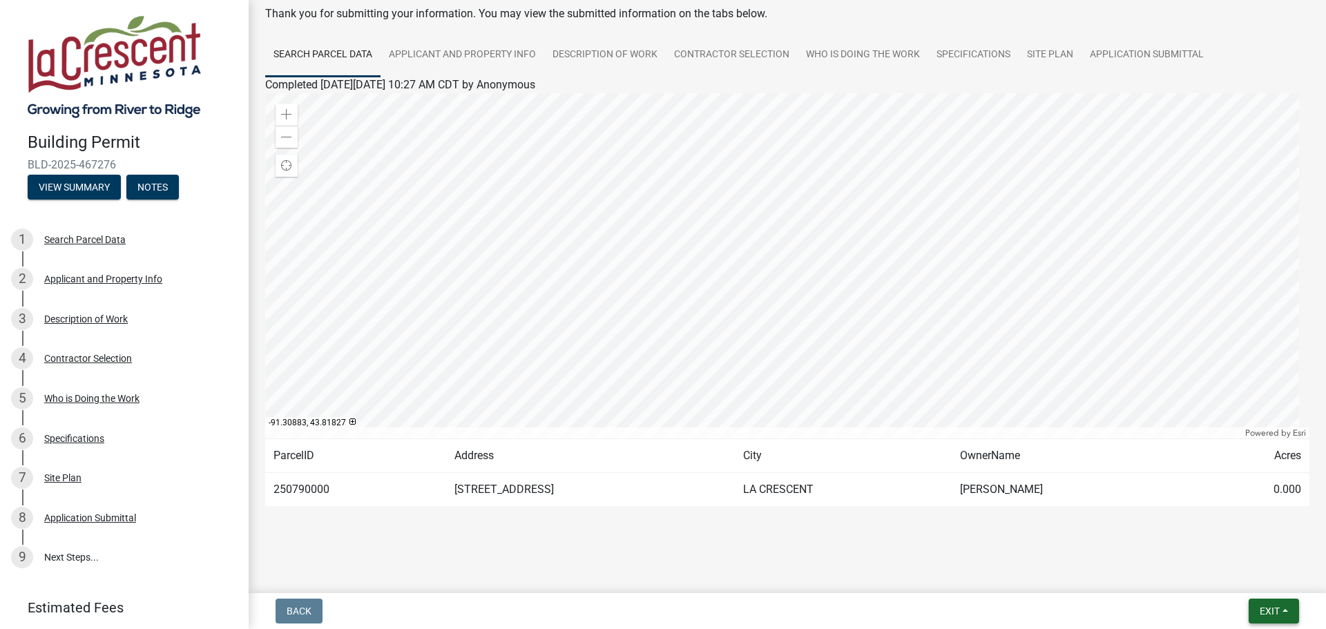
click at [1265, 617] on button "Exit" at bounding box center [1273, 611] width 50 height 25
drag, startPoint x: 757, startPoint y: 568, endPoint x: 748, endPoint y: 568, distance: 9.7
click at [756, 568] on main "Submitted Thank you for submitting your information. You may view the submitted…" at bounding box center [787, 294] width 1077 height 588
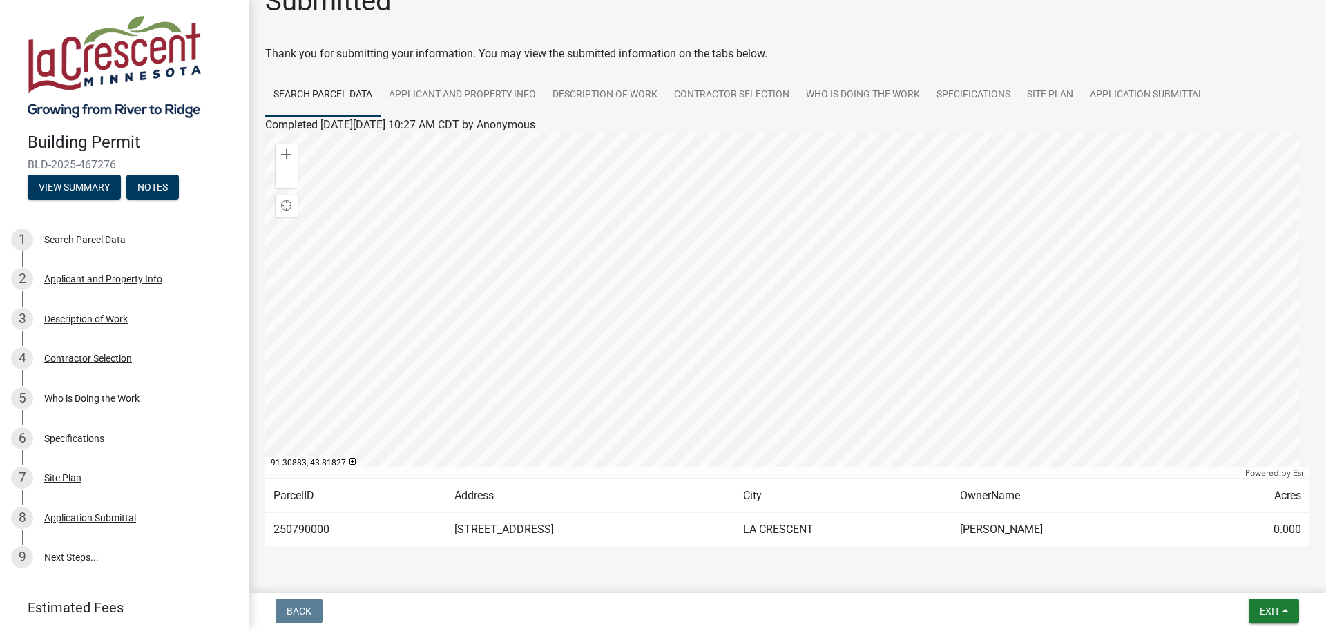
scroll to position [0, 0]
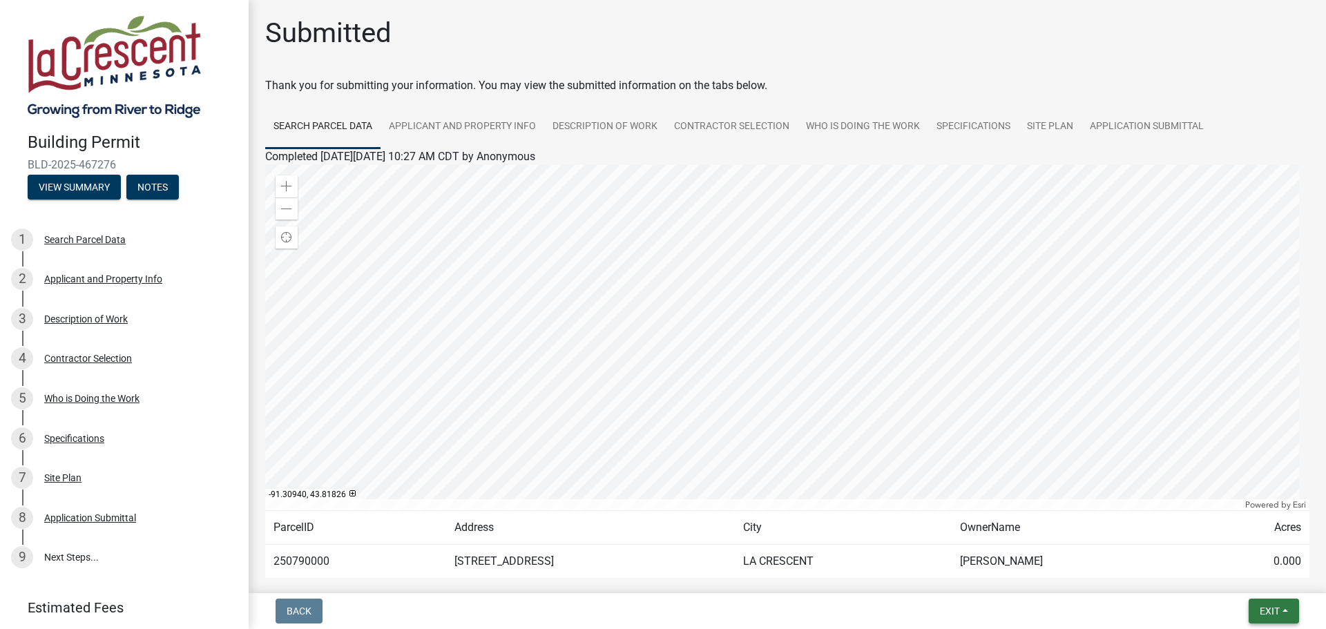
click at [1259, 607] on span "Exit" at bounding box center [1269, 610] width 20 height 11
click at [1246, 581] on button "Save & Exit" at bounding box center [1243, 575] width 110 height 33
